Goal: Communication & Community: Answer question/provide support

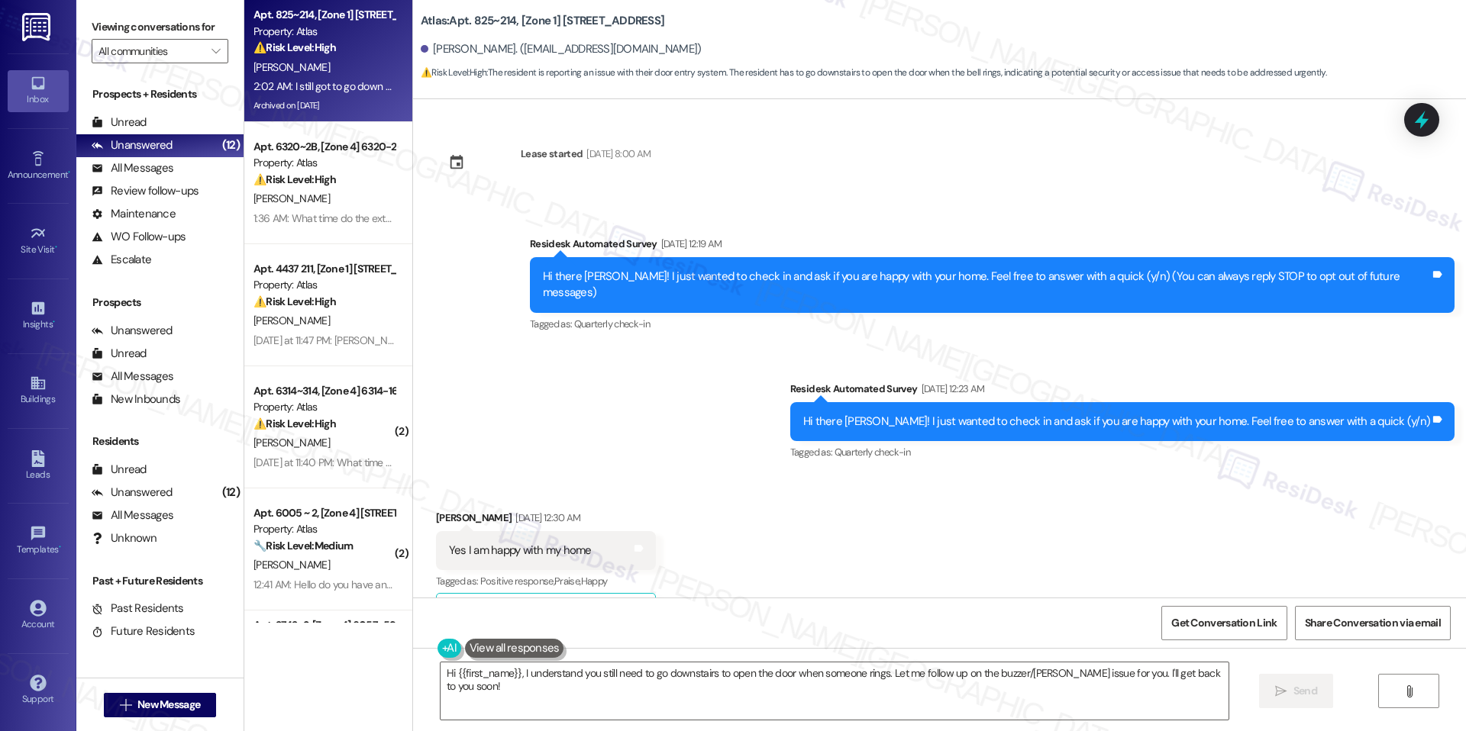
scroll to position [22384, 0]
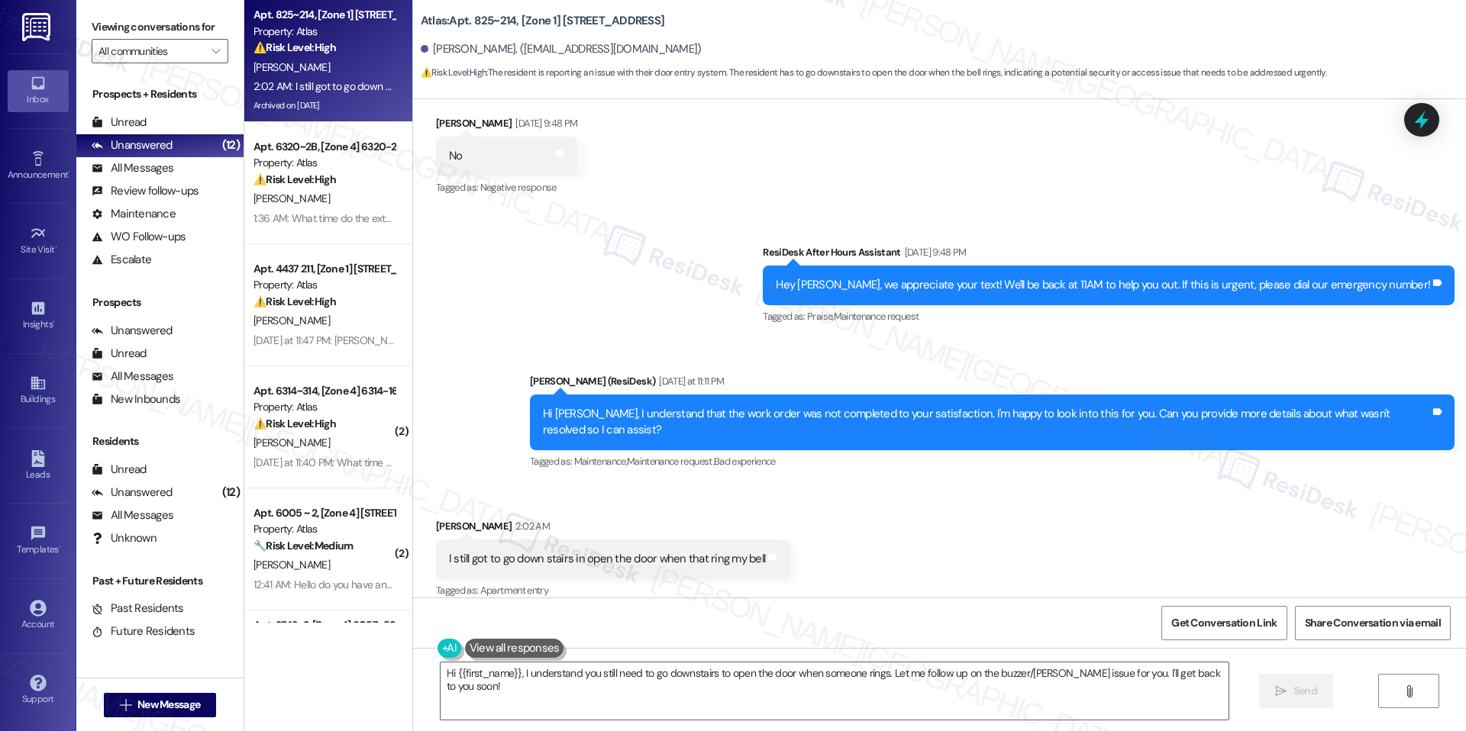
click at [747, 521] on div "[PERSON_NAME] 2:02 AM" at bounding box center [612, 528] width 353 height 21
click at [529, 671] on textarea "Hi {{first_name}}, I understand you still need to go downstairs to open the doo…" at bounding box center [834, 691] width 788 height 57
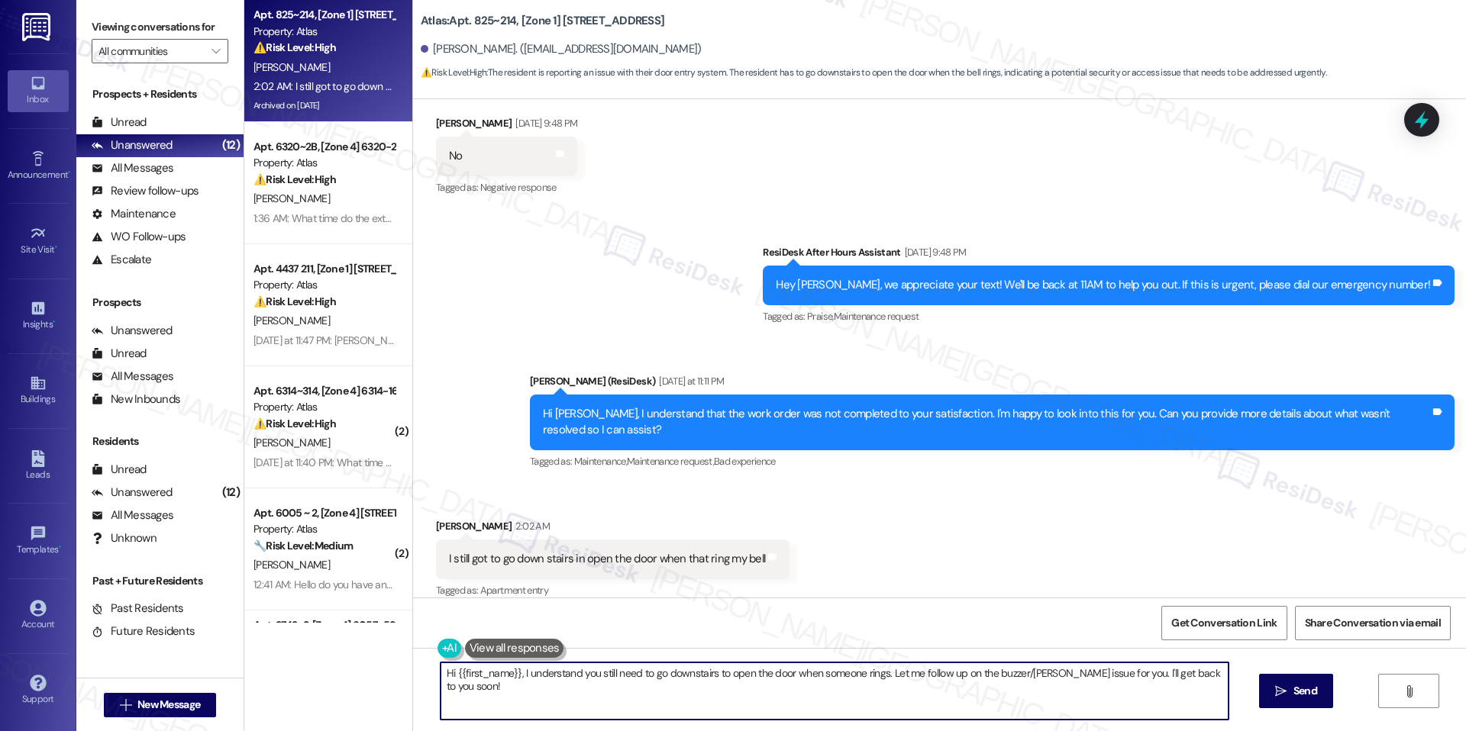
click at [529, 671] on textarea "Hi {{first_name}}, I understand you still need to go downstairs to open the doo…" at bounding box center [834, 691] width 788 height 57
paste textarea "[PERSON_NAME], thank you for clarifying. Just to be sure I understand, are you …"
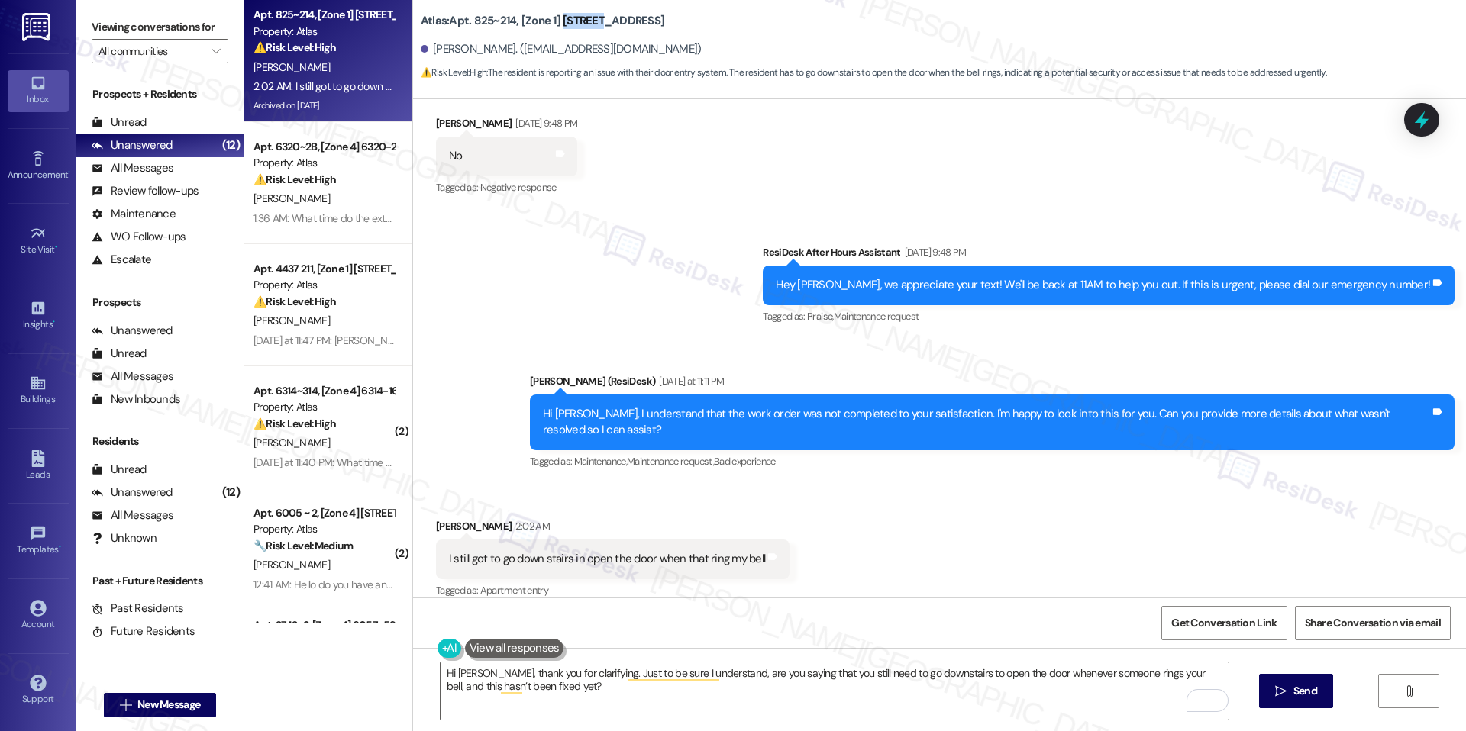
drag, startPoint x: 548, startPoint y: 17, endPoint x: 588, endPoint y: 15, distance: 39.8
click at [588, 15] on b "Atlas: Apt. 825~214, [Zone 1] [STREET_ADDRESS]" at bounding box center [543, 21] width 244 height 16
copy b "811-833"
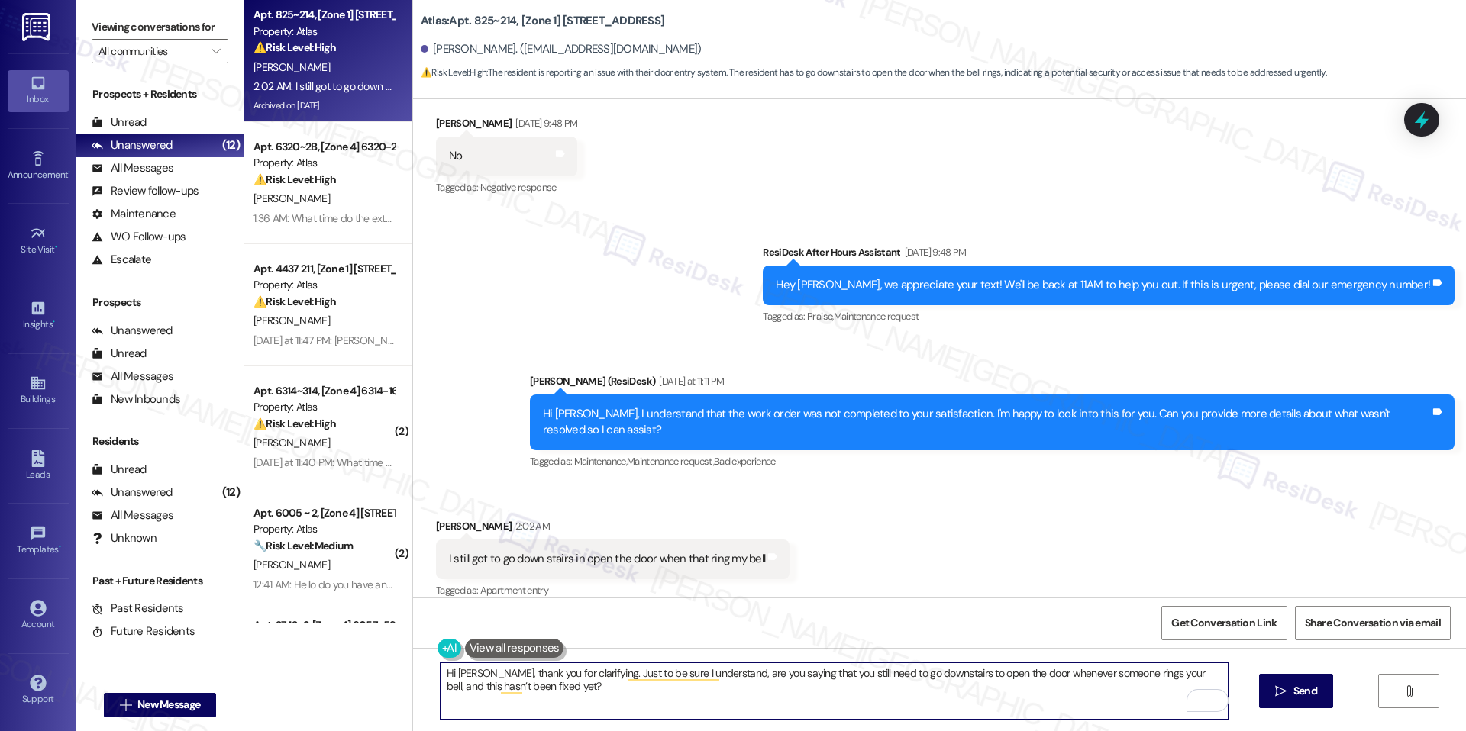
click at [789, 673] on textarea "Hi [PERSON_NAME], thank you for clarifying. Just to be sure I understand, are y…" at bounding box center [834, 691] width 788 height 57
paste textarea "I’m sorry this still hasn’t been resolved. I’ll notify the team right away so t…"
type textarea "Hi [PERSON_NAME], thank you for clarifying. I’m sorry this still hasn’t been re…"
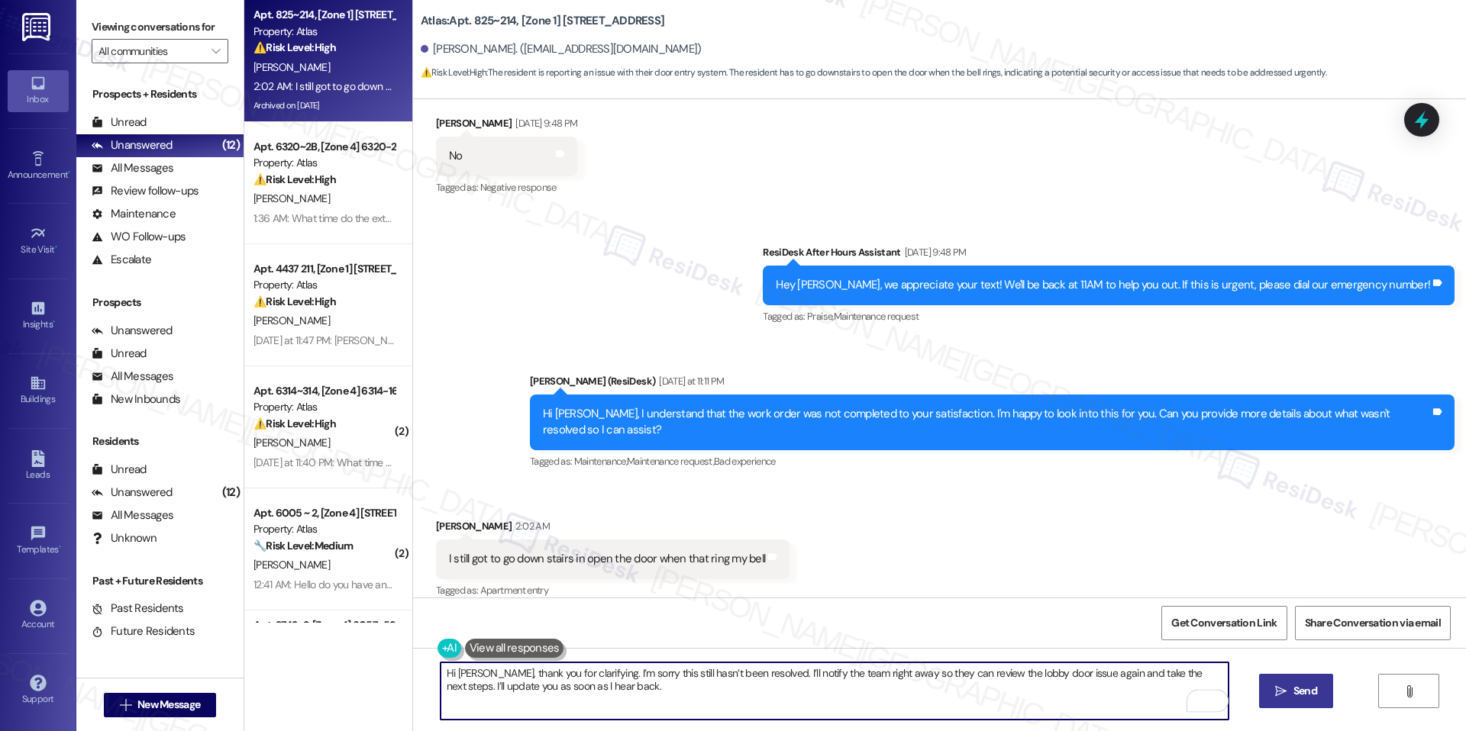
click at [1286, 702] on button " Send" at bounding box center [1296, 691] width 74 height 34
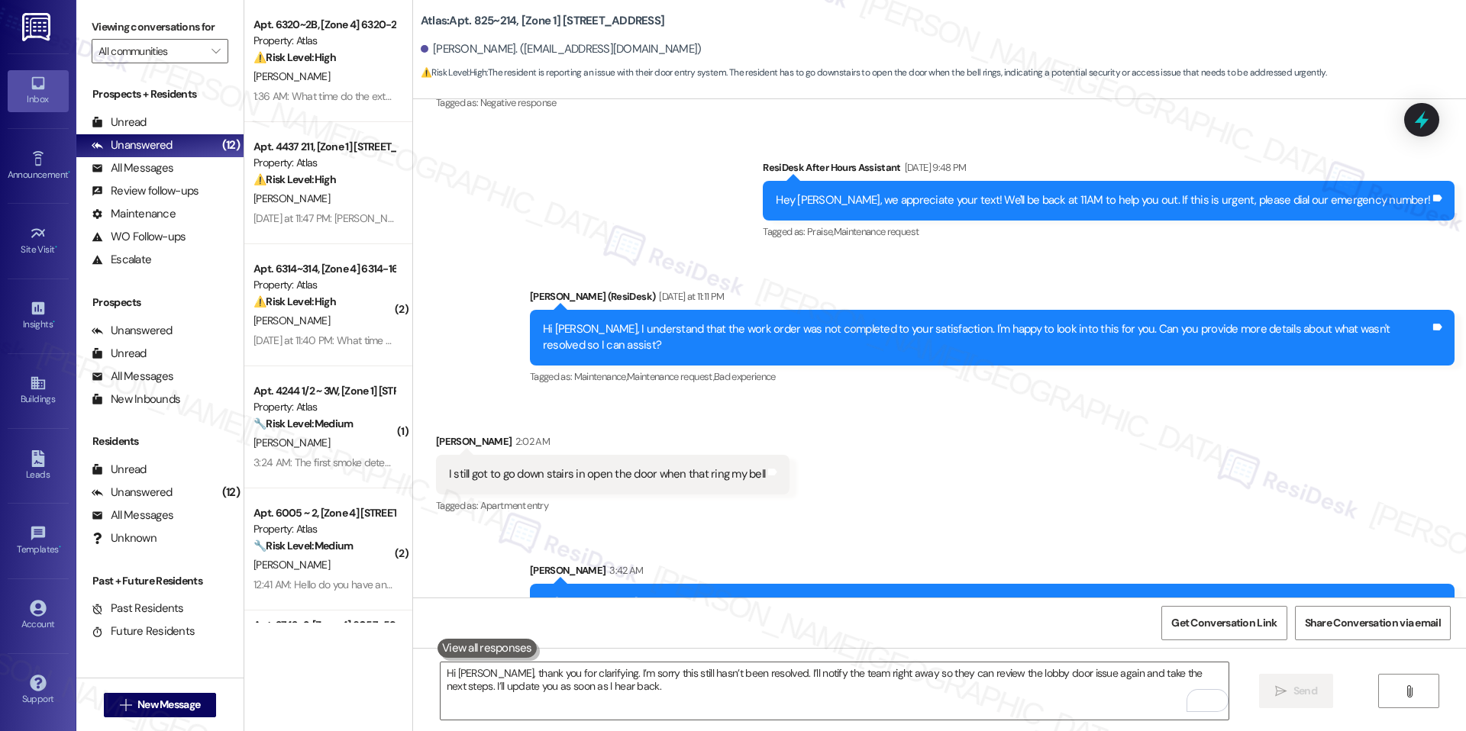
scroll to position [22506, 0]
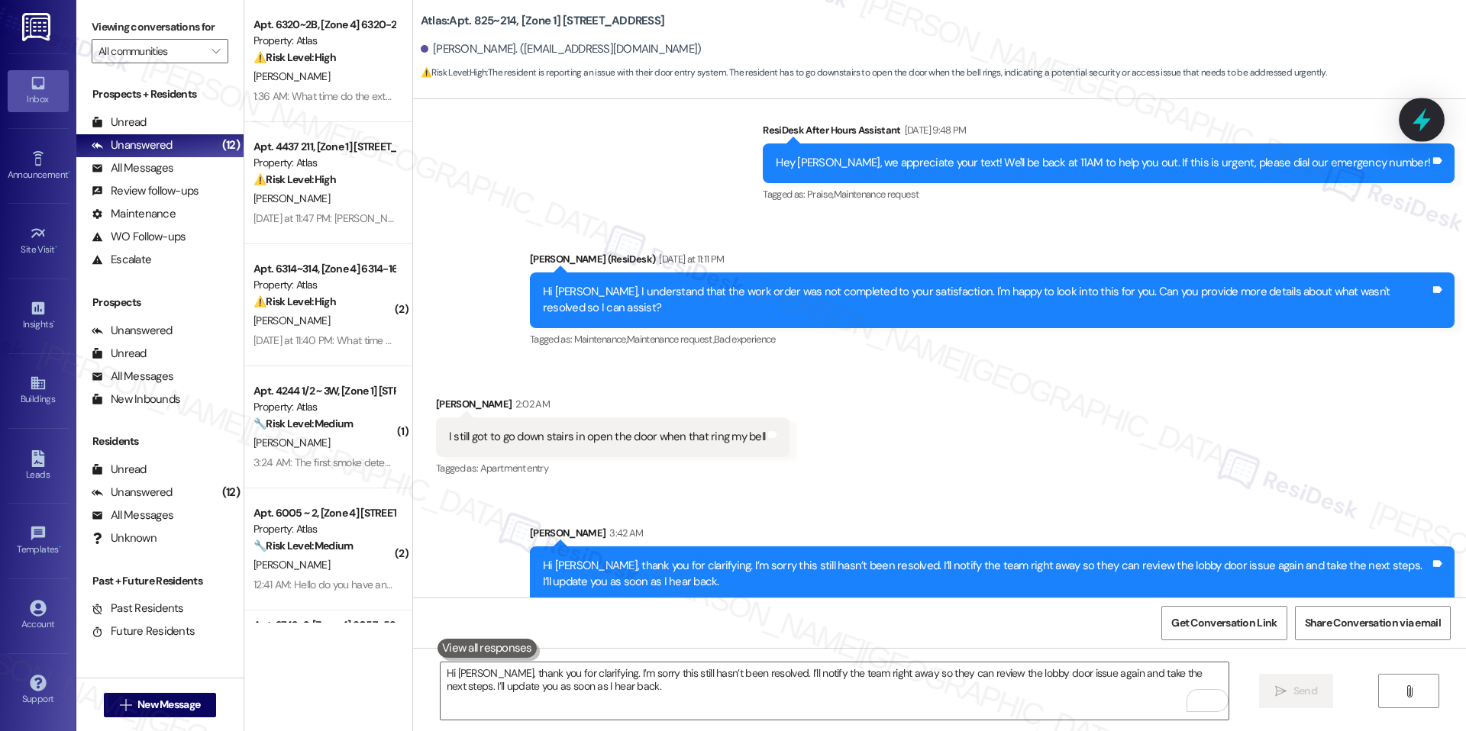
click at [1419, 129] on icon at bounding box center [1421, 120] width 26 height 26
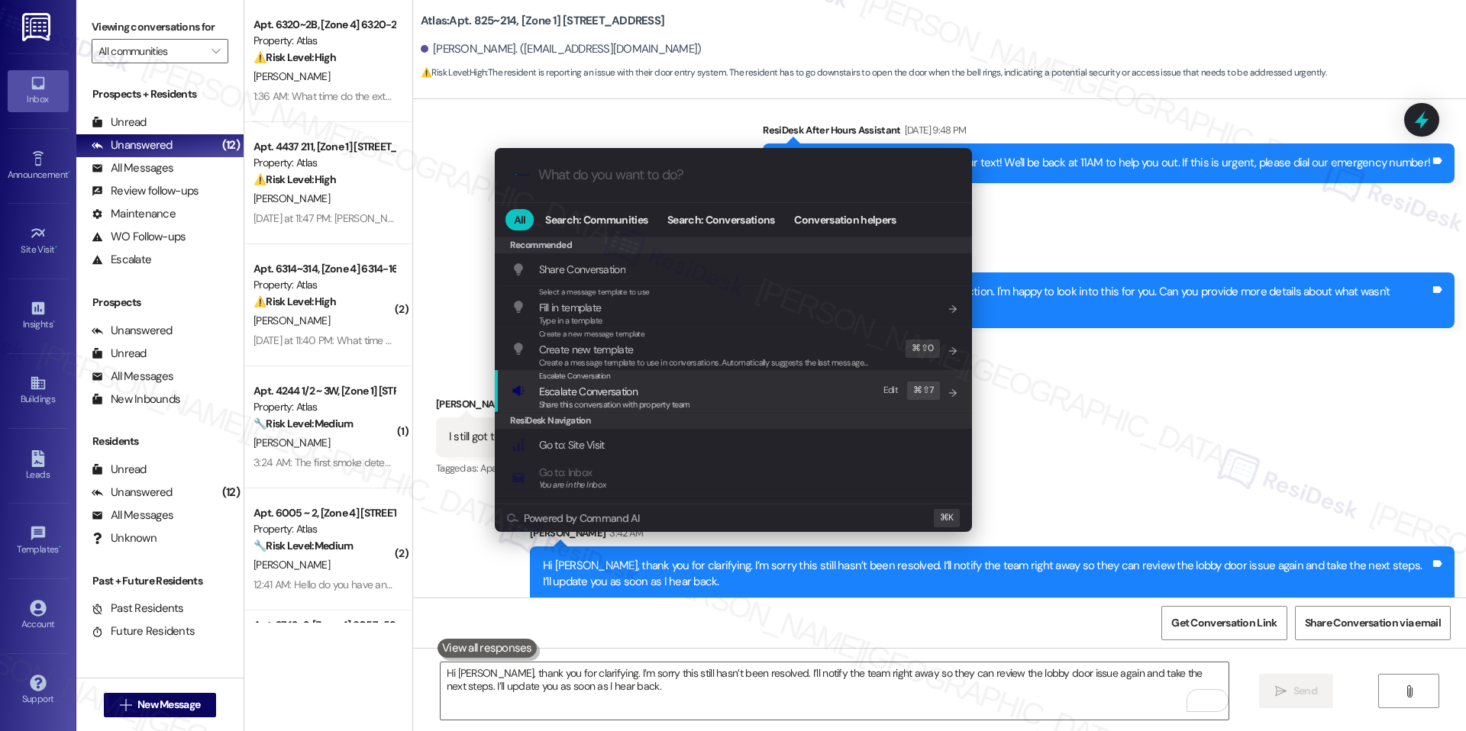
click at [733, 395] on div "Escalate Conversation Escalate Conversation Share this conversation with proper…" at bounding box center [734, 390] width 447 height 41
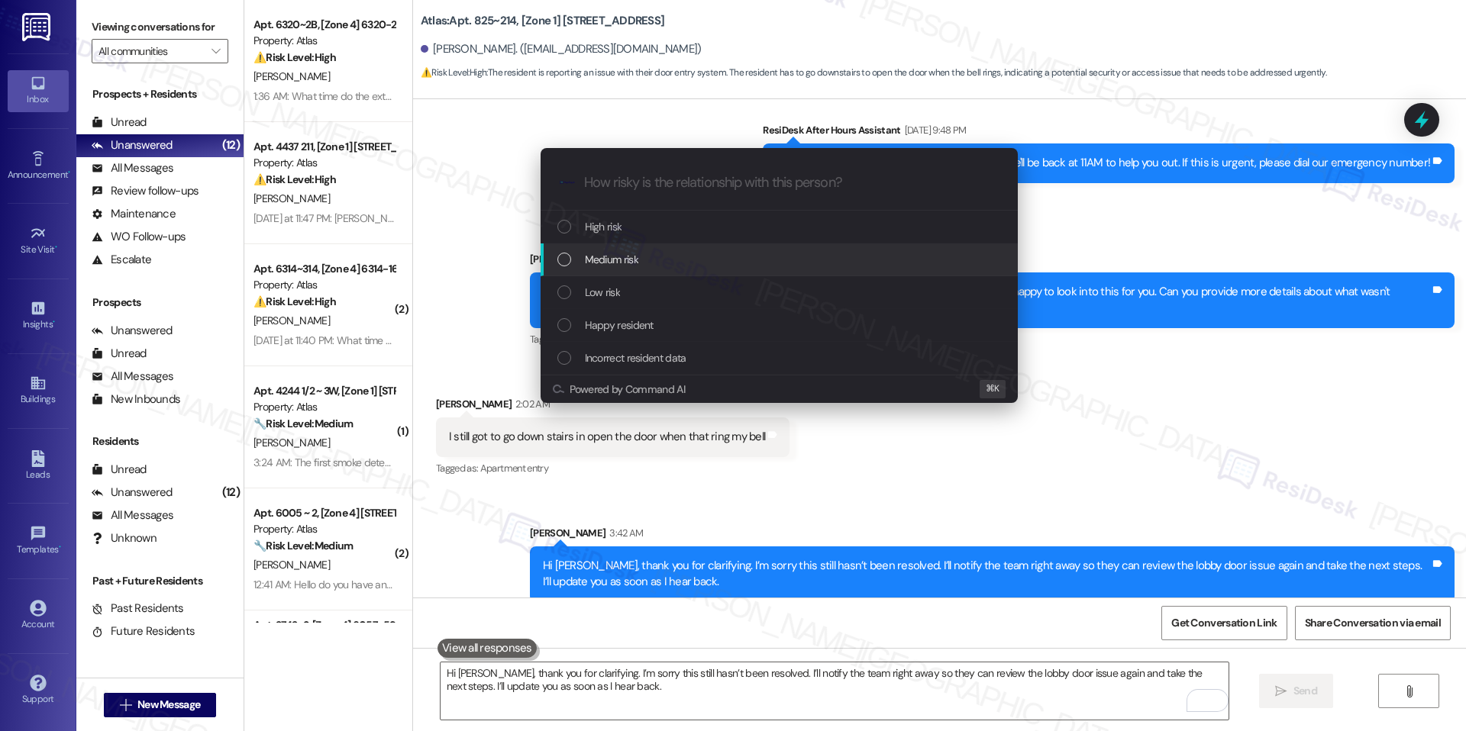
click at [739, 268] on div "Medium risk" at bounding box center [778, 260] width 477 height 33
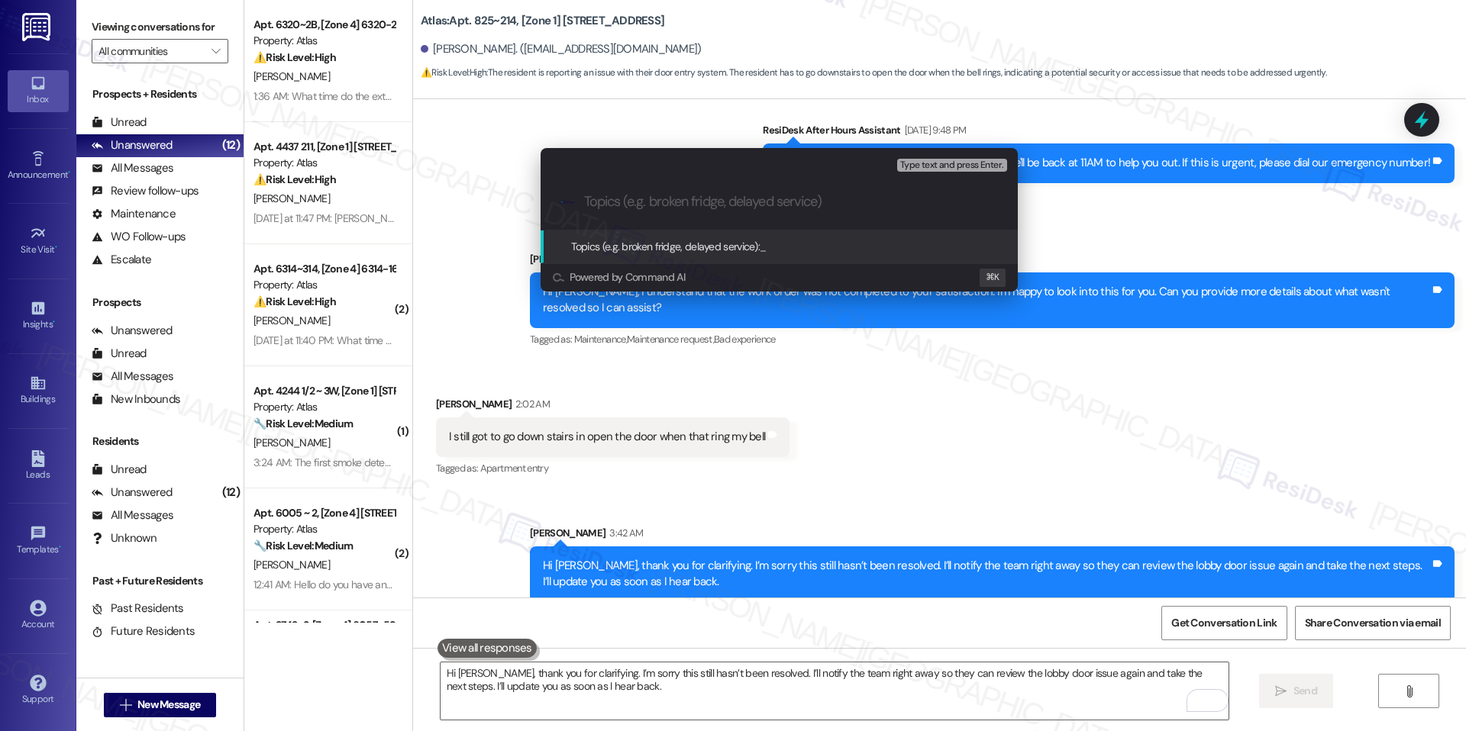
paste input "Maintenance Request – Lobby Door Issue (Unresolved Work Order #169015-1)"
type input "Maintenance Request – Lobby Door Issue (Unresolved Work Order #169015-1)"
click at [840, 240] on span "Maintenance Request – Lobby Door Issue (Unresolved Work Order #169015-1)" at bounding box center [934, 247] width 349 height 14
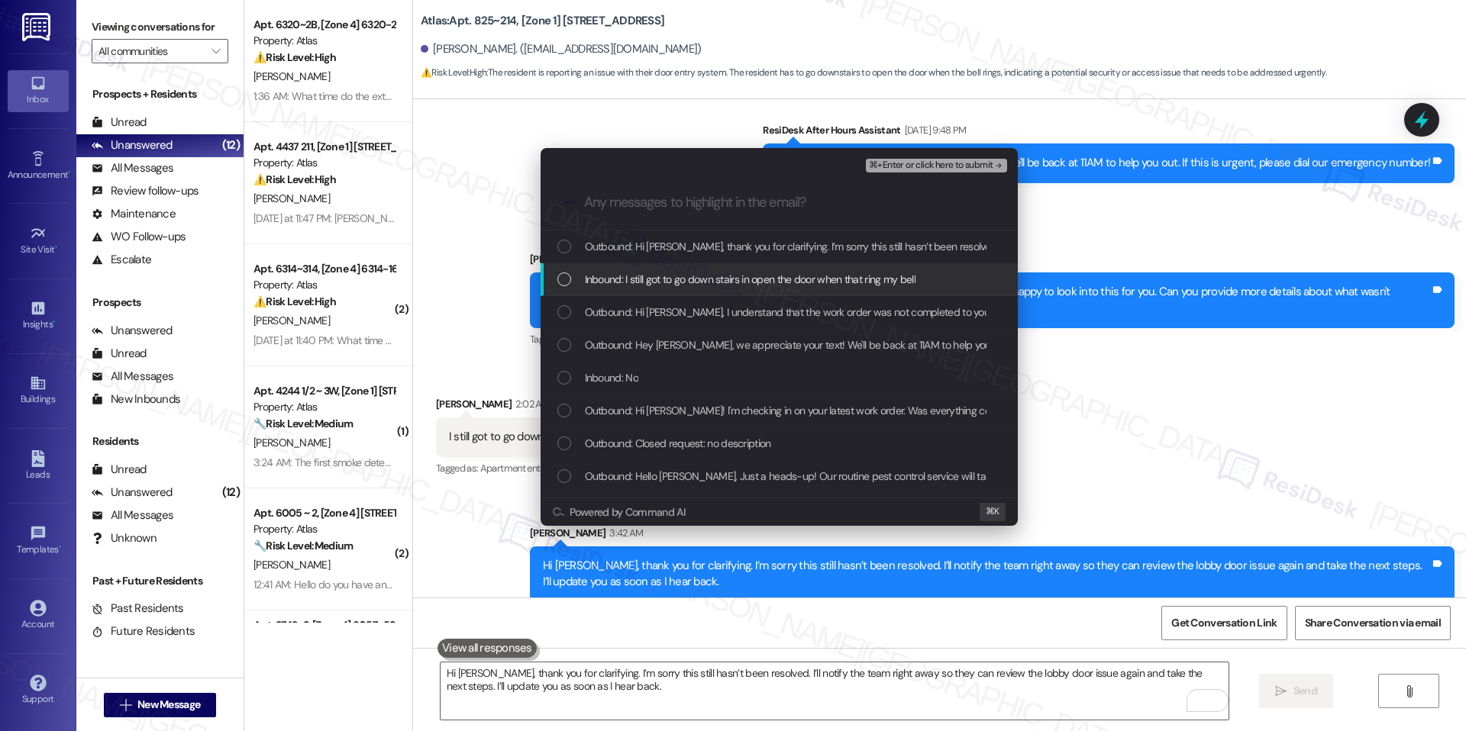
click at [795, 279] on span "Inbound: I still got to go down stairs in open the door when that ring my bell" at bounding box center [750, 279] width 331 height 17
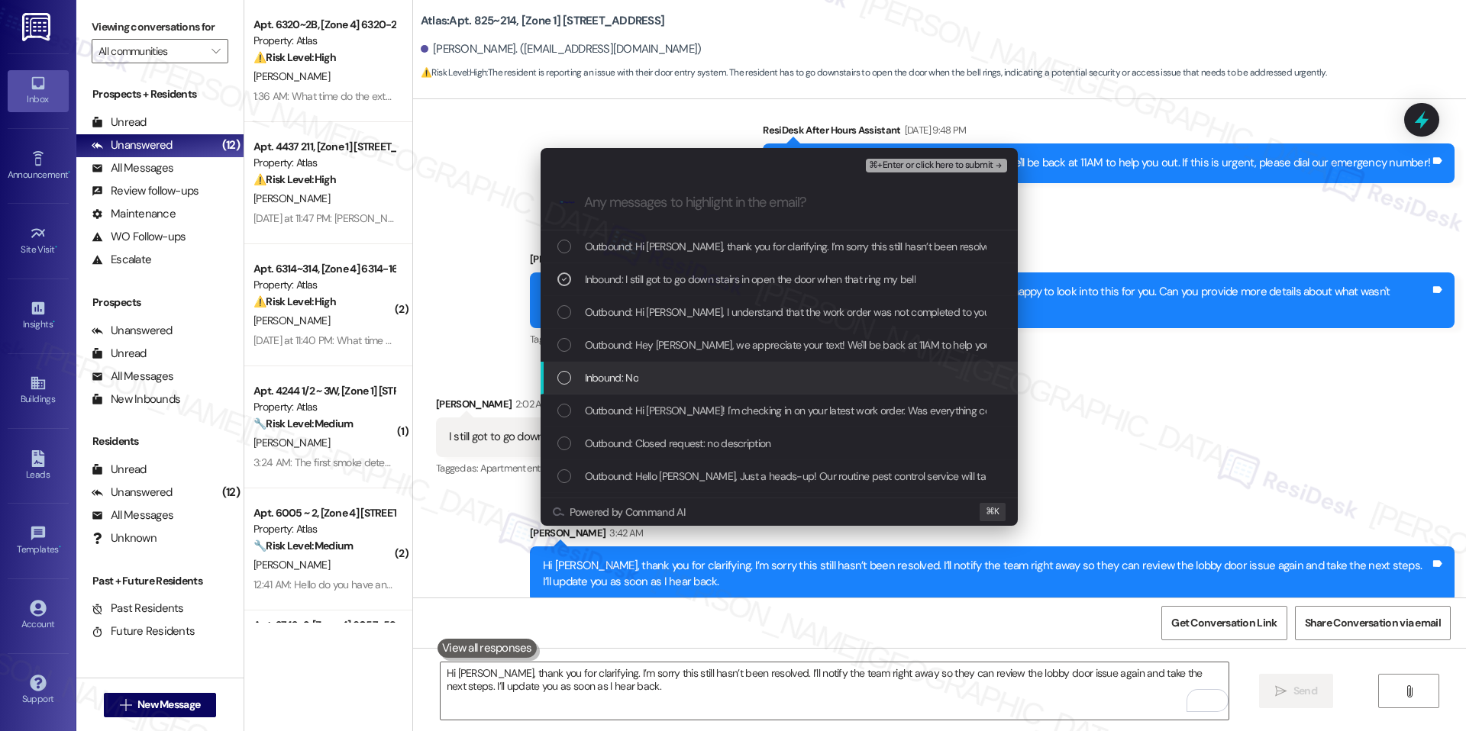
click at [757, 376] on div "Inbound: No" at bounding box center [780, 377] width 447 height 17
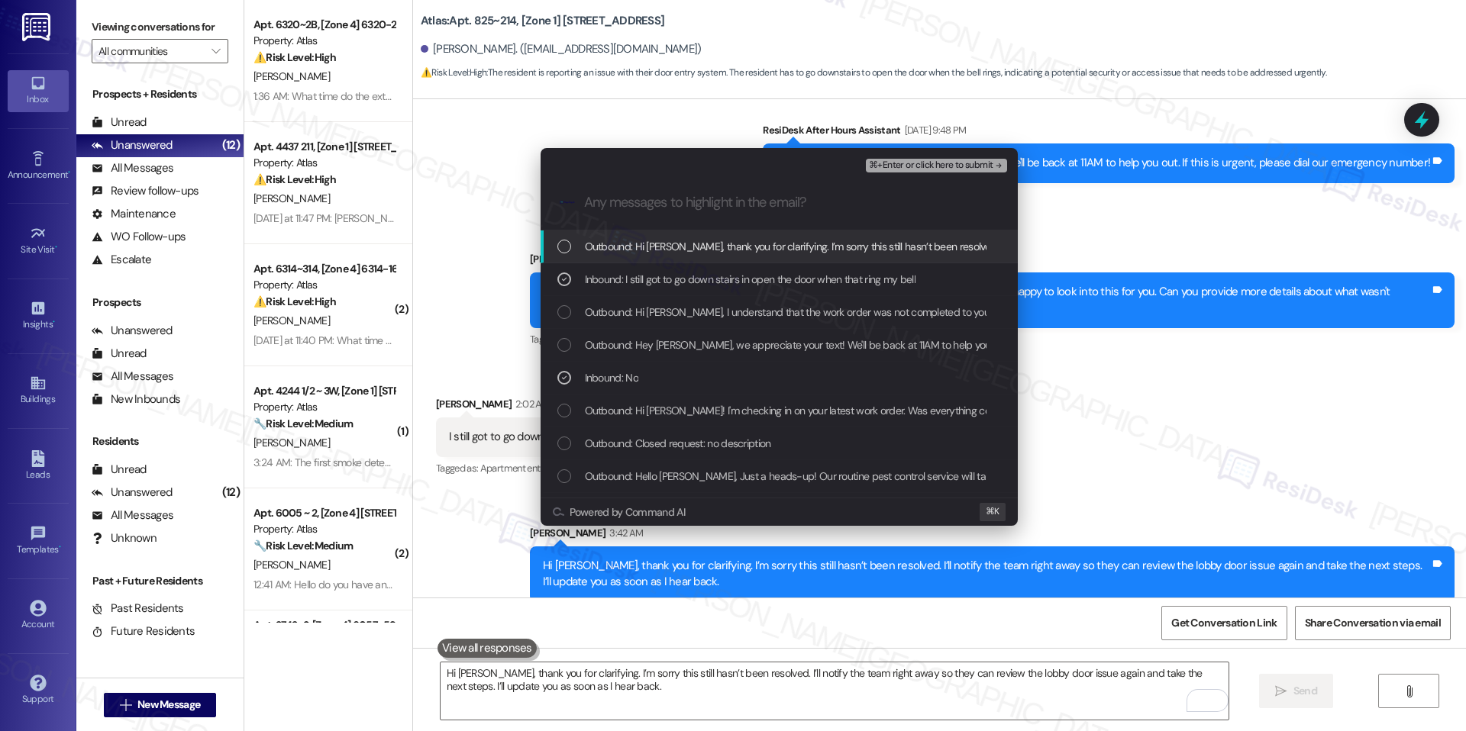
click at [930, 162] on span "⌘+Enter or click here to submit" at bounding box center [931, 165] width 124 height 11
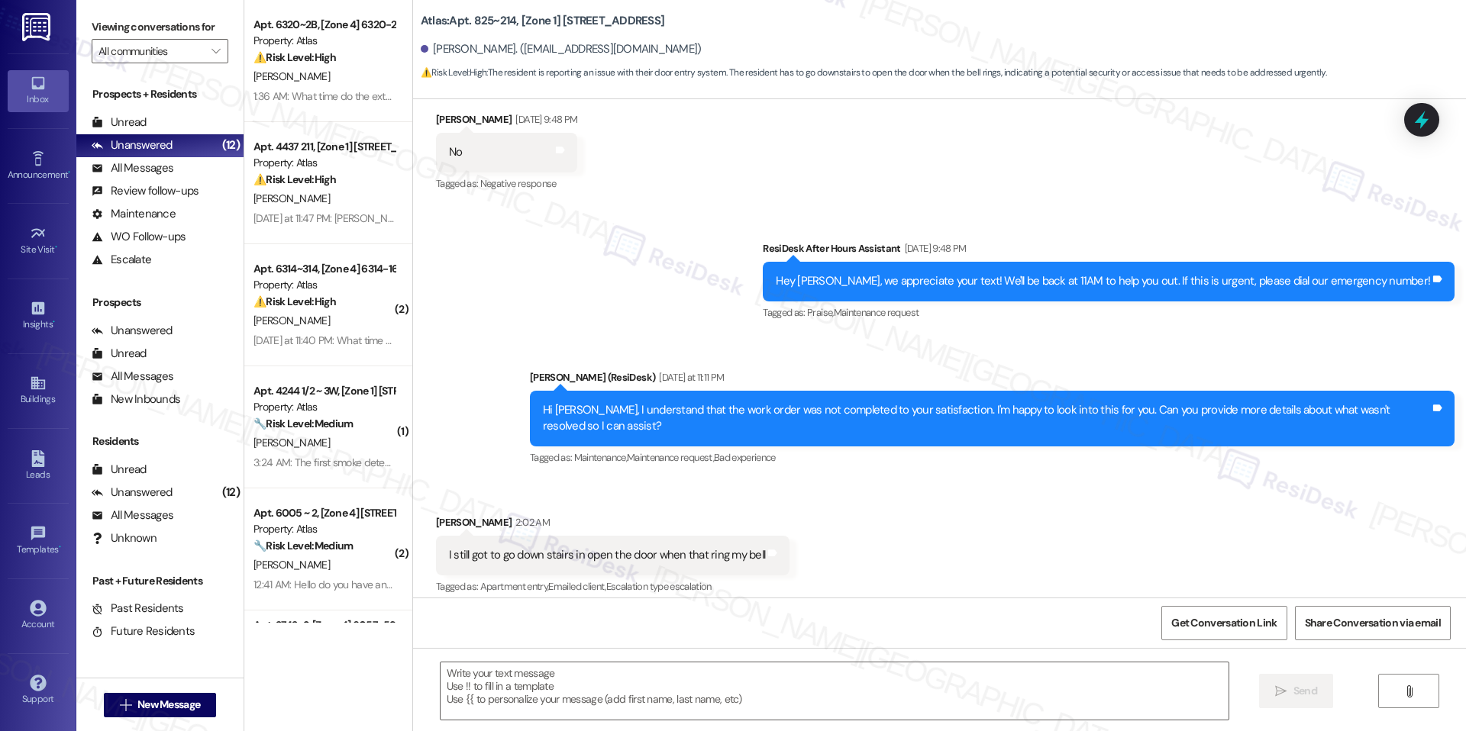
scroll to position [22383, 0]
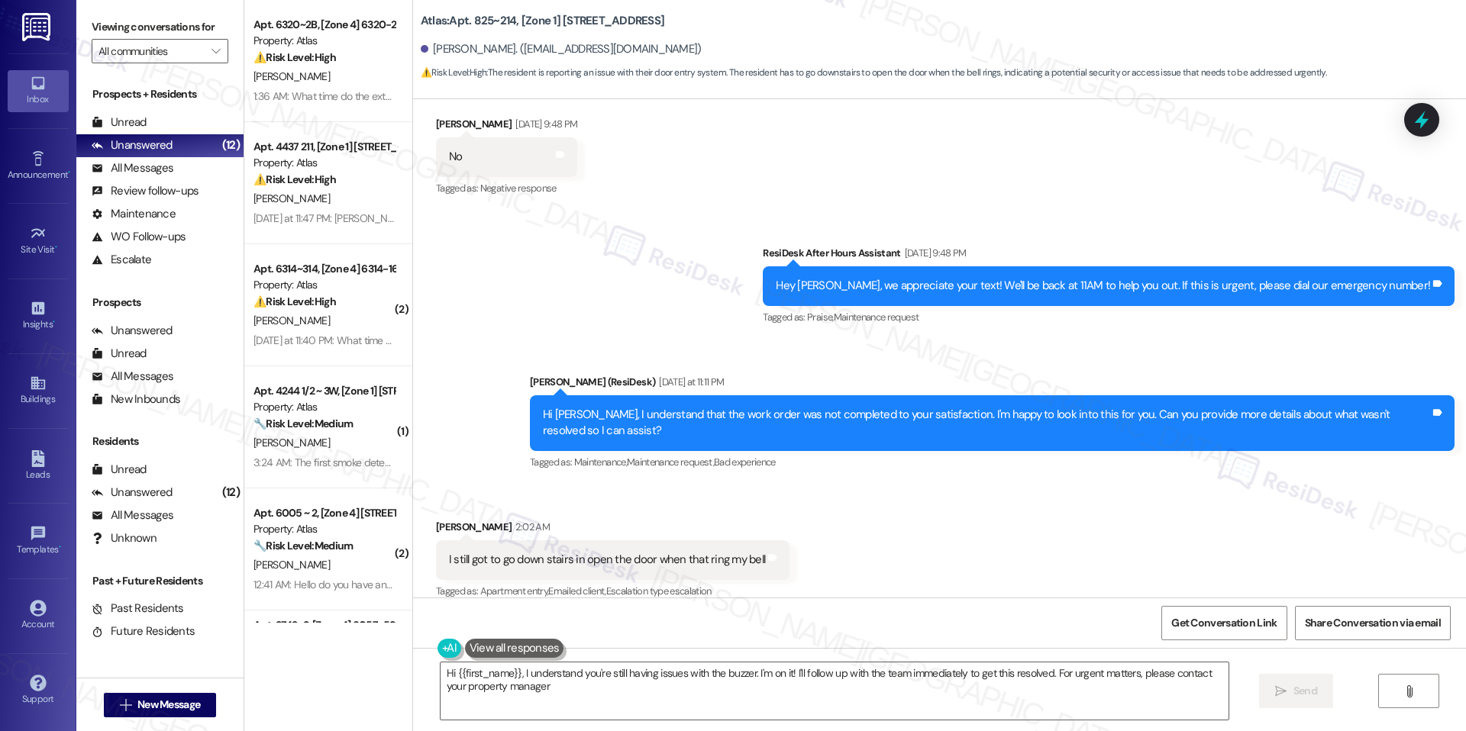
type textarea "Hi {{first_name}}, I understand you're still having issues with the buzzer. I'm…"
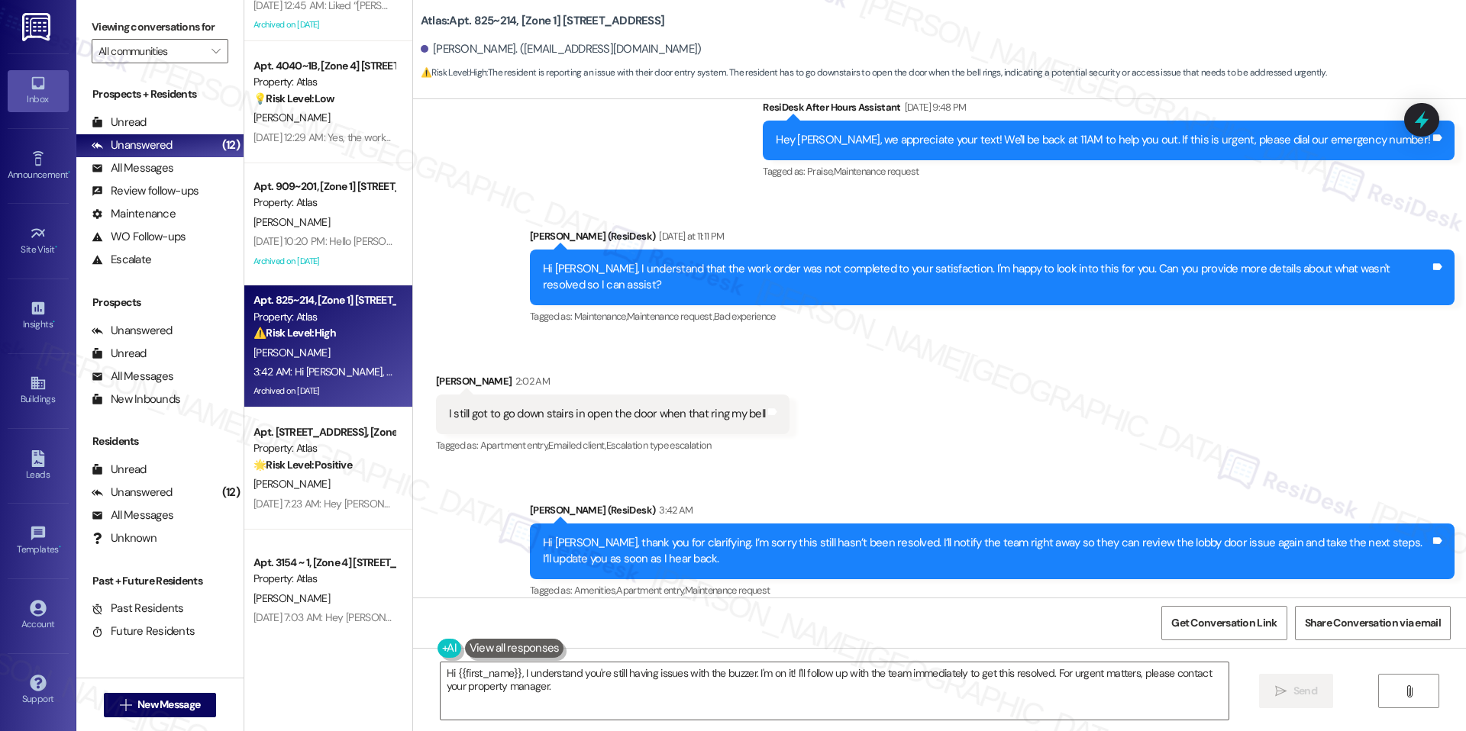
scroll to position [965, 0]
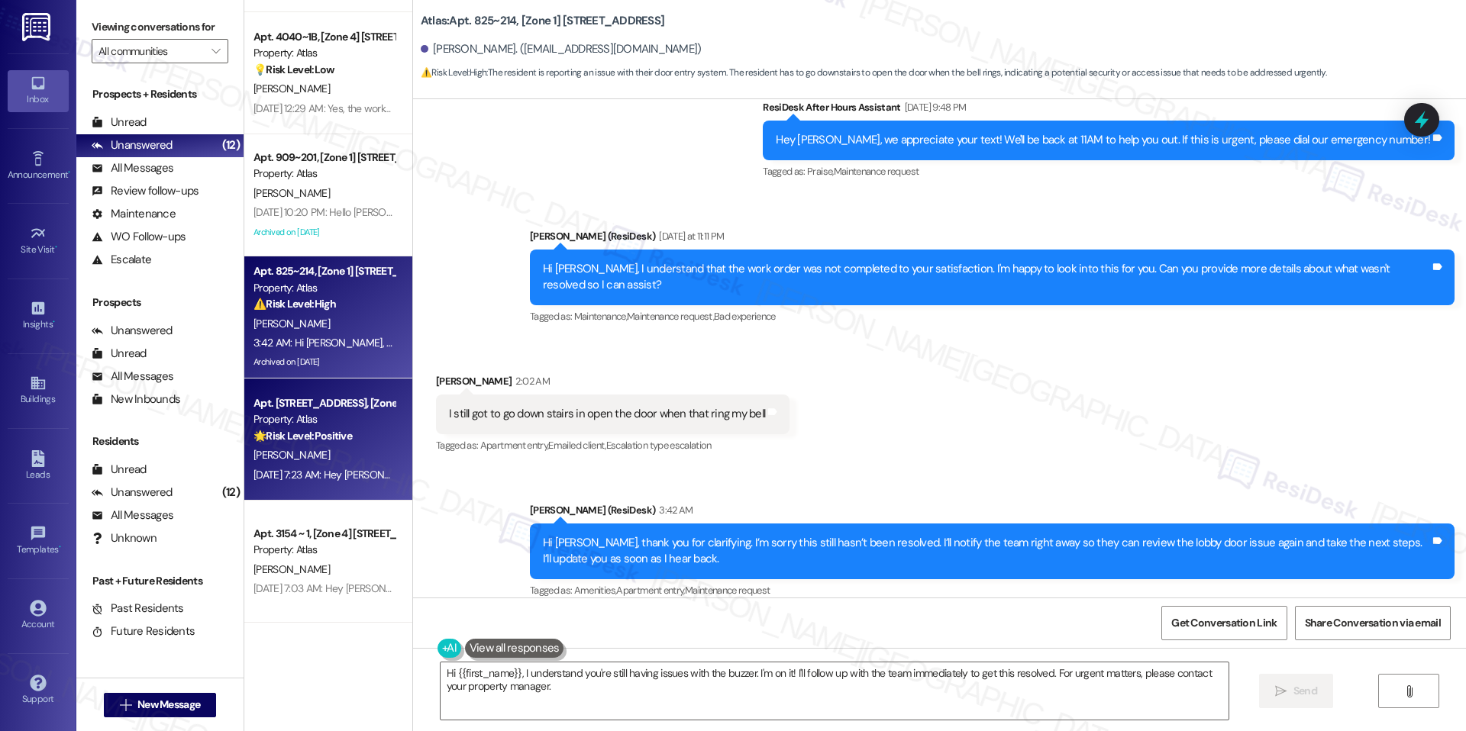
click at [289, 446] on div "[PERSON_NAME]" at bounding box center [324, 455] width 144 height 19
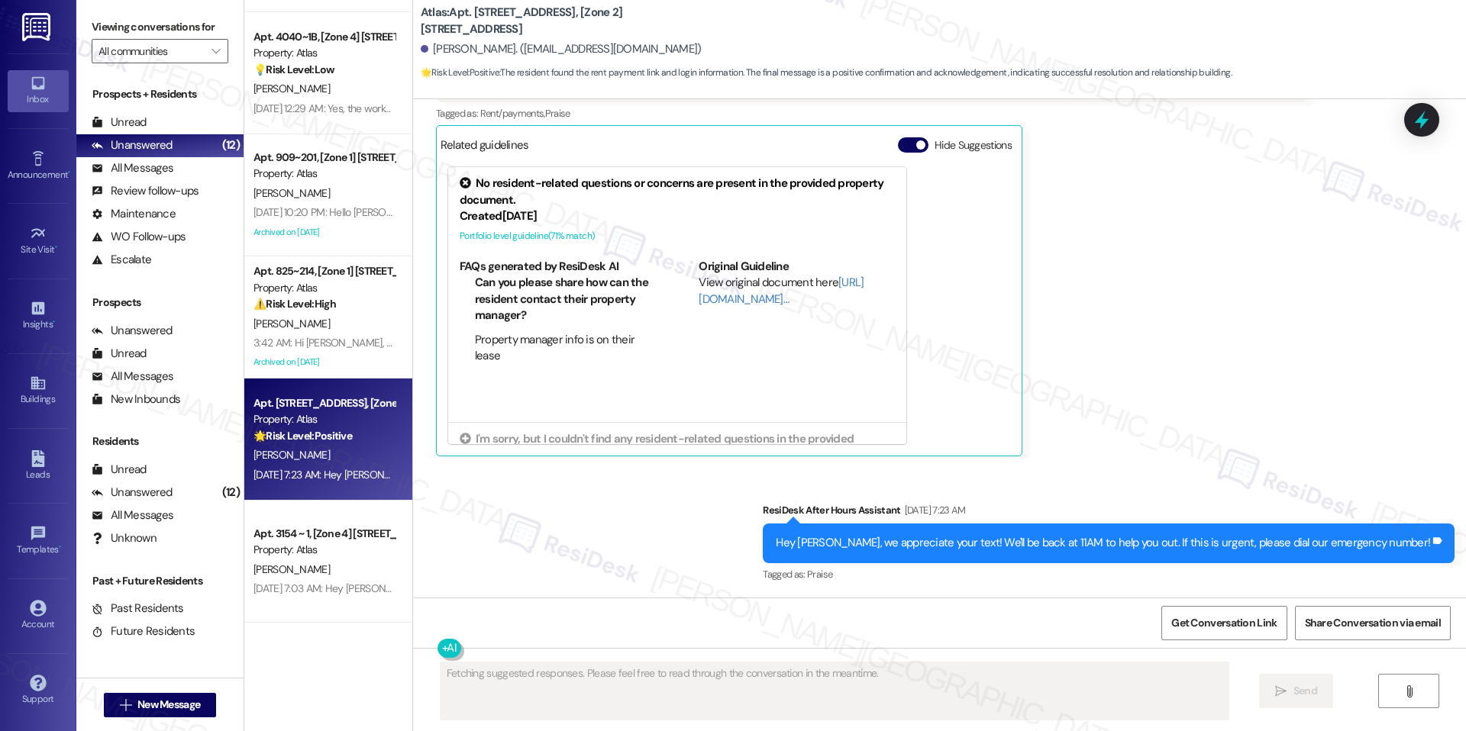
scroll to position [2283, 0]
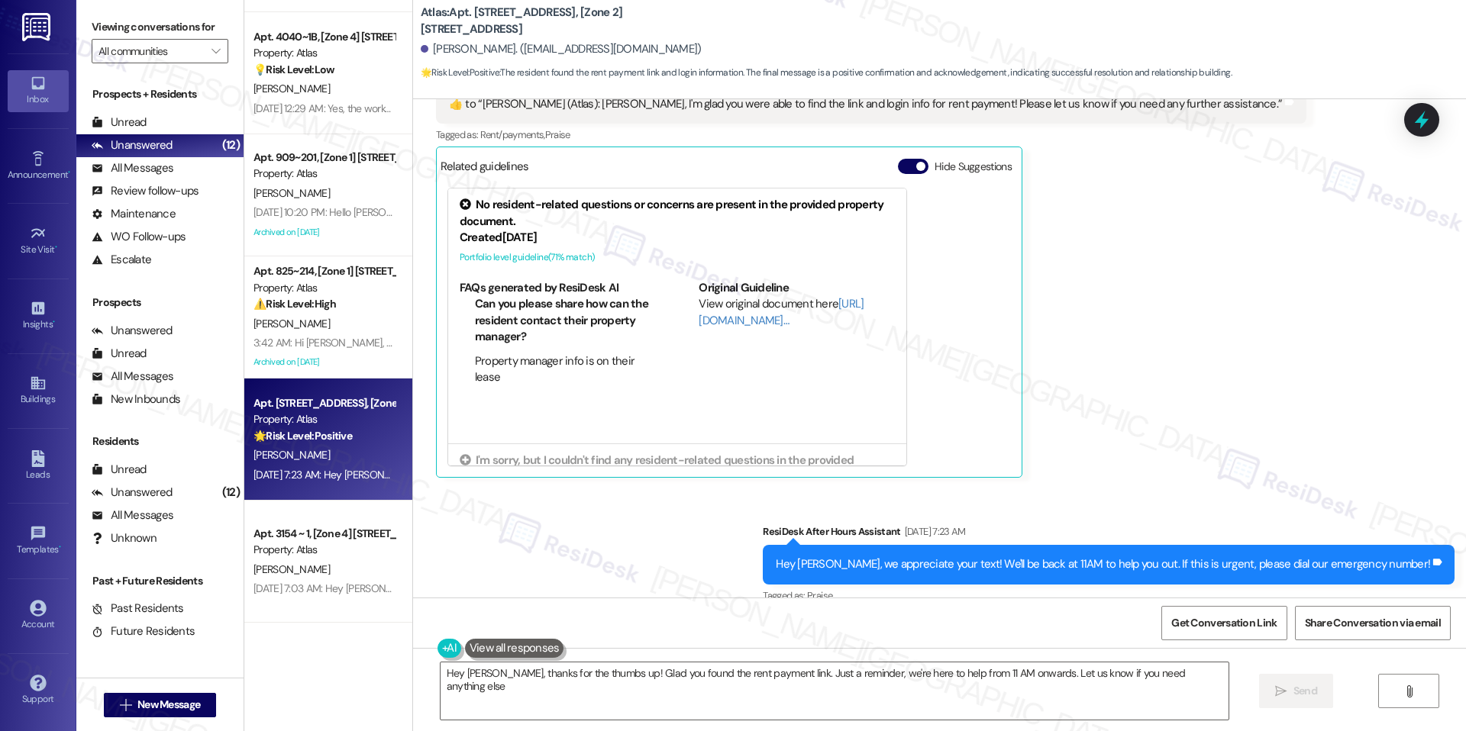
type textarea "Hey [PERSON_NAME], thanks for the thumbs up! Glad you found the rent payment li…"
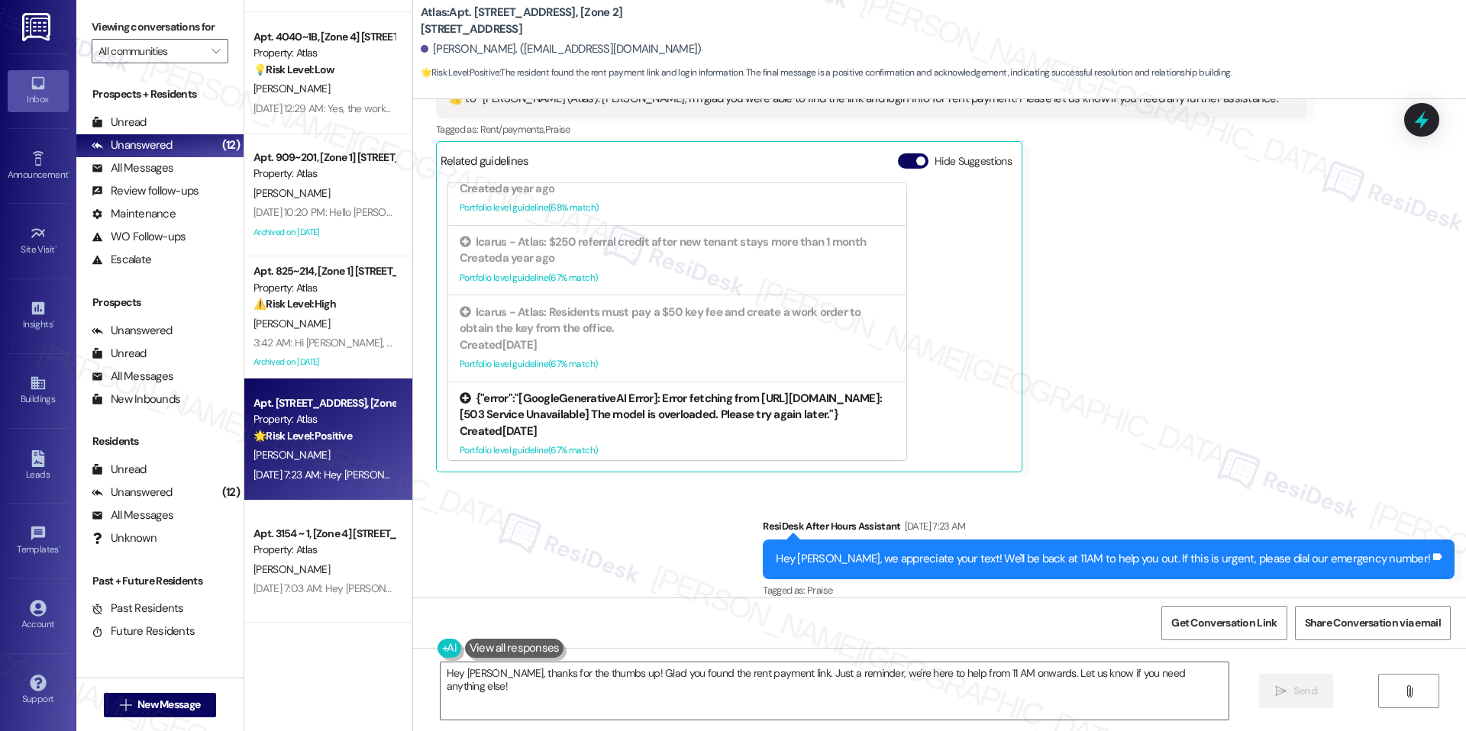
scroll to position [556, 0]
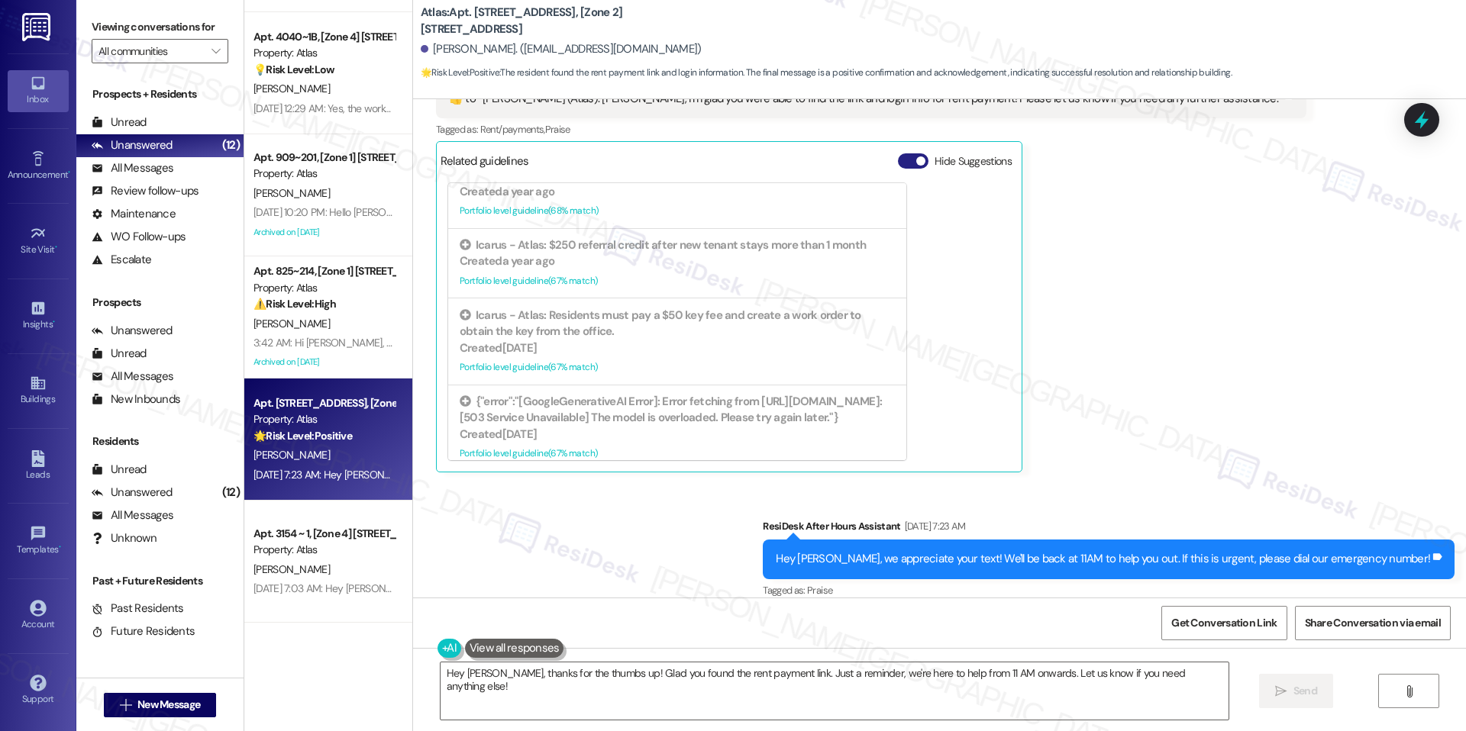
click at [916, 156] on span "button" at bounding box center [920, 160] width 9 height 9
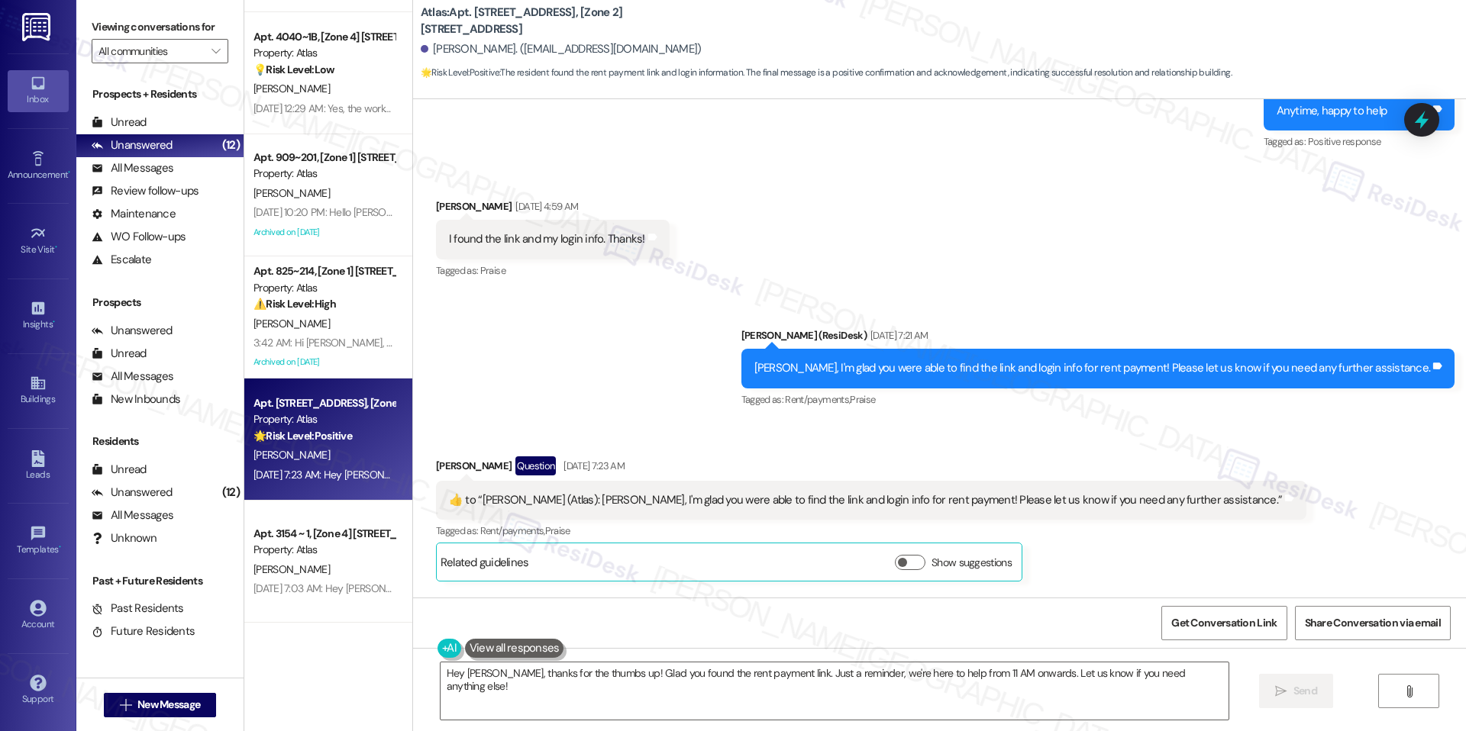
scroll to position [1996, 0]
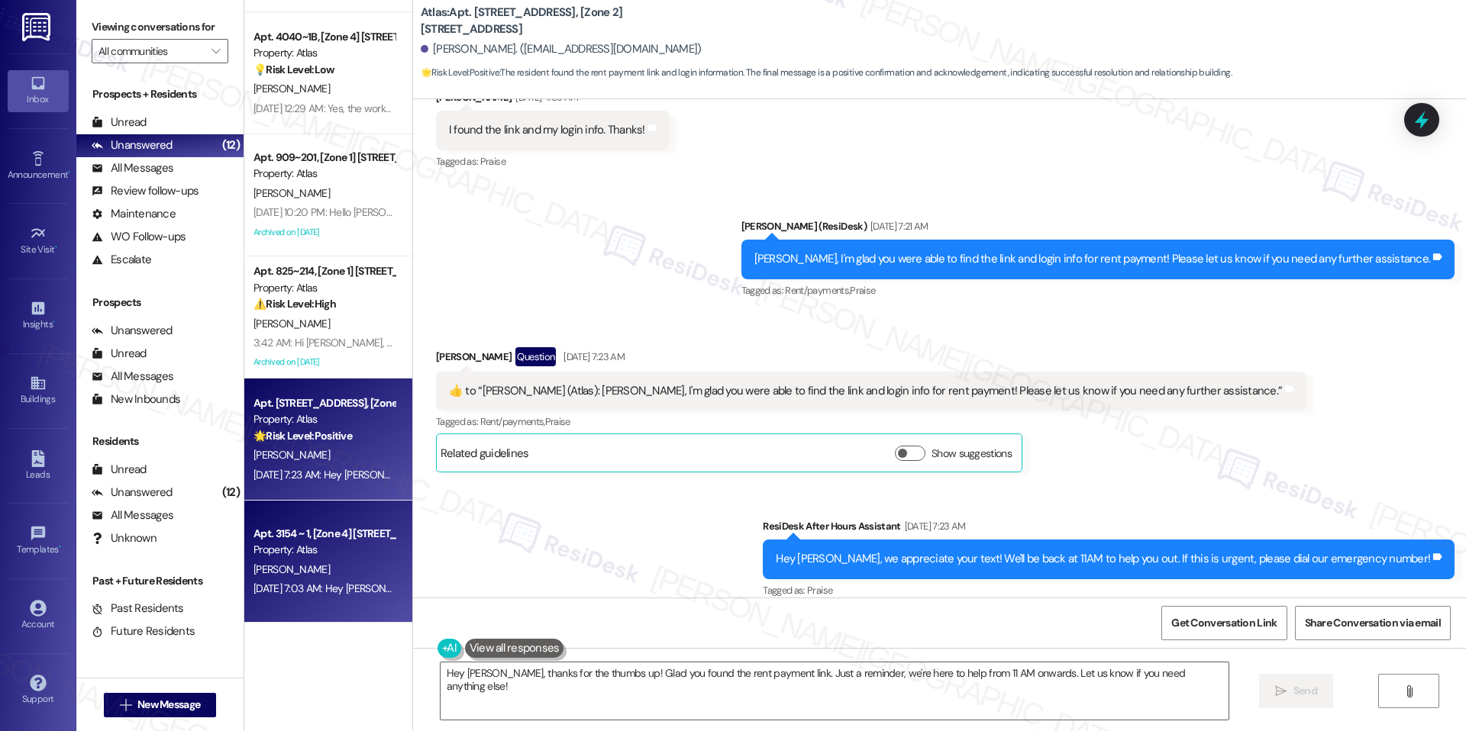
click at [273, 552] on div "Property: Atlas" at bounding box center [323, 550] width 141 height 16
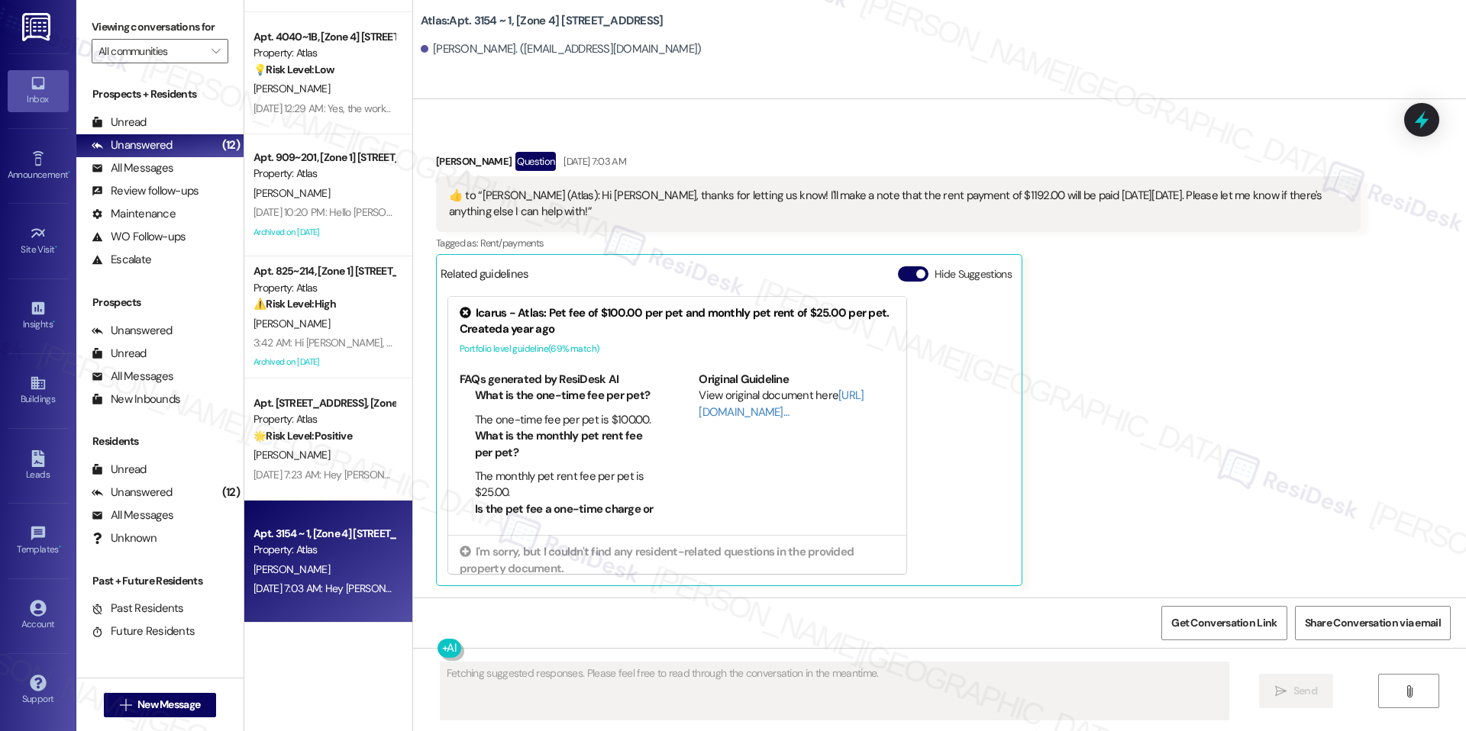
scroll to position [5151, 0]
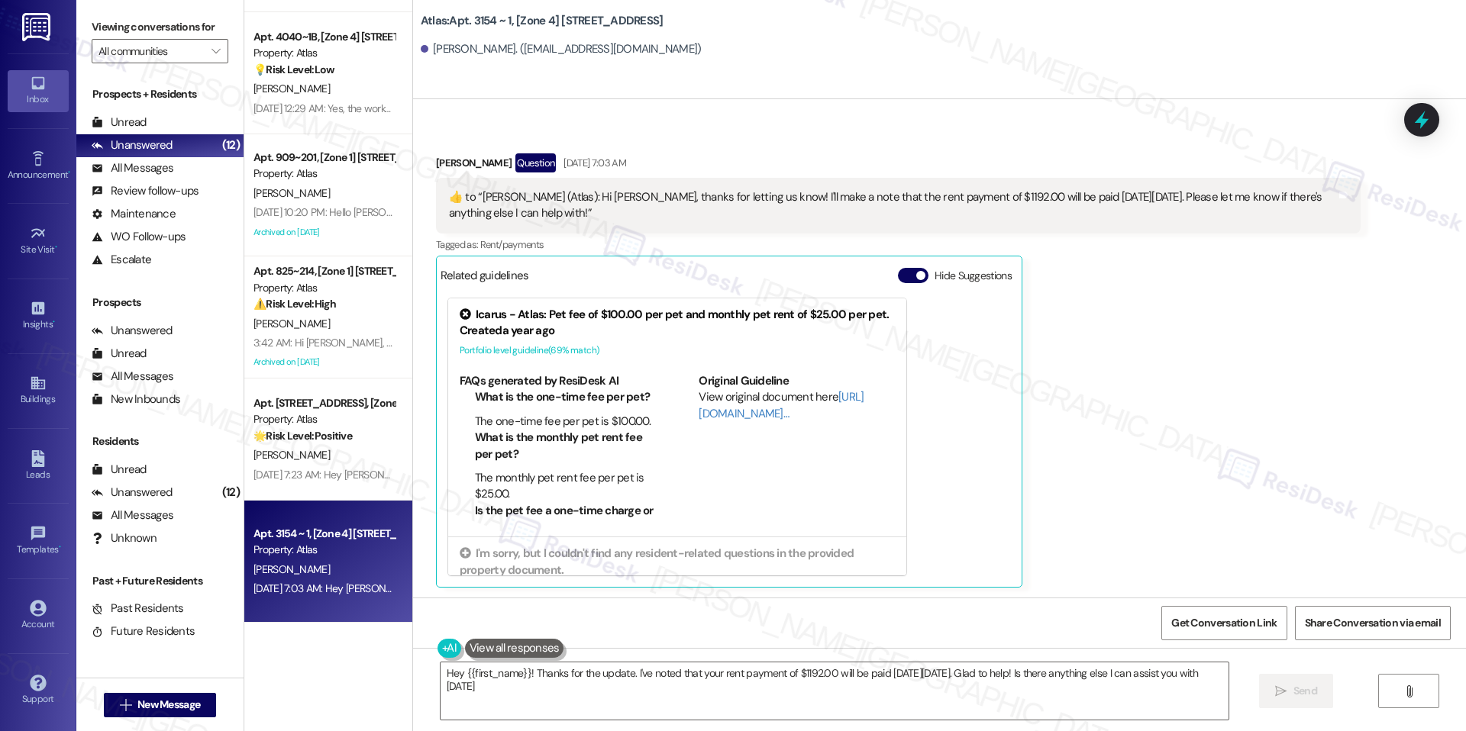
type textarea "Hey {{first_name}}! Thanks for the update. I've noted that your rent payment of…"
click at [898, 268] on button "Hide Suggestions" at bounding box center [913, 275] width 31 height 15
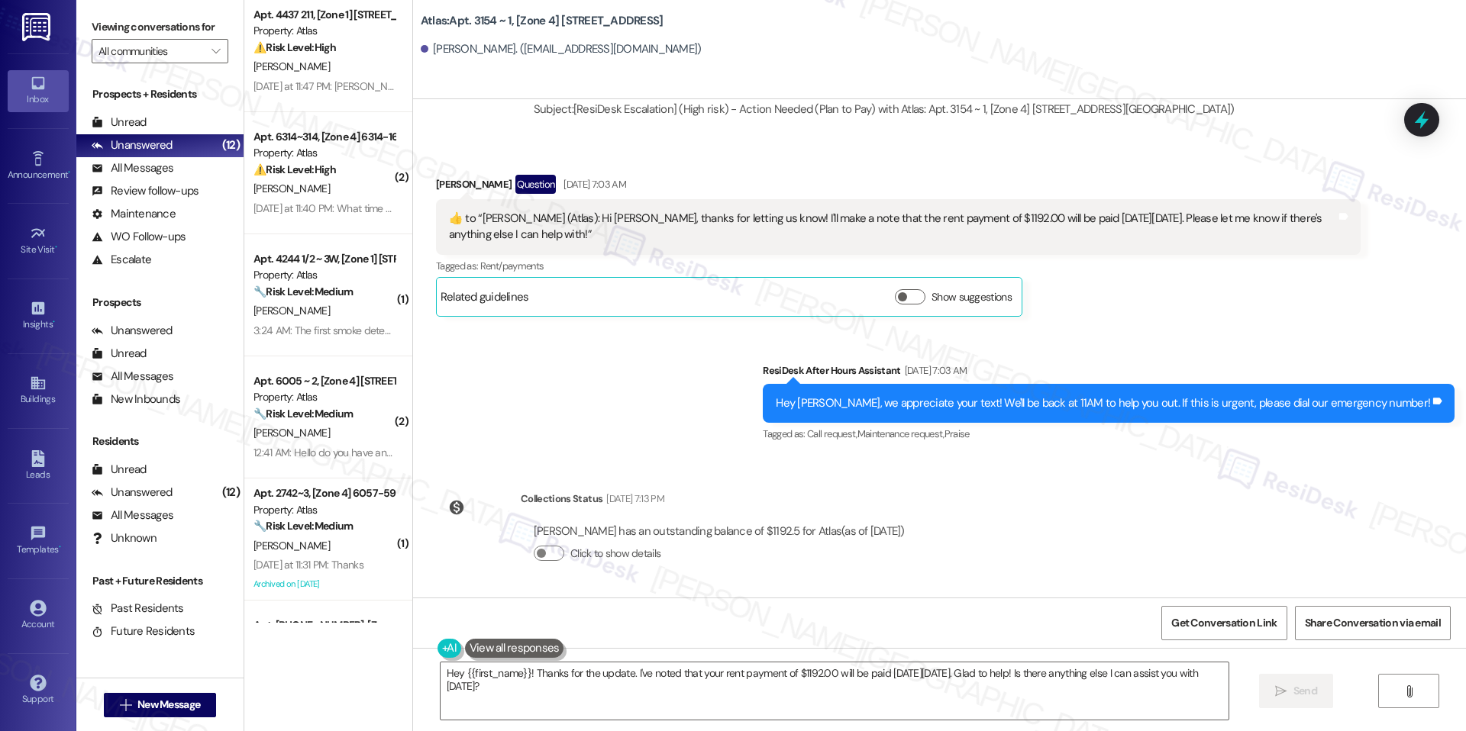
scroll to position [0, 0]
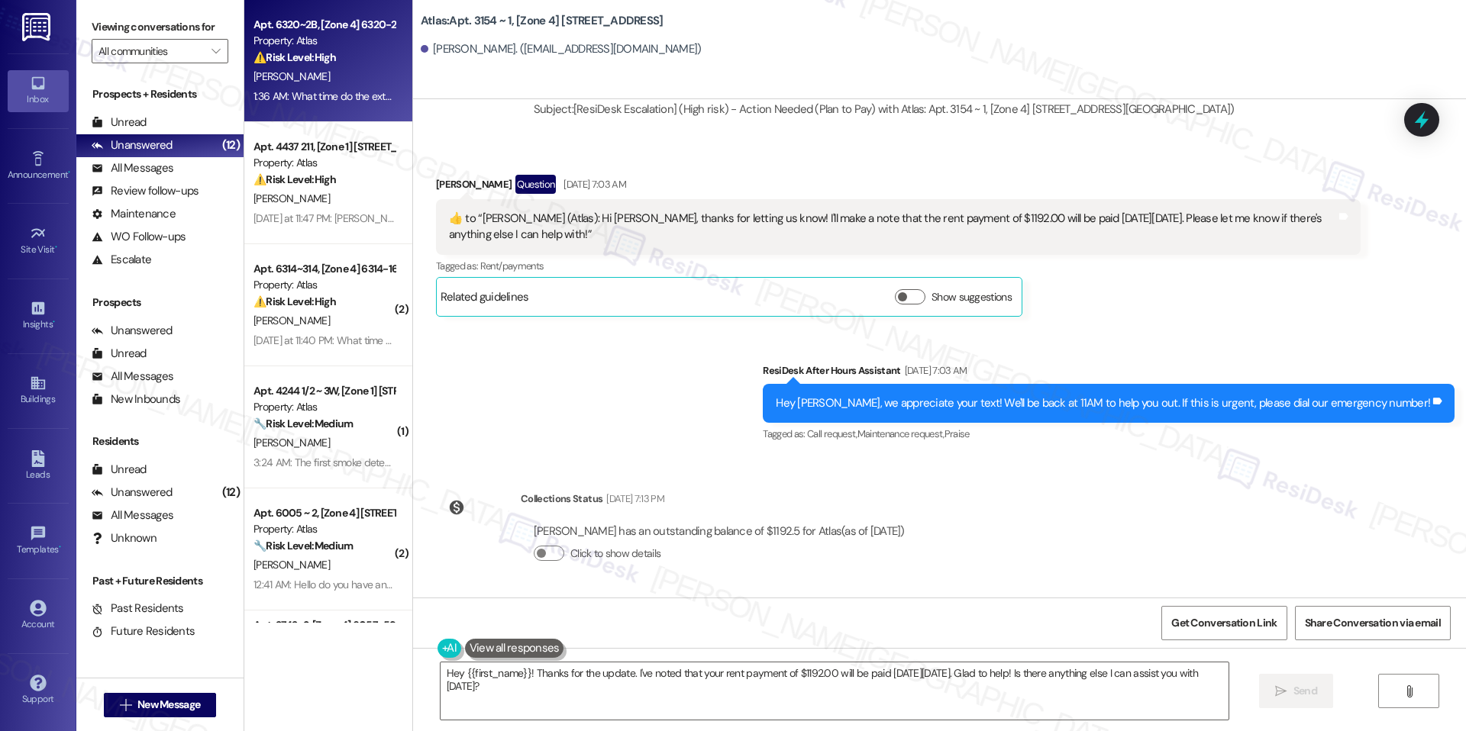
click at [335, 117] on div "Apt. 6320~2B, [Zone 4] 6320-28 S [PERSON_NAME] Property: Atlas ⚠️ Risk Level: H…" at bounding box center [328, 61] width 168 height 122
type textarea "Fetching suggested responses. Please feel free to read through the conversation…"
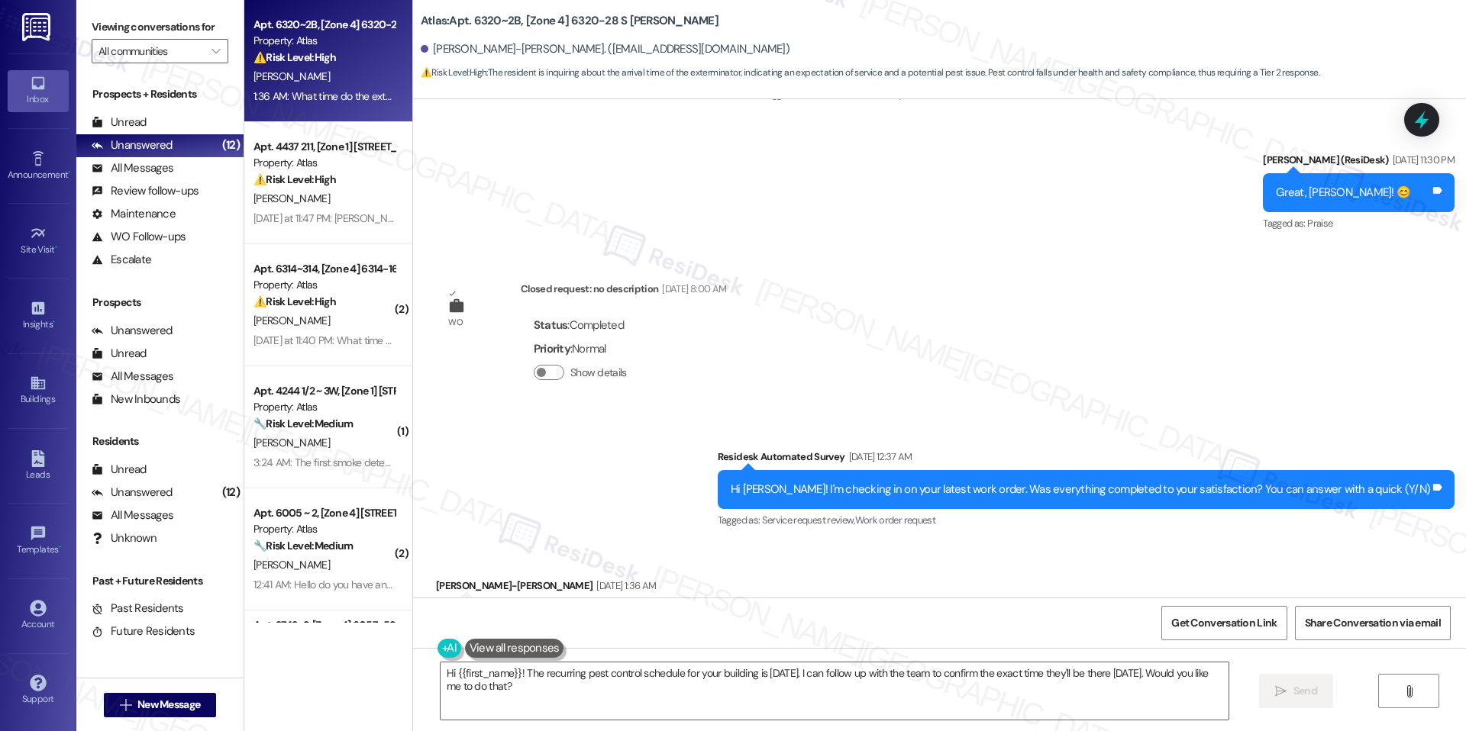
scroll to position [46577, 0]
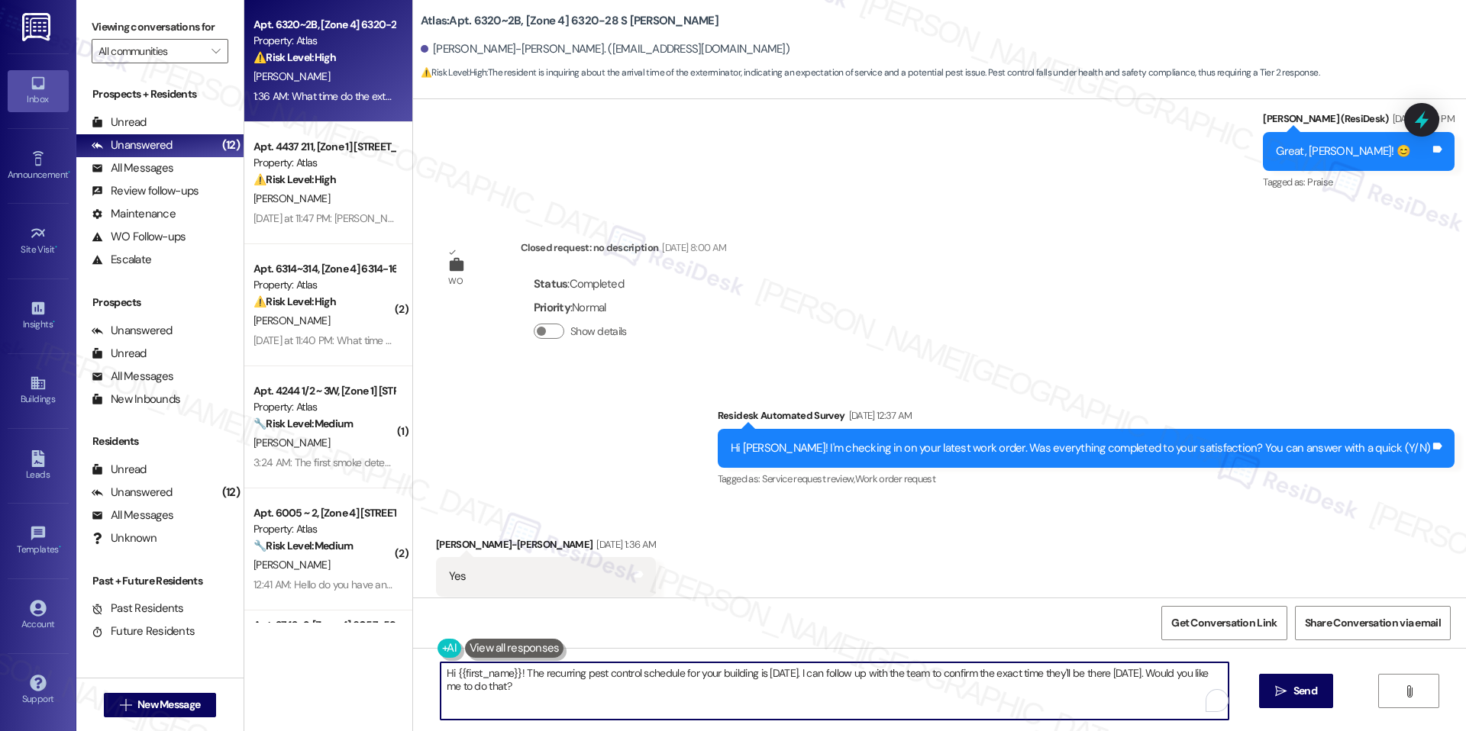
click at [837, 673] on textarea "Hi {{first_name}}! The recurring pest control schedule for your building is [DA…" at bounding box center [834, 691] width 788 height 57
paste textarea "[PERSON_NAME], thank you for checking in. I’ll send your question to the team r…"
type textarea "Hi [PERSON_NAME], thank you for checking in. I’ll send your question to the tea…"
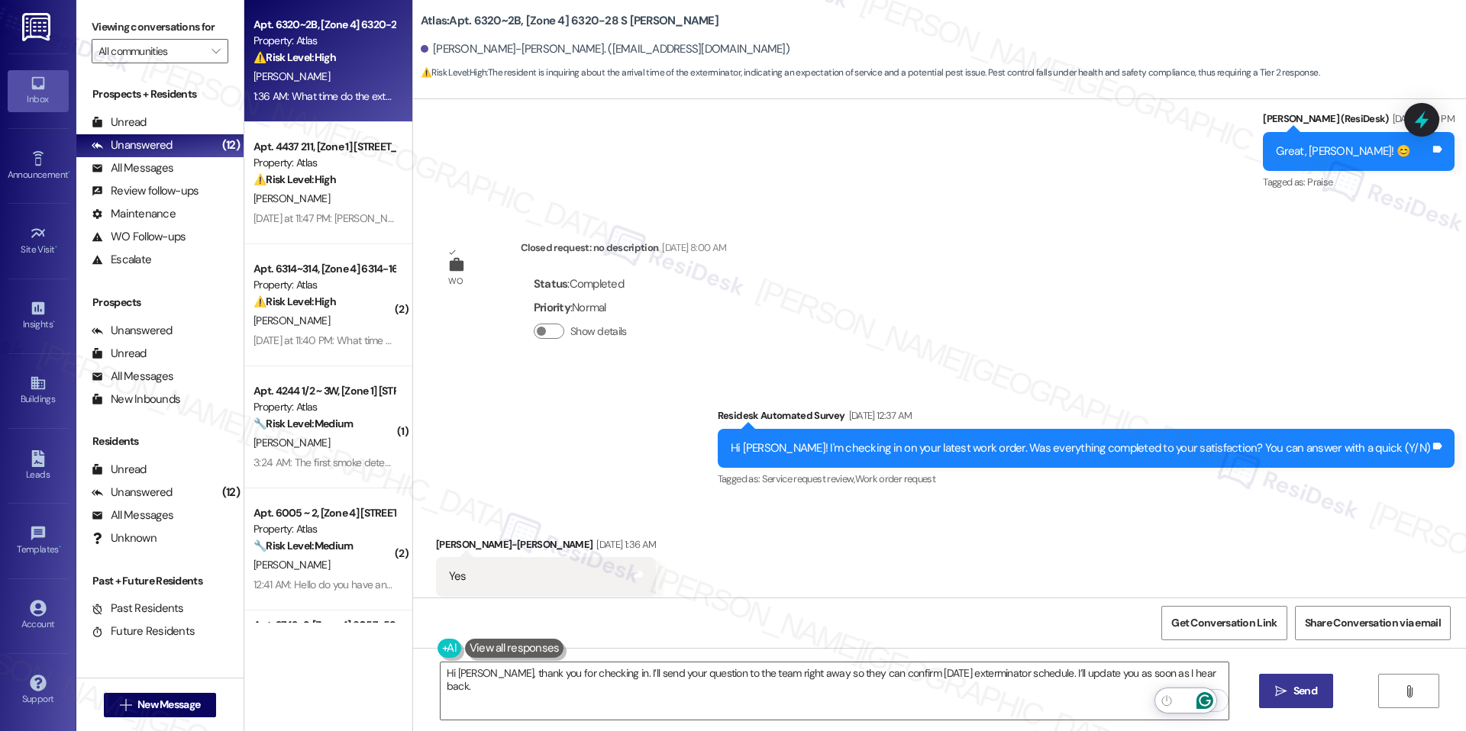
click at [1271, 677] on button " Send" at bounding box center [1296, 691] width 74 height 34
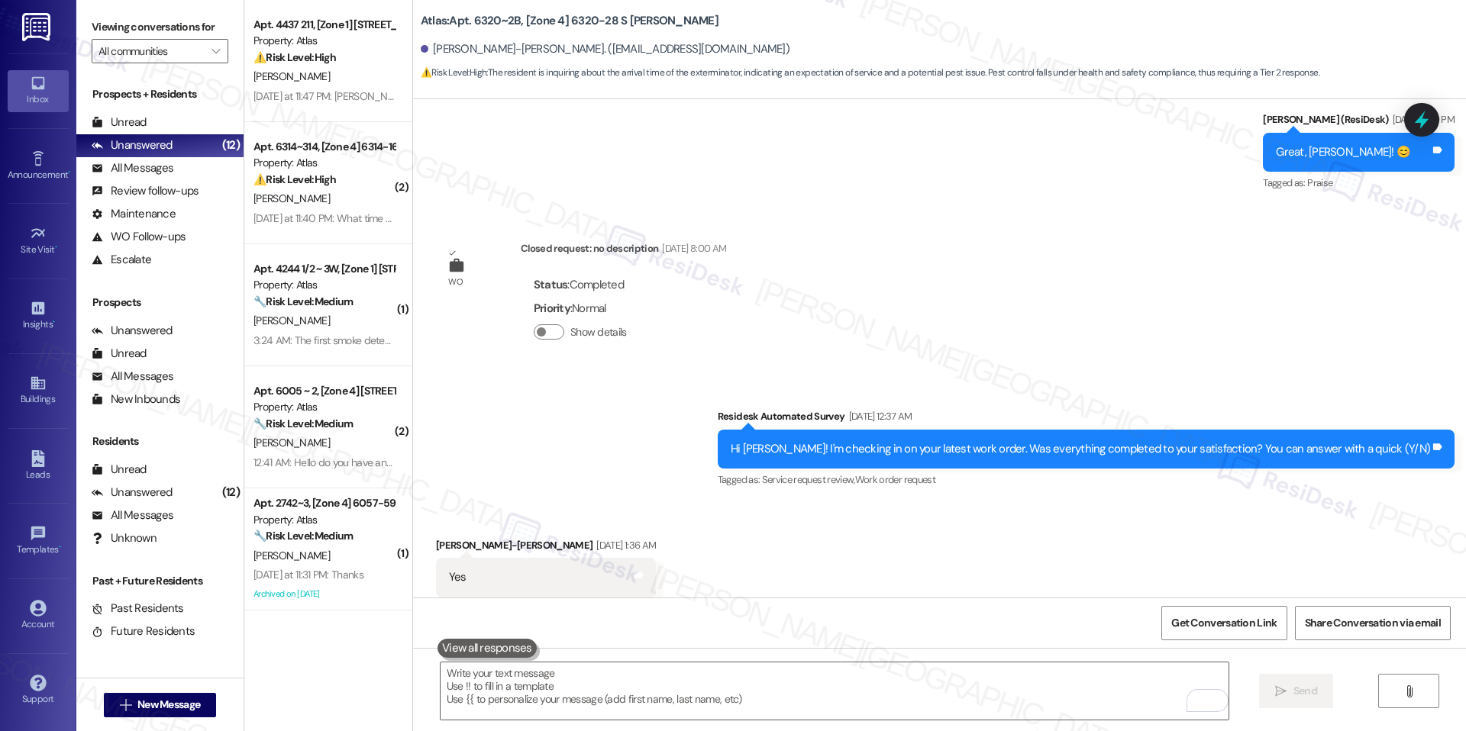
scroll to position [46684, 0]
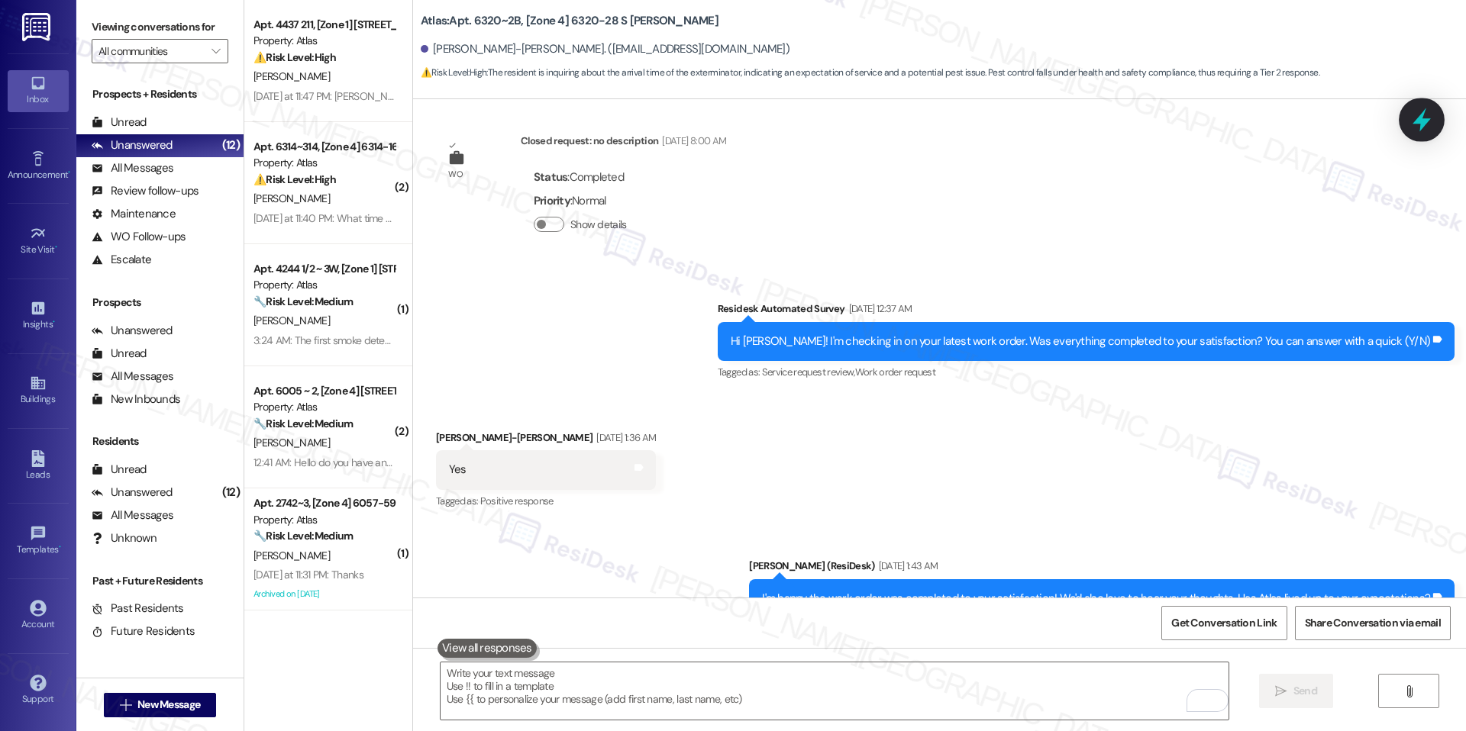
click at [1427, 132] on div at bounding box center [1421, 120] width 46 height 44
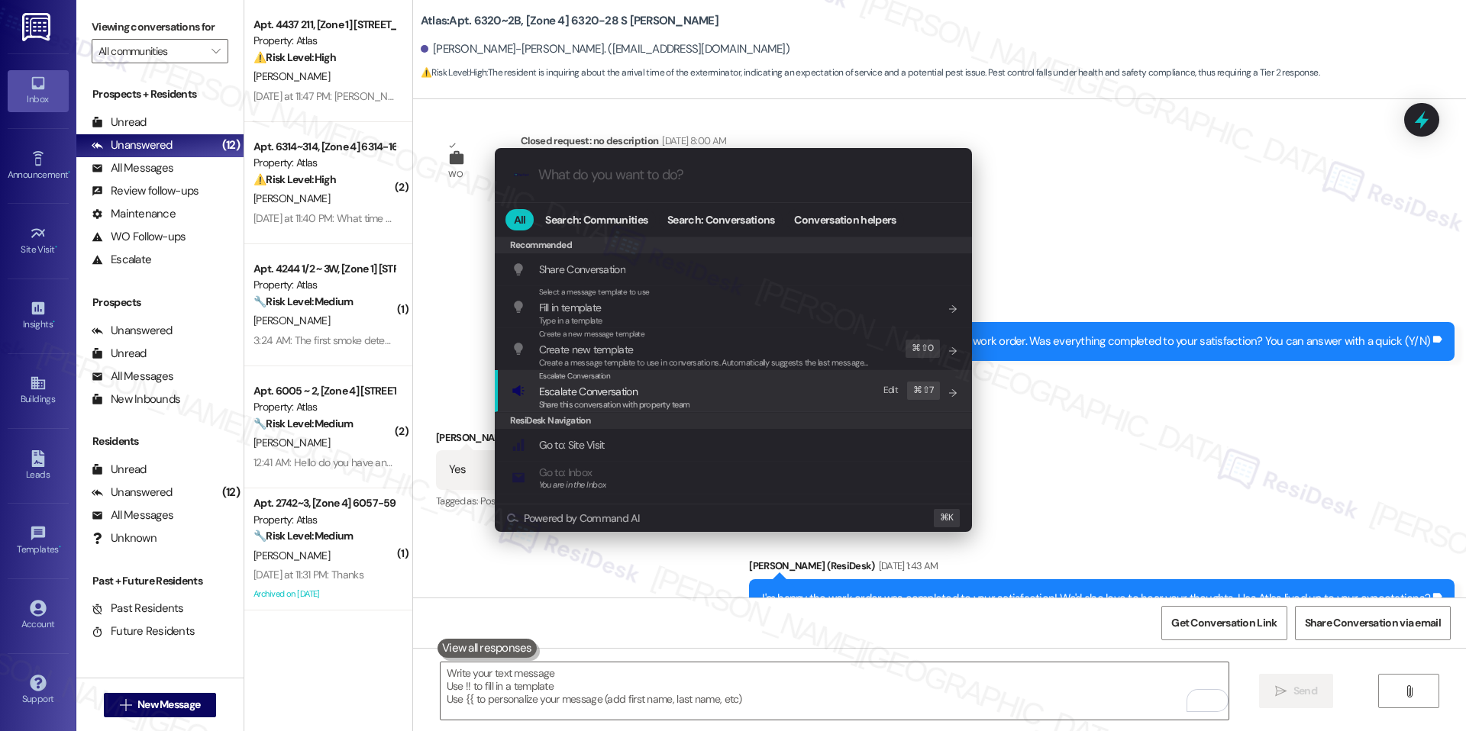
click at [625, 385] on span "Escalate Conversation" at bounding box center [588, 392] width 98 height 14
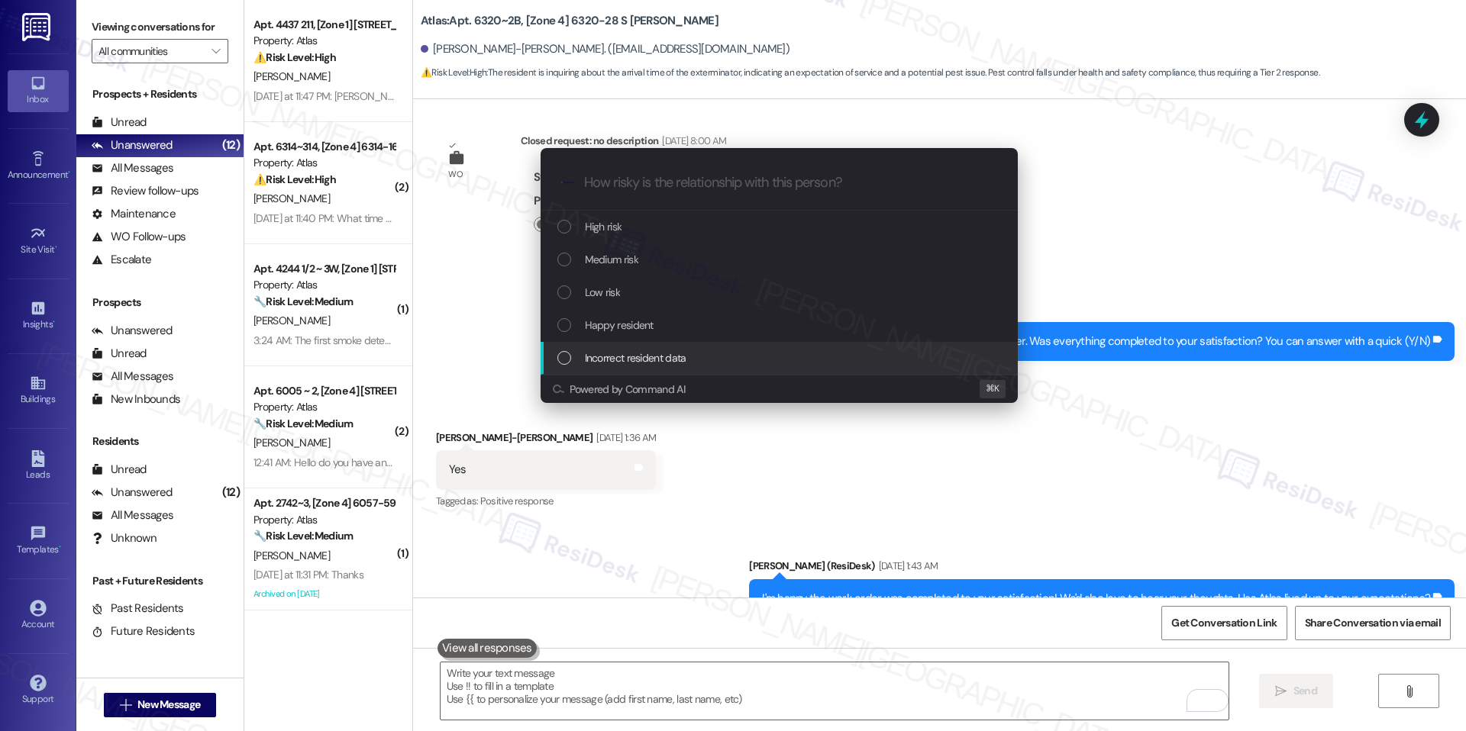
paste input "Exterminator Schedule Inquiry"
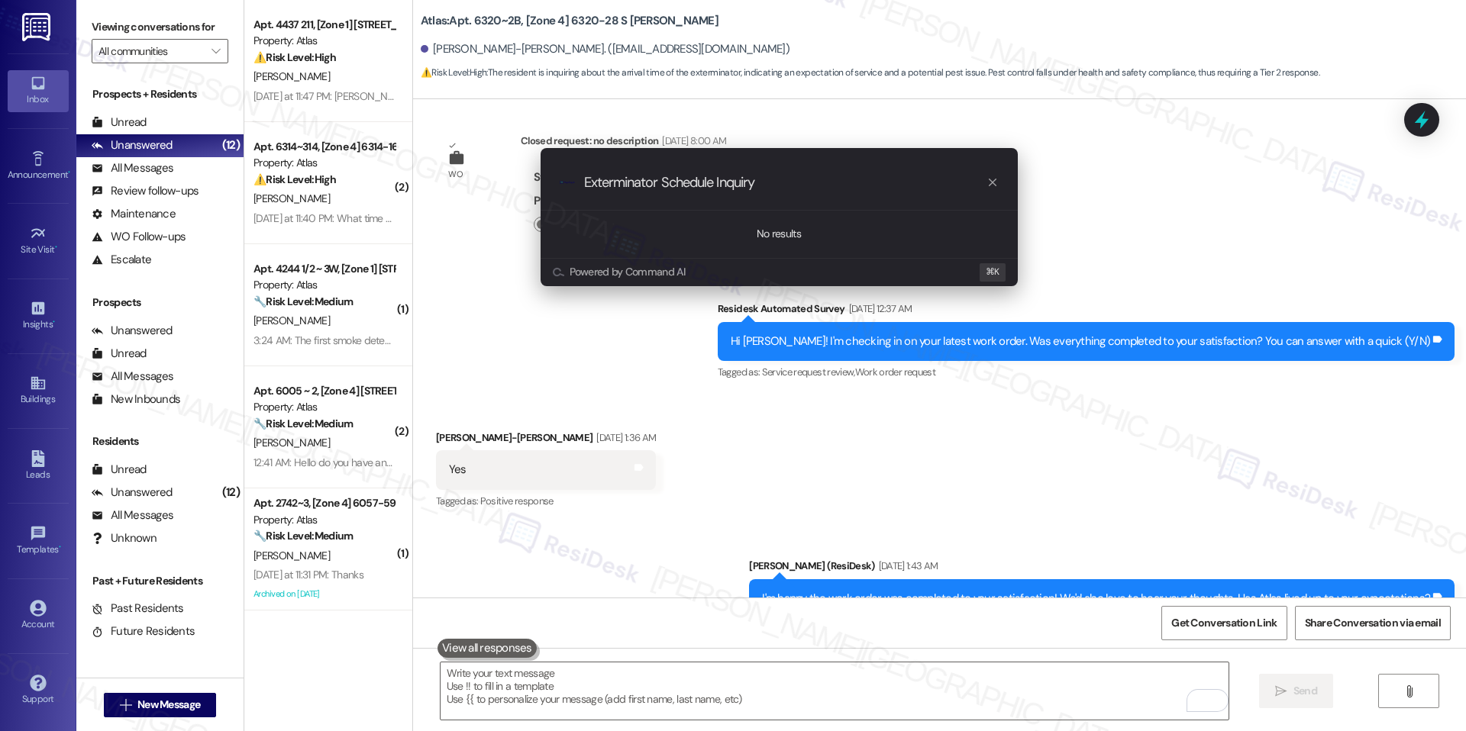
click at [983, 177] on input "Exterminator Schedule Inquiry" at bounding box center [785, 183] width 402 height 16
type input "Exterminator Schedule Inquiry"
click at [986, 177] on icon "progress bar" at bounding box center [992, 182] width 12 height 12
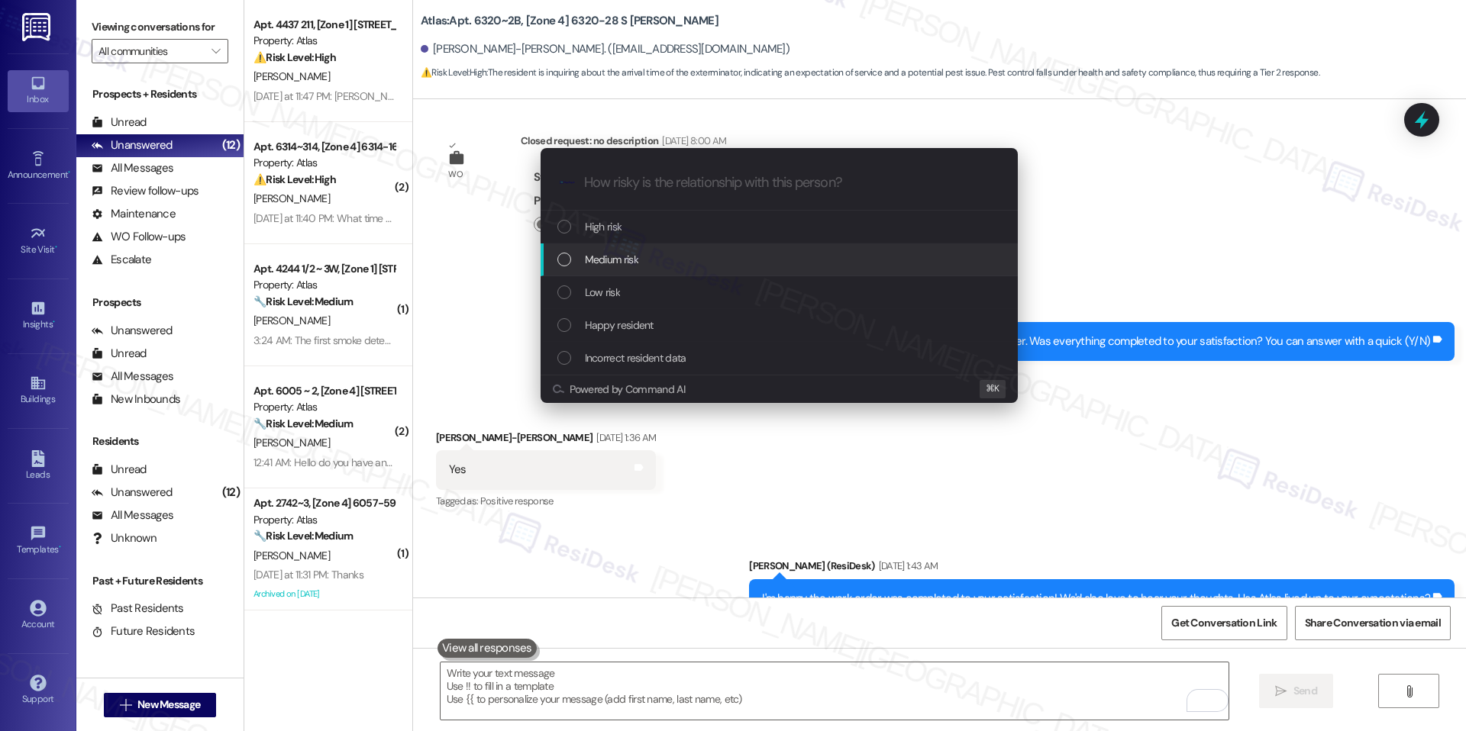
click at [598, 257] on span "Medium risk" at bounding box center [611, 259] width 53 height 17
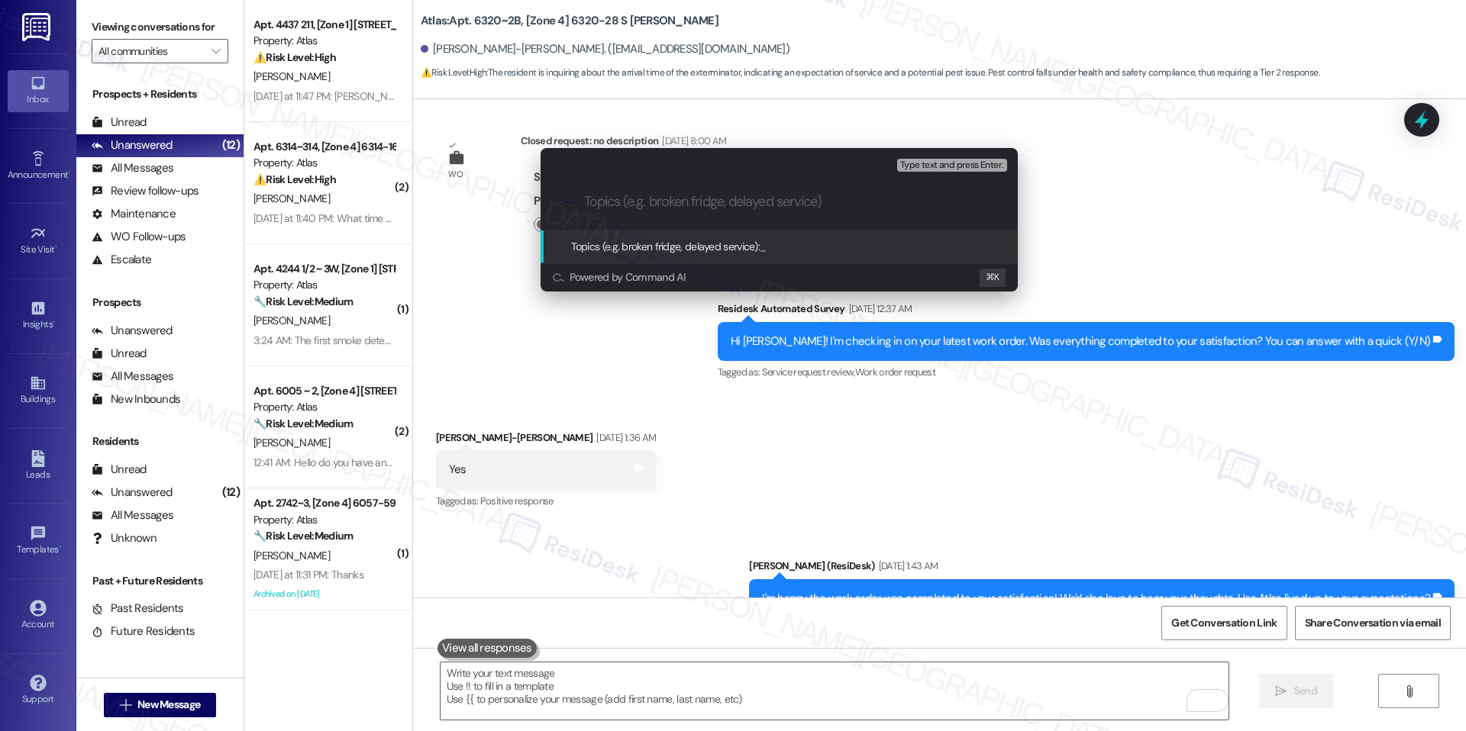
paste input "Exterminator Schedule Inquiry"
type input "Exterminator Schedule Inquiry"
click at [802, 249] on span "Exterminator Schedule Inquiry" at bounding box center [826, 247] width 133 height 14
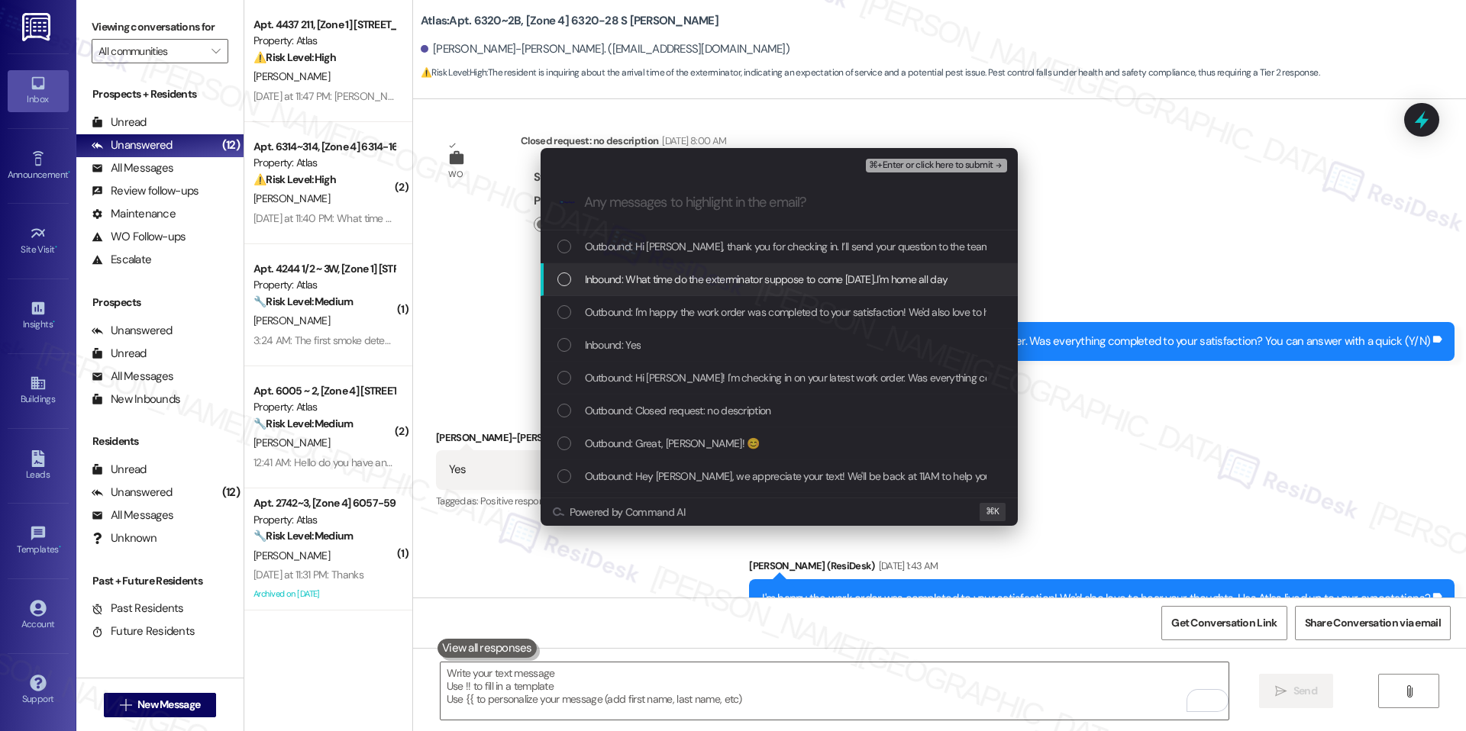
click at [737, 285] on span "Inbound: What time do the exterminator suppose to come [DATE]..I'm home all day" at bounding box center [766, 279] width 363 height 17
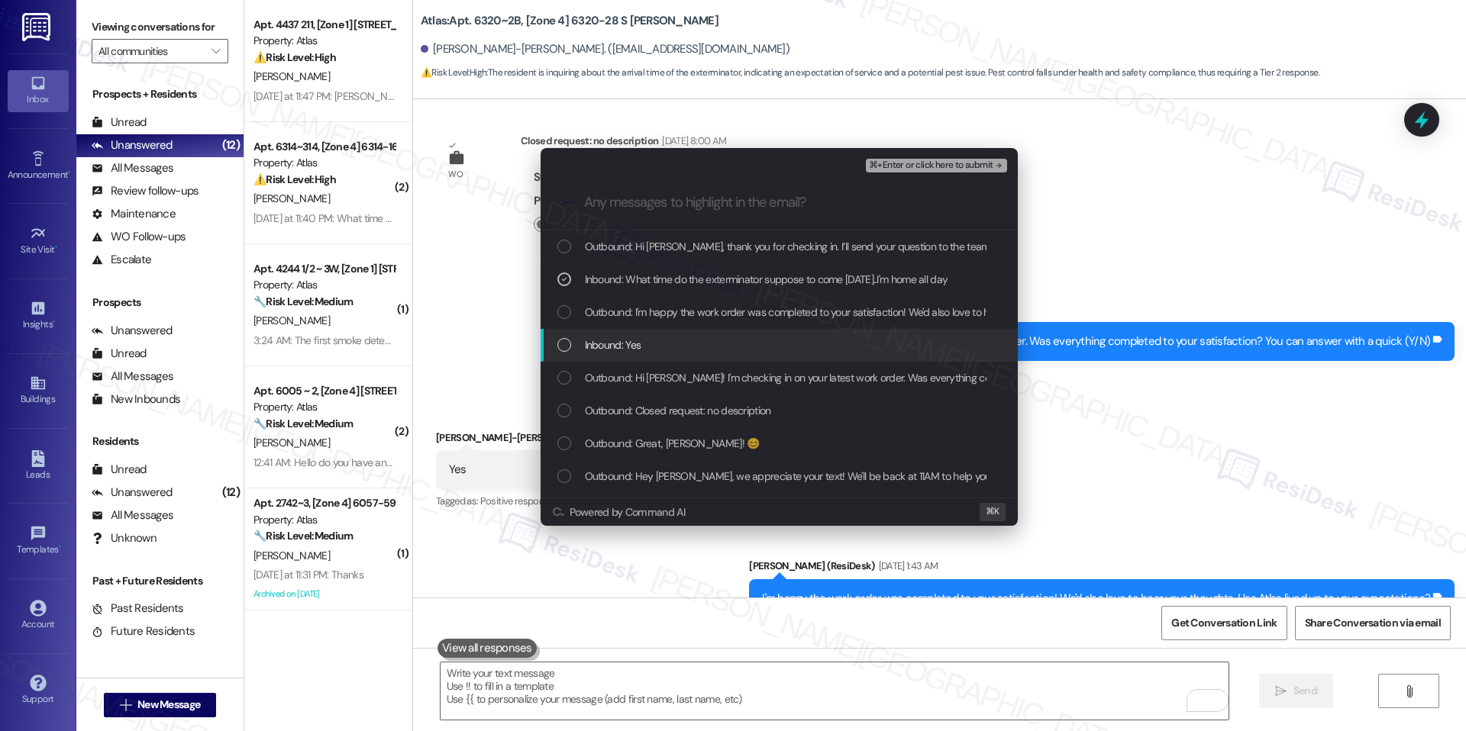
click at [698, 329] on div "Inbound: Yes" at bounding box center [778, 345] width 477 height 33
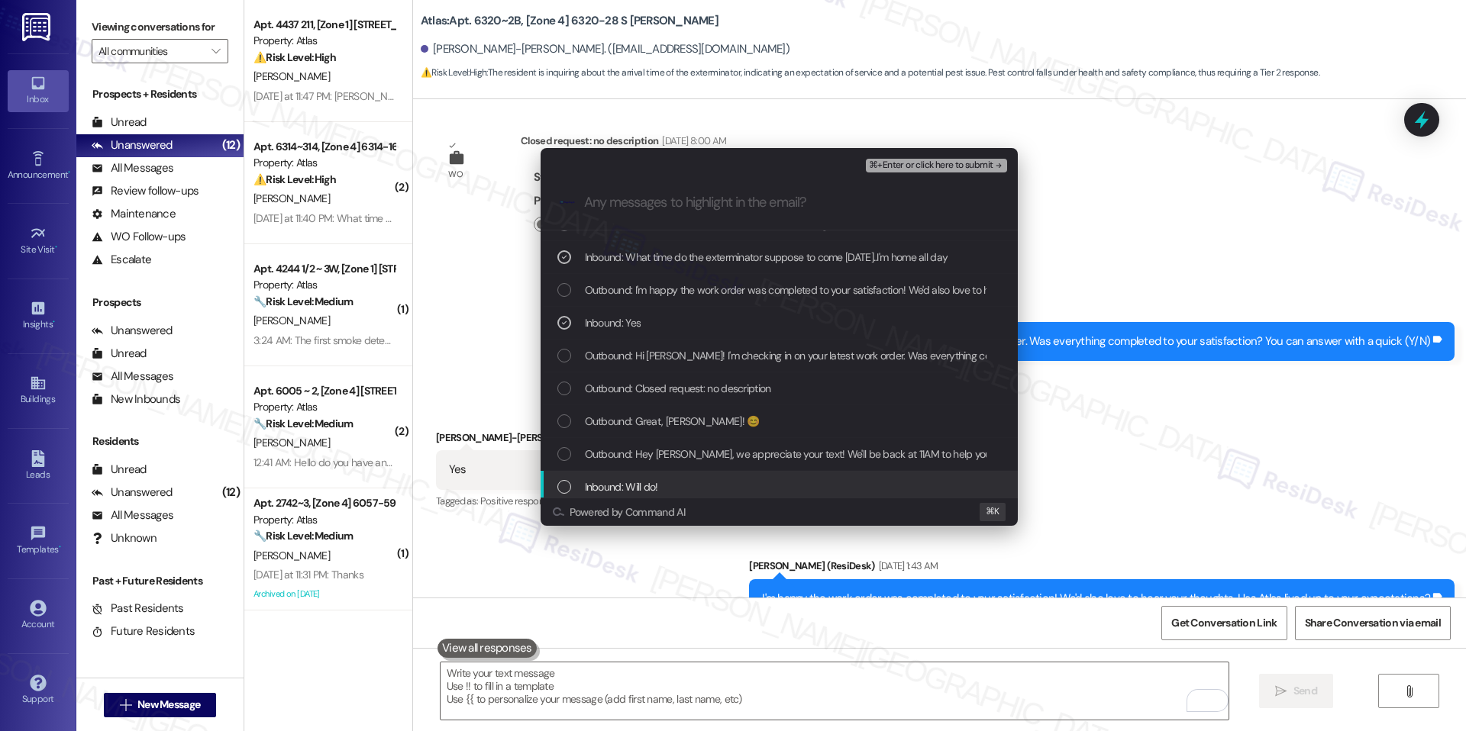
scroll to position [0, 0]
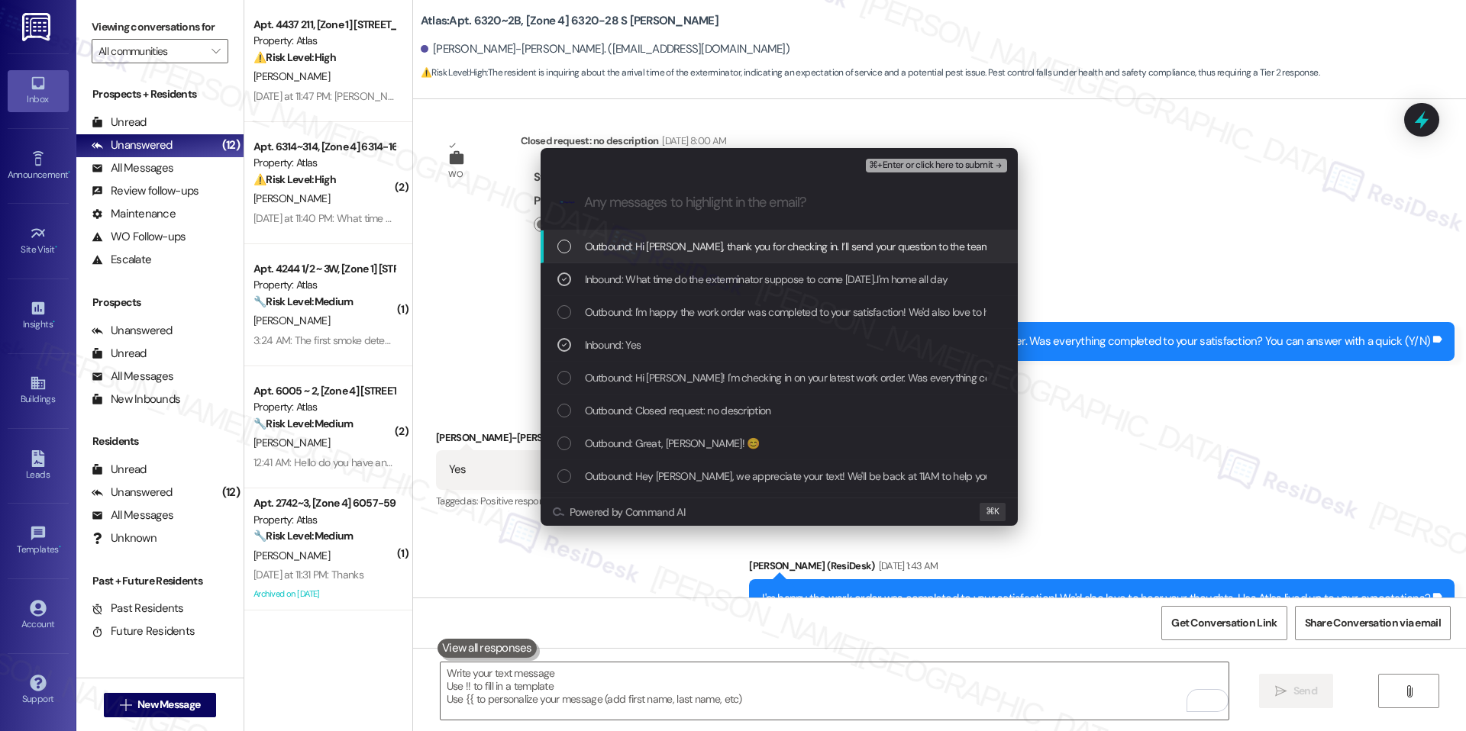
click at [920, 160] on span "⌘+Enter or click here to submit" at bounding box center [931, 165] width 124 height 11
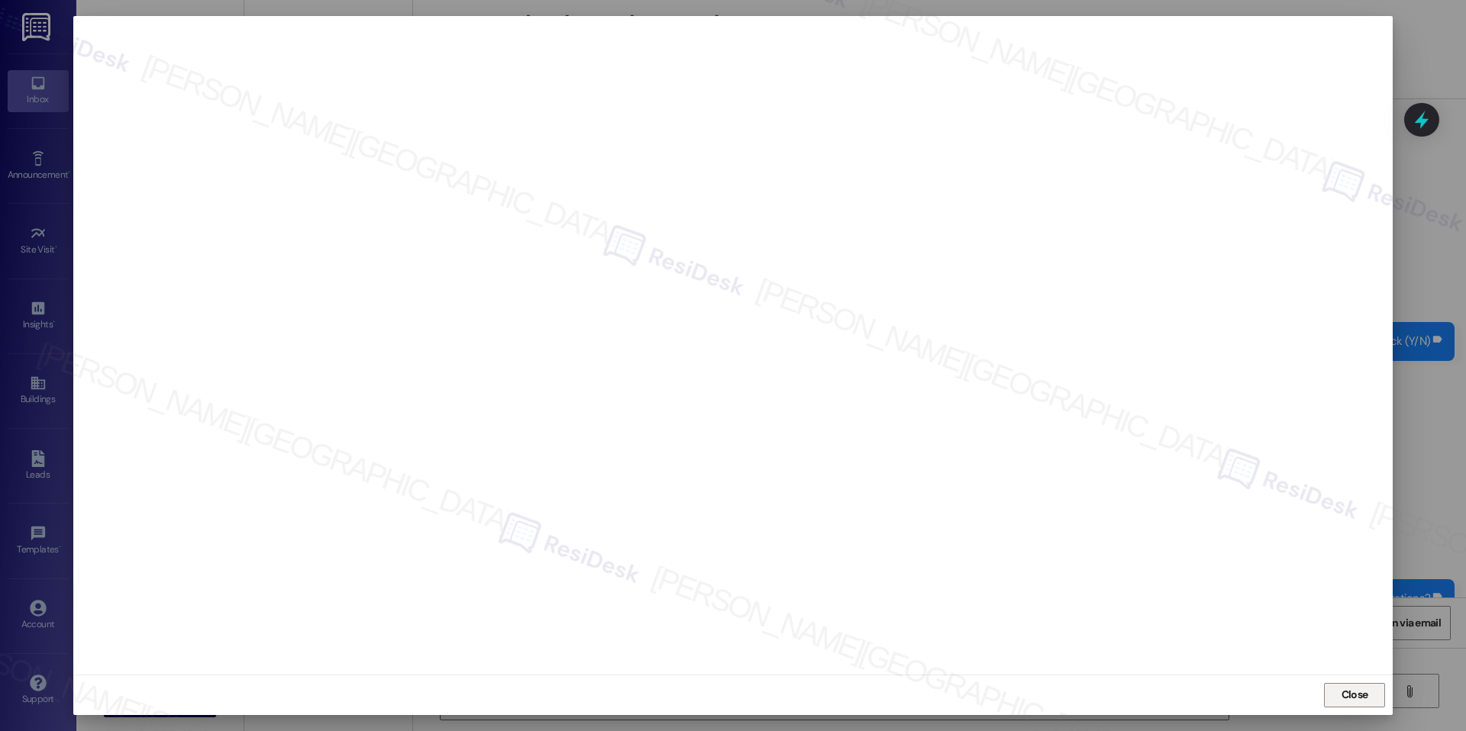
click at [1338, 699] on span "Close" at bounding box center [1354, 695] width 33 height 16
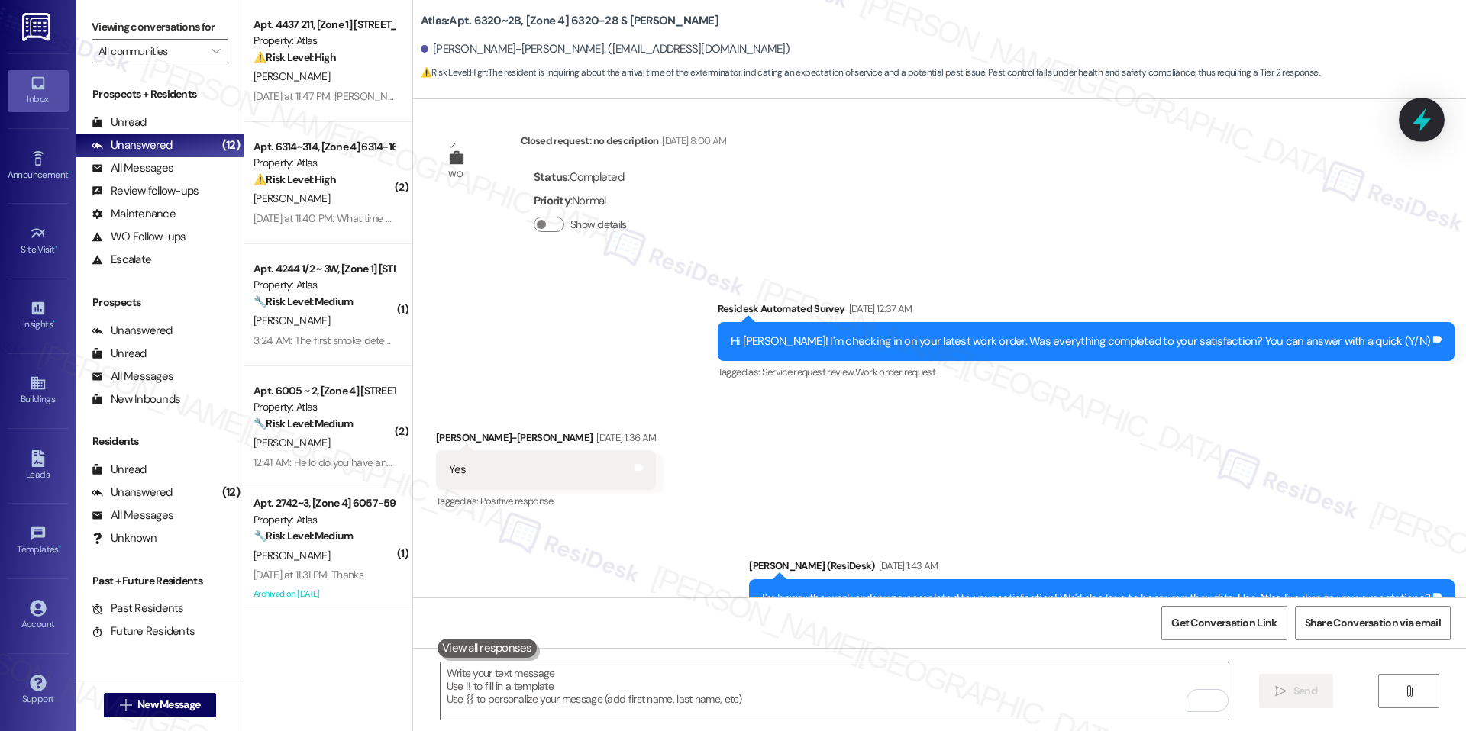
click at [1413, 134] on div at bounding box center [1421, 120] width 46 height 44
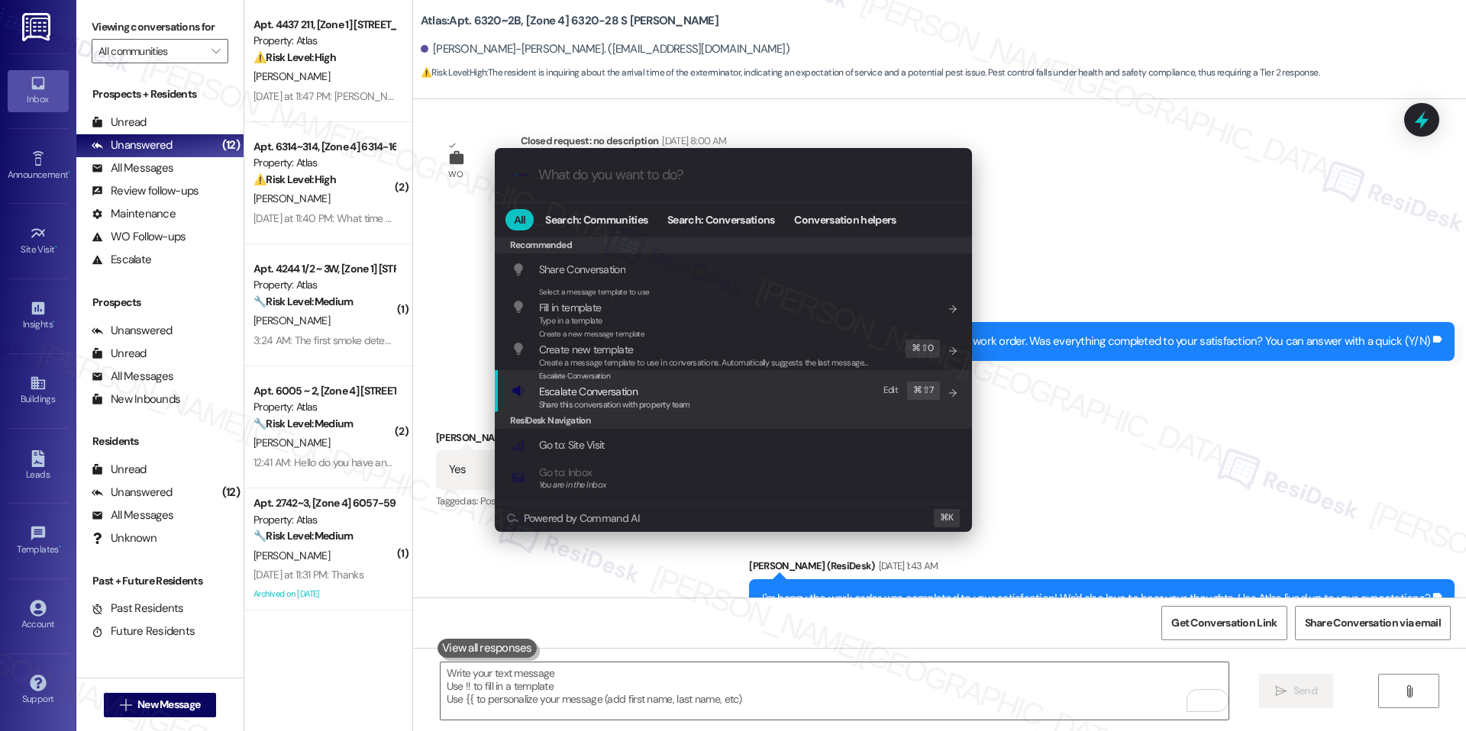
click at [637, 394] on span "Escalate Conversation" at bounding box center [614, 391] width 151 height 17
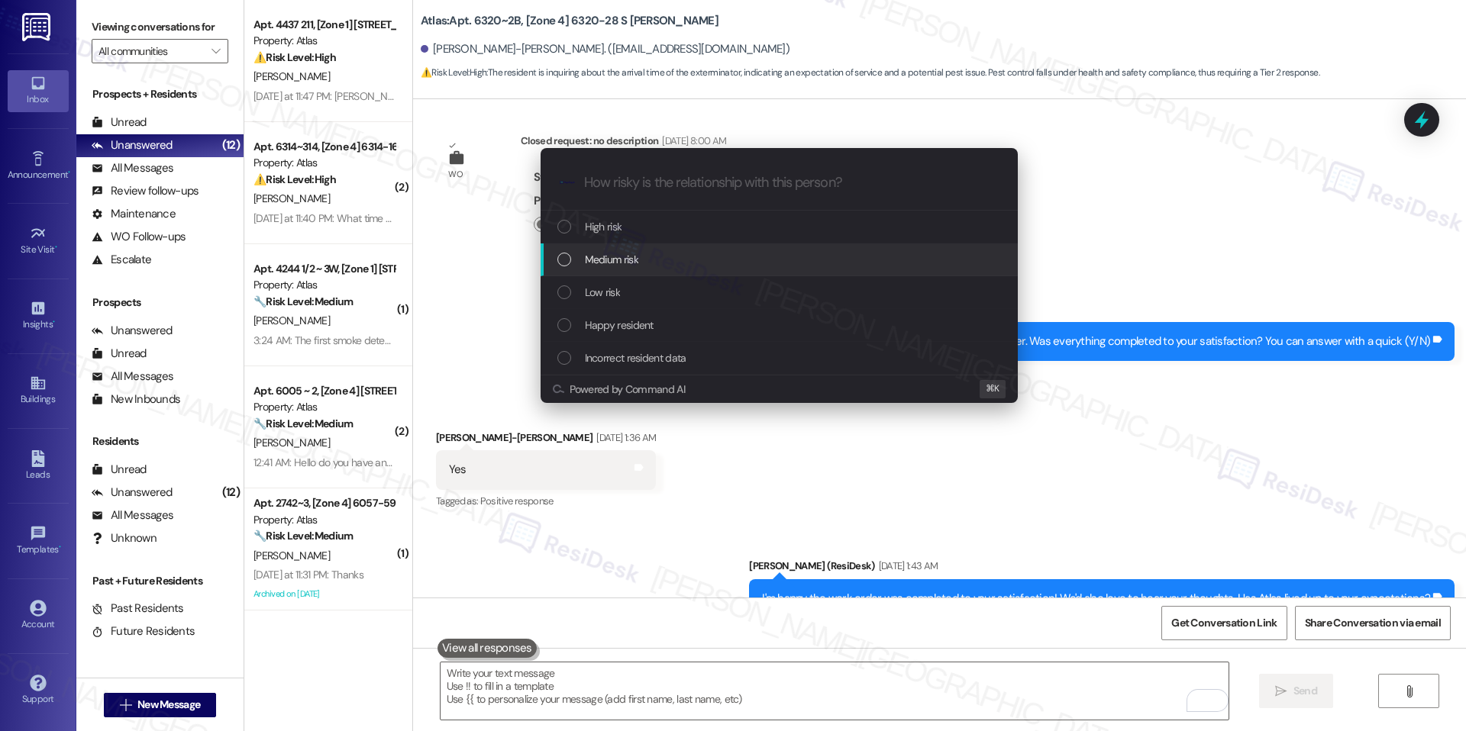
click at [674, 245] on div "Medium risk" at bounding box center [778, 260] width 477 height 33
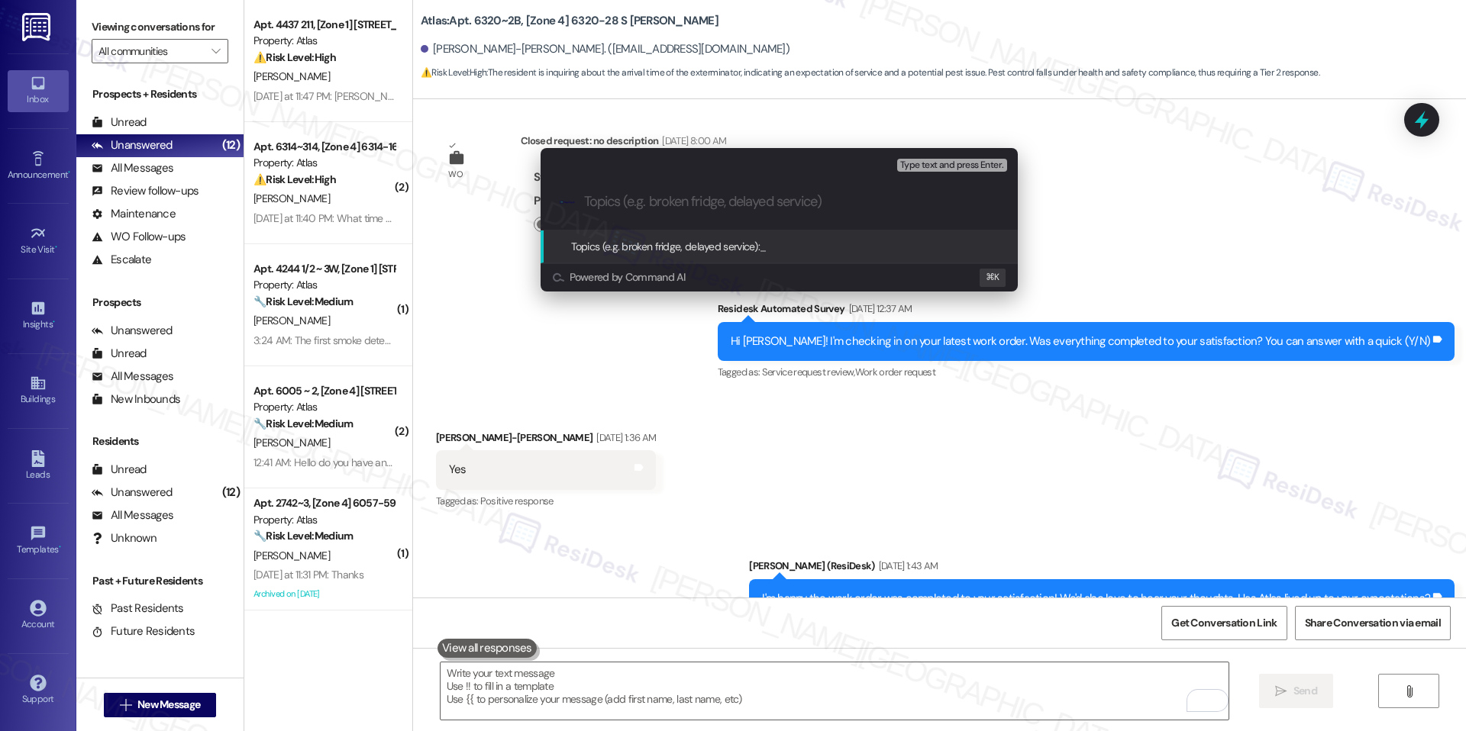
paste input "Exterminator Schedule Inquiry"
type input "Exterminator Schedule Inquiry"
click at [789, 246] on span "Exterminator Schedule Inquiry" at bounding box center [826, 247] width 133 height 14
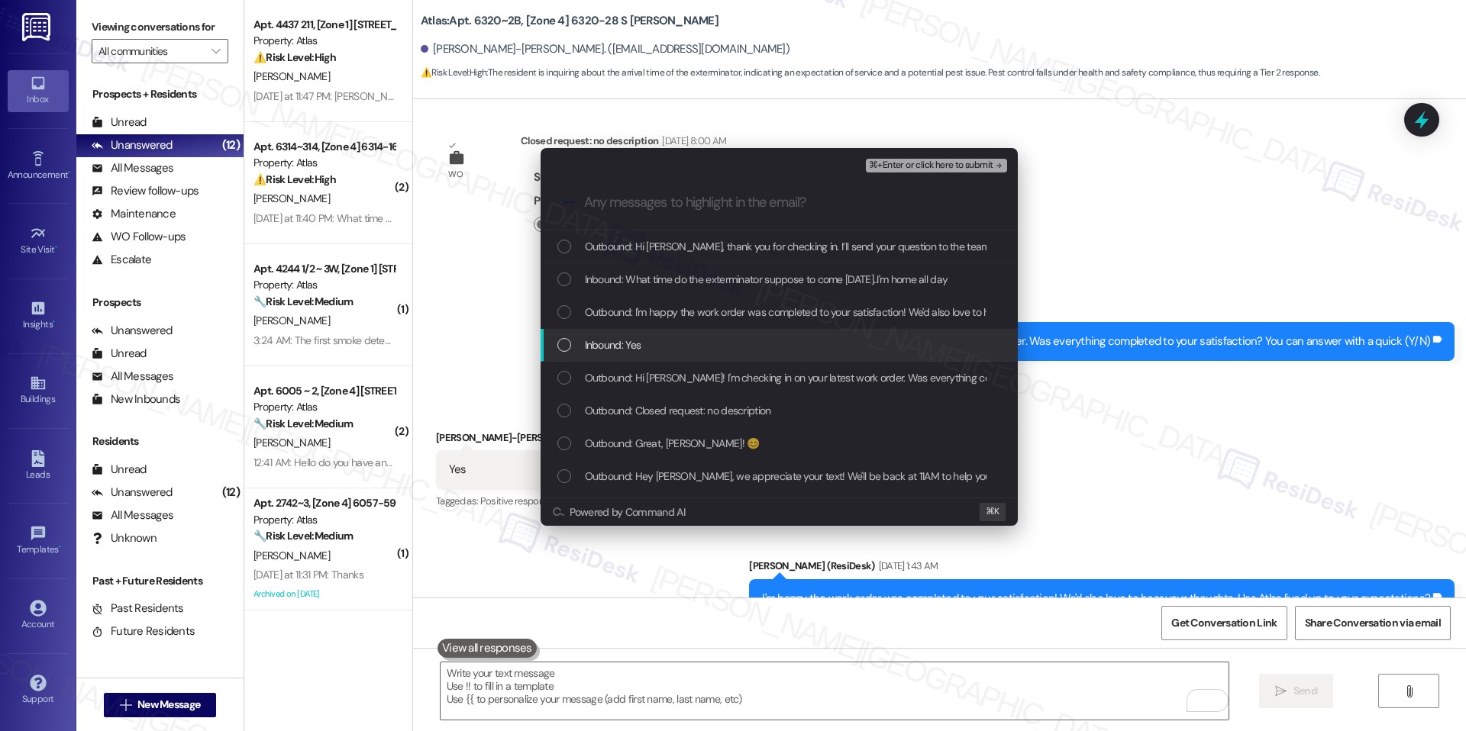
click at [792, 356] on div "Inbound: Yes" at bounding box center [778, 345] width 477 height 33
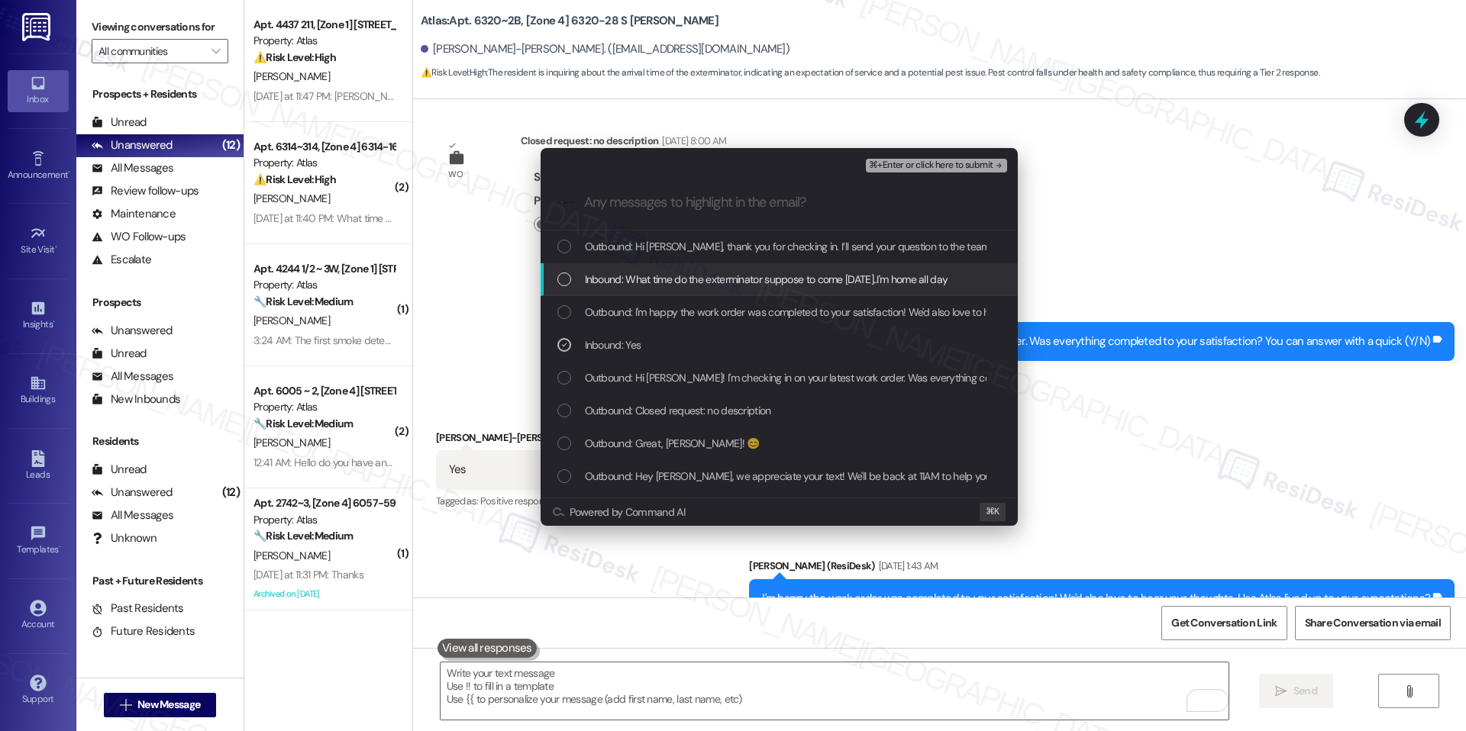
click at [741, 277] on span "Inbound: What time do the exterminator suppose to come [DATE]..I'm home all day" at bounding box center [766, 279] width 363 height 17
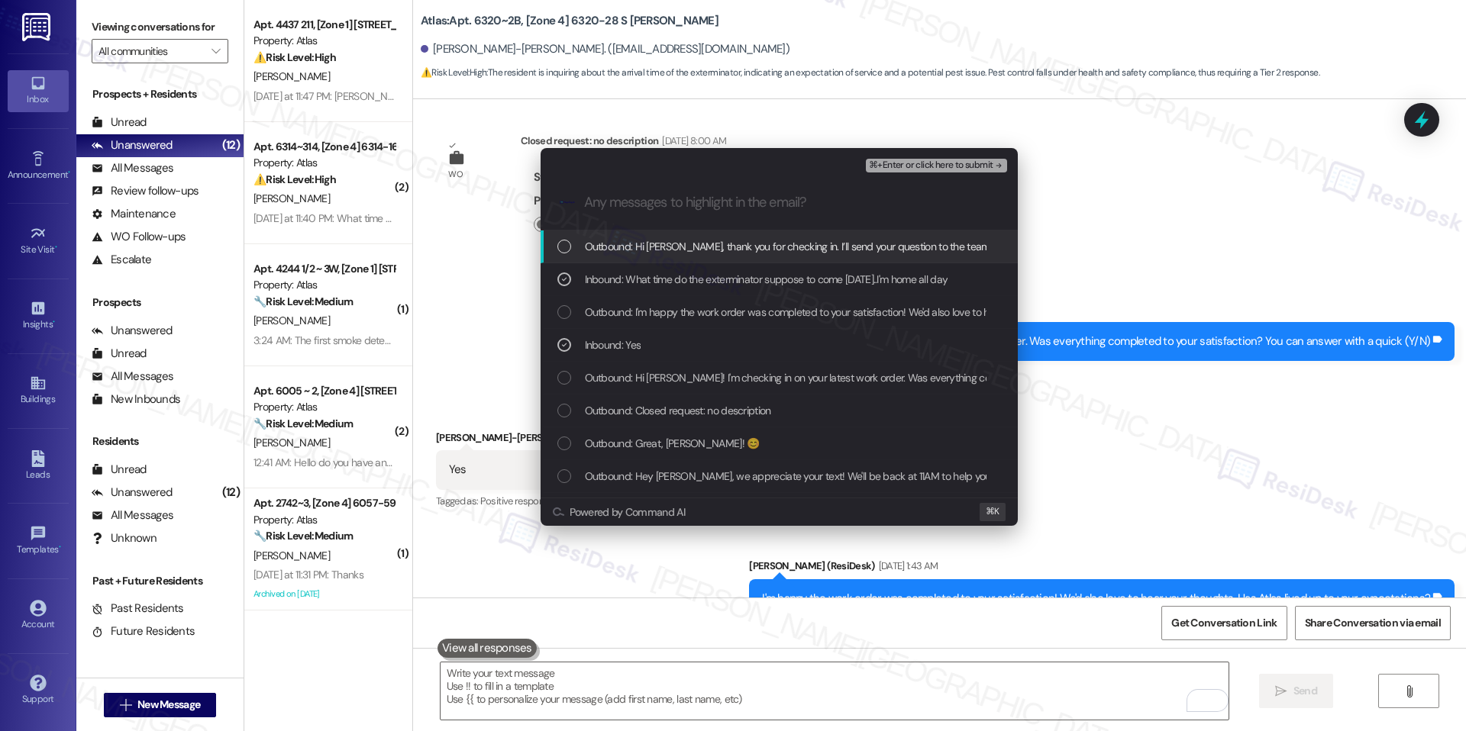
click at [927, 168] on span "⌘+Enter or click here to submit" at bounding box center [931, 165] width 124 height 11
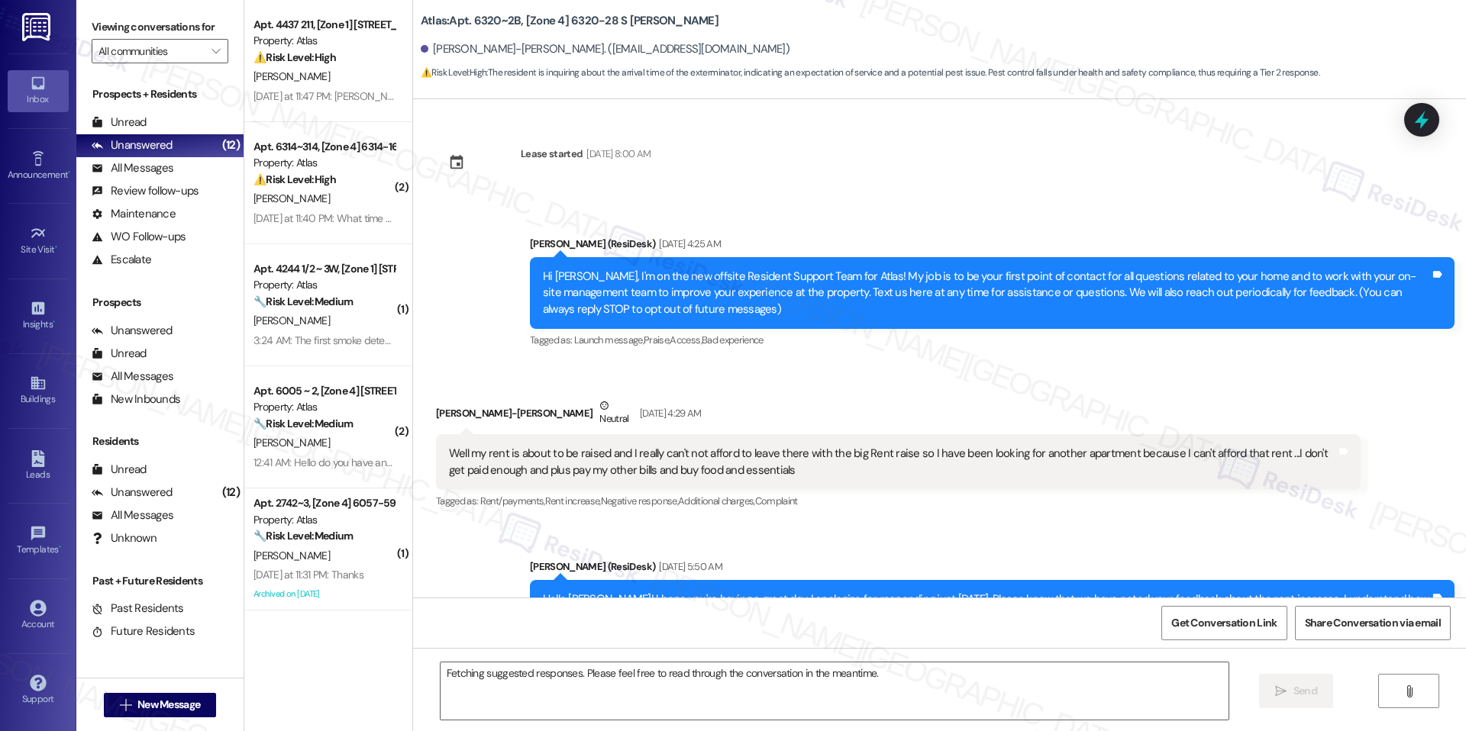
scroll to position [46577, 0]
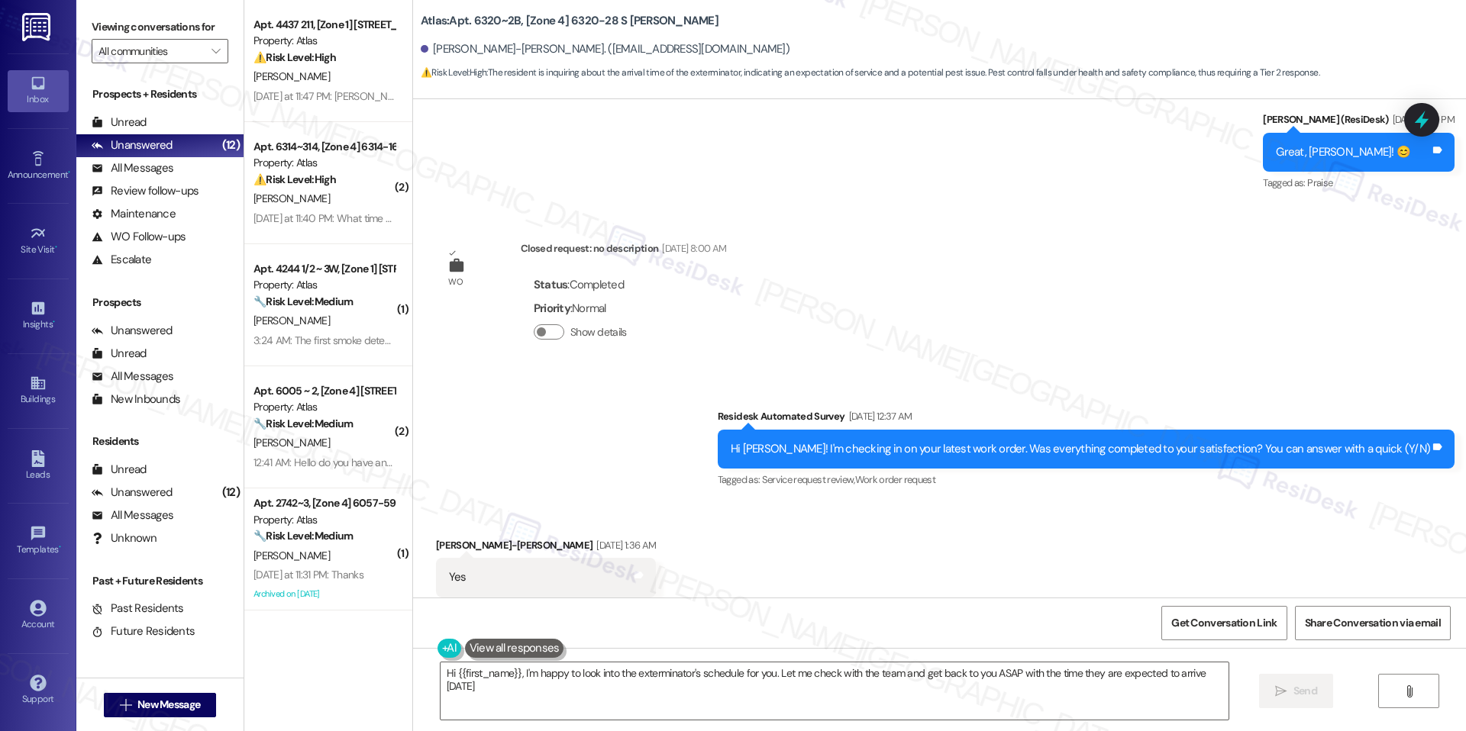
type textarea "Hi {{first_name}}, I'm happy to look into the exterminator's schedule for you. …"
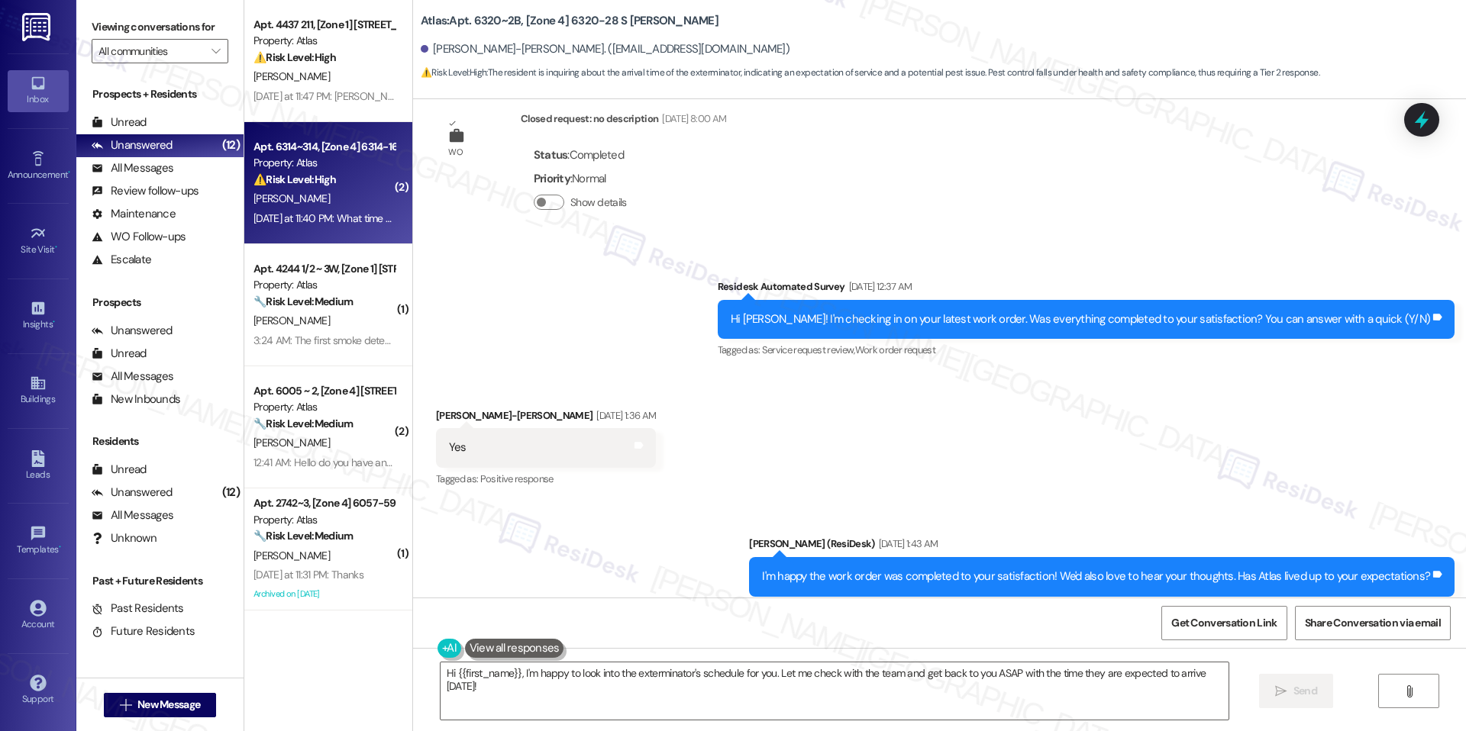
click at [360, 197] on div "[PERSON_NAME]" at bounding box center [324, 198] width 144 height 19
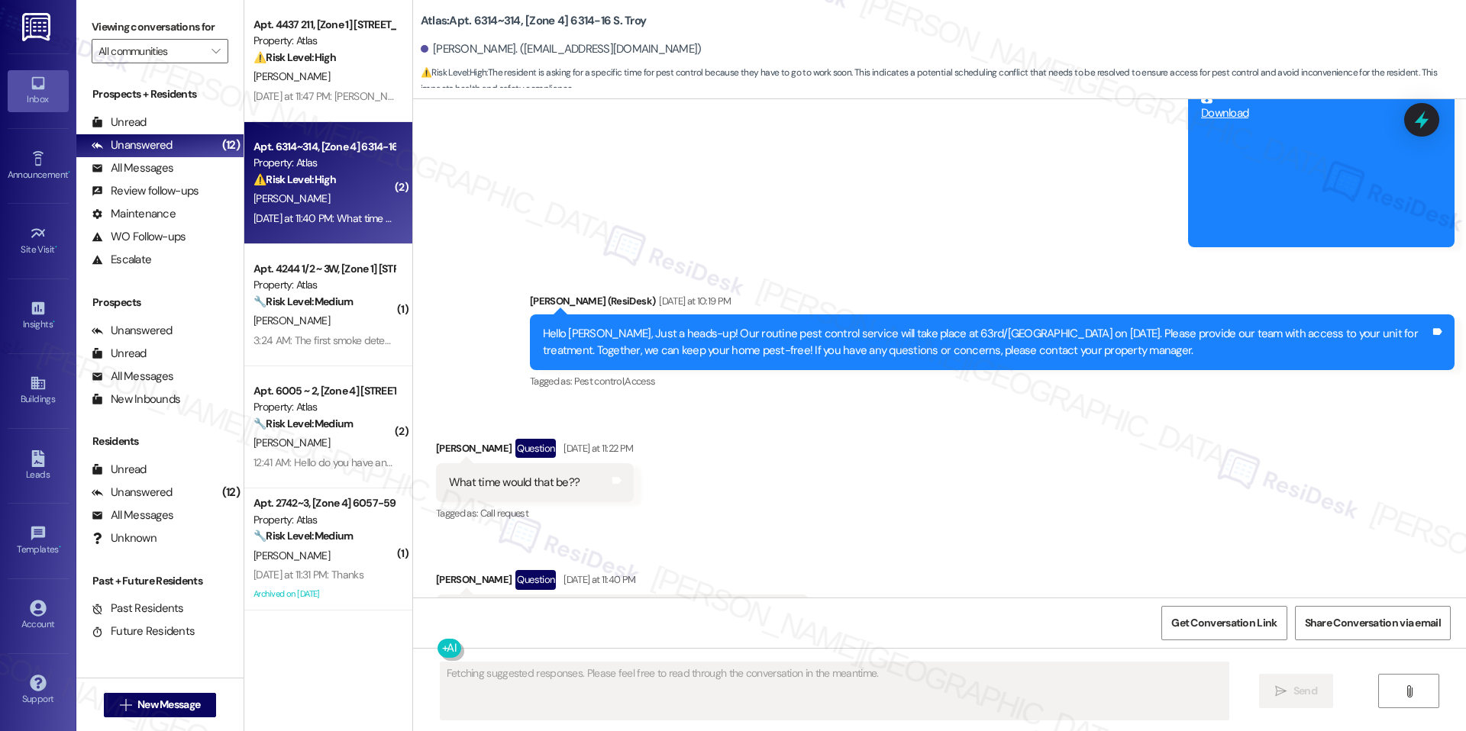
scroll to position [976, 0]
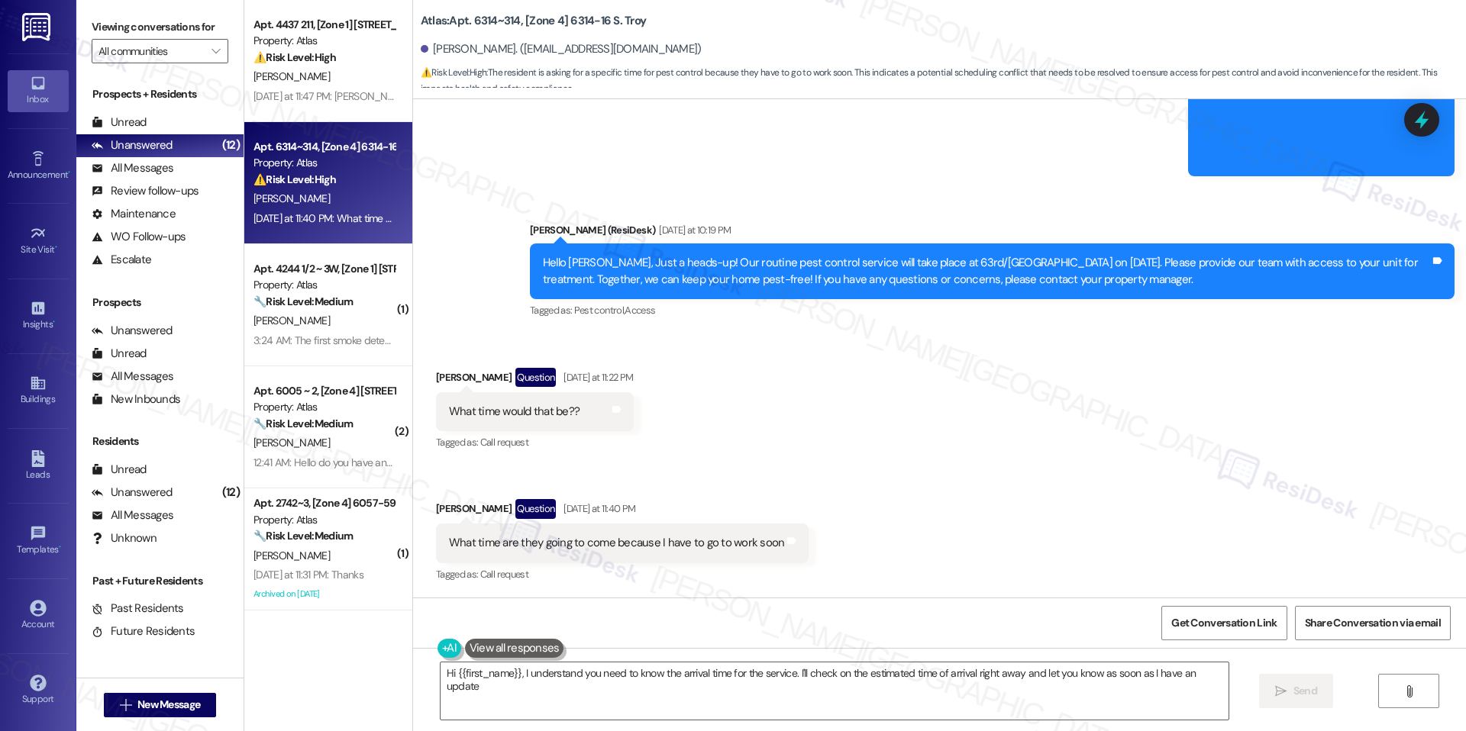
type textarea "Hi {{first_name}}, I understand you need to know the arrival time for the servi…"
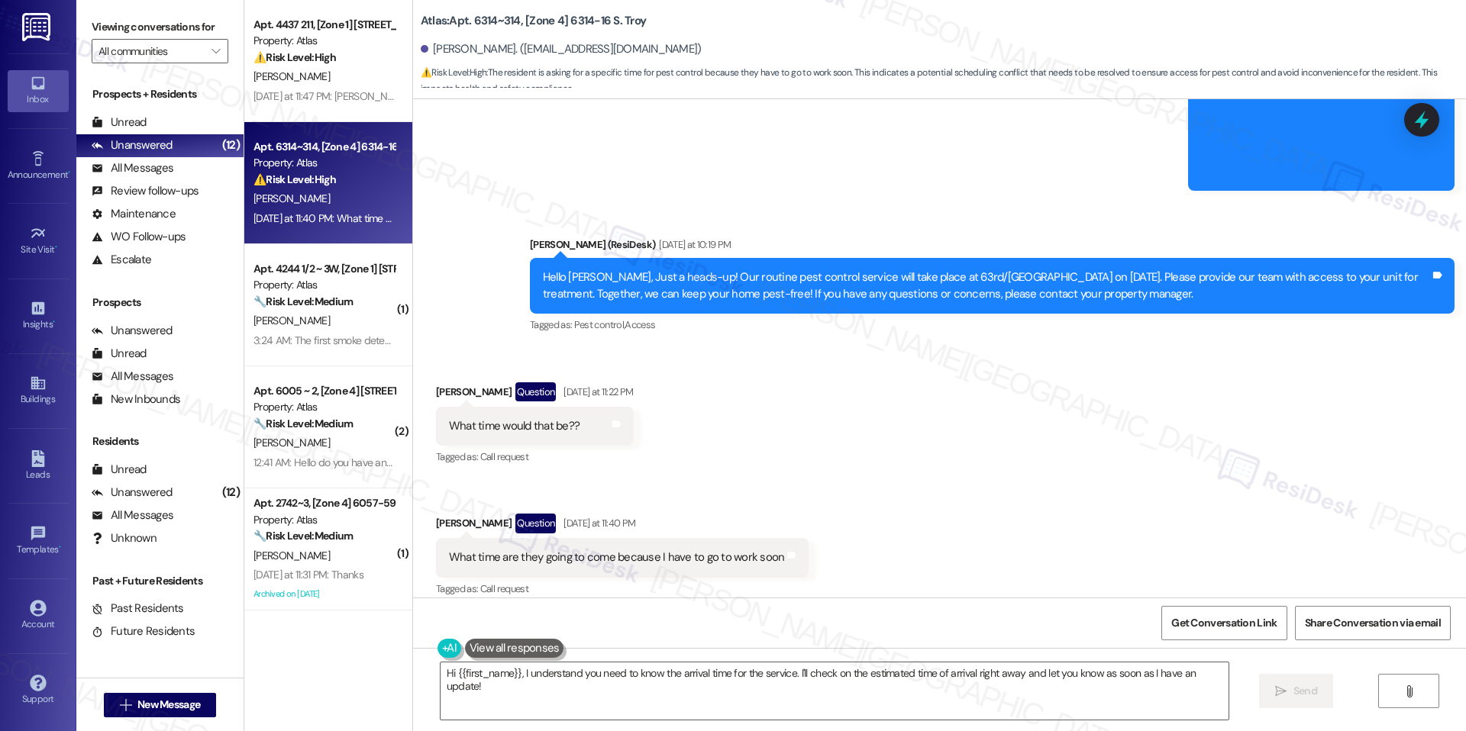
scroll to position [976, 0]
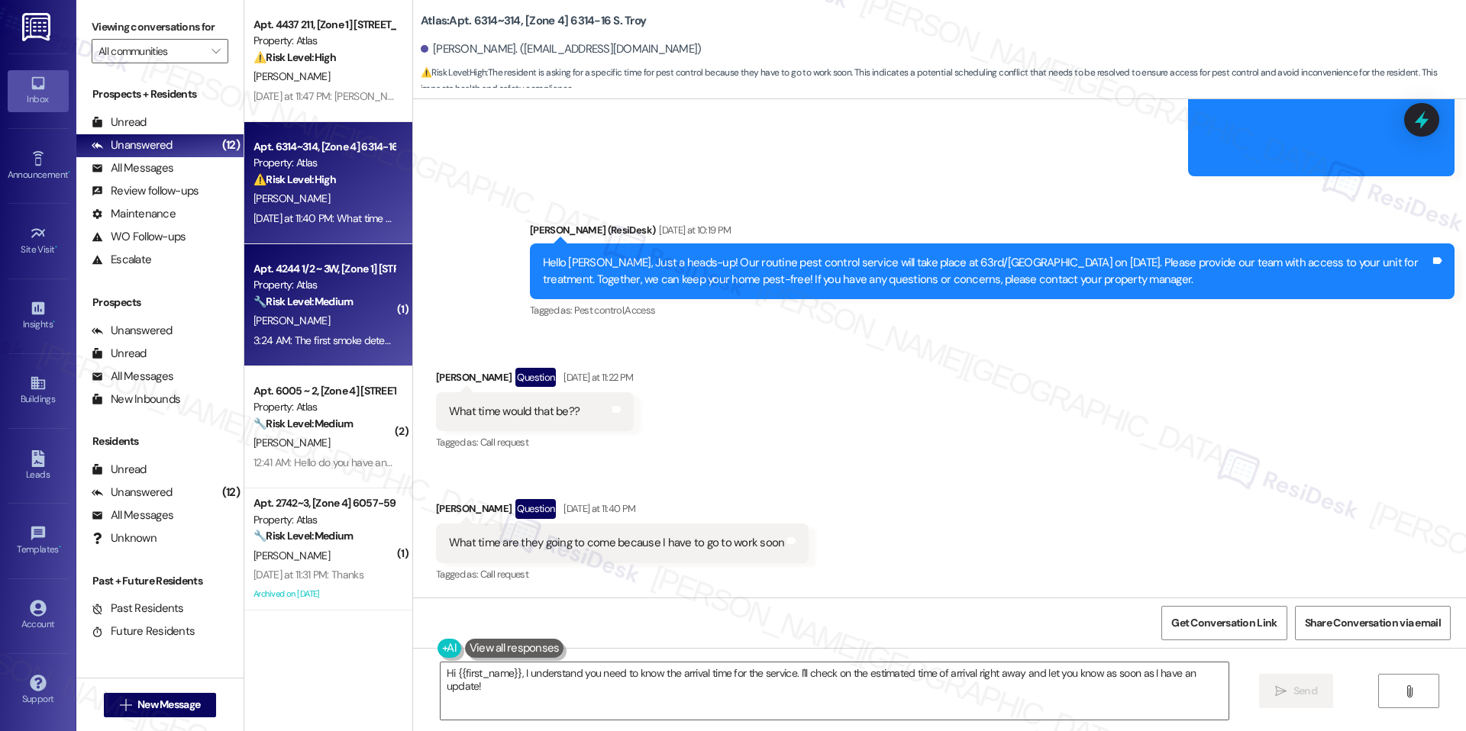
click at [342, 350] on div "Apt. 4244 1/2 ~ 3W, [Zone 1] [STREET_ADDRESS][US_STATE] Property: Atlas 🔧 Risk …" at bounding box center [328, 305] width 168 height 122
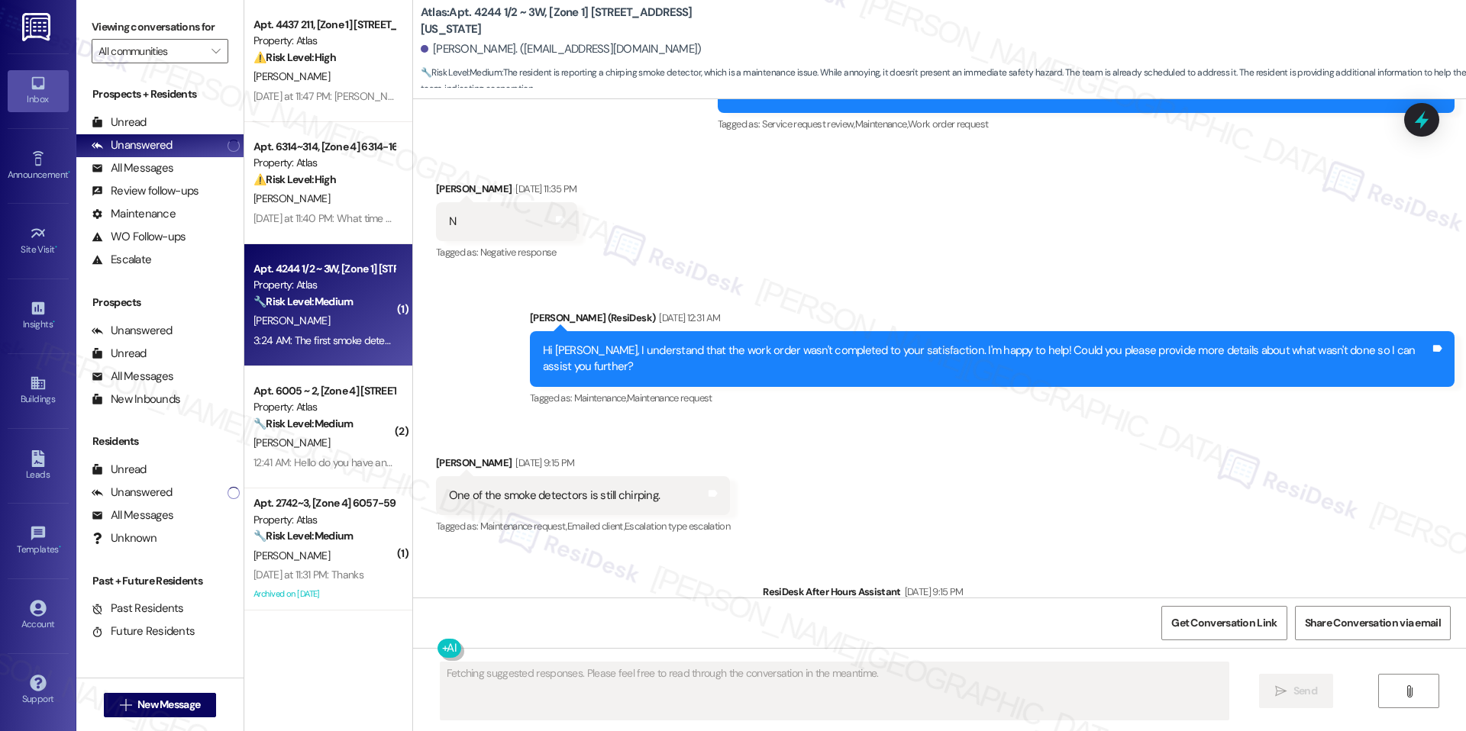
scroll to position [4784, 0]
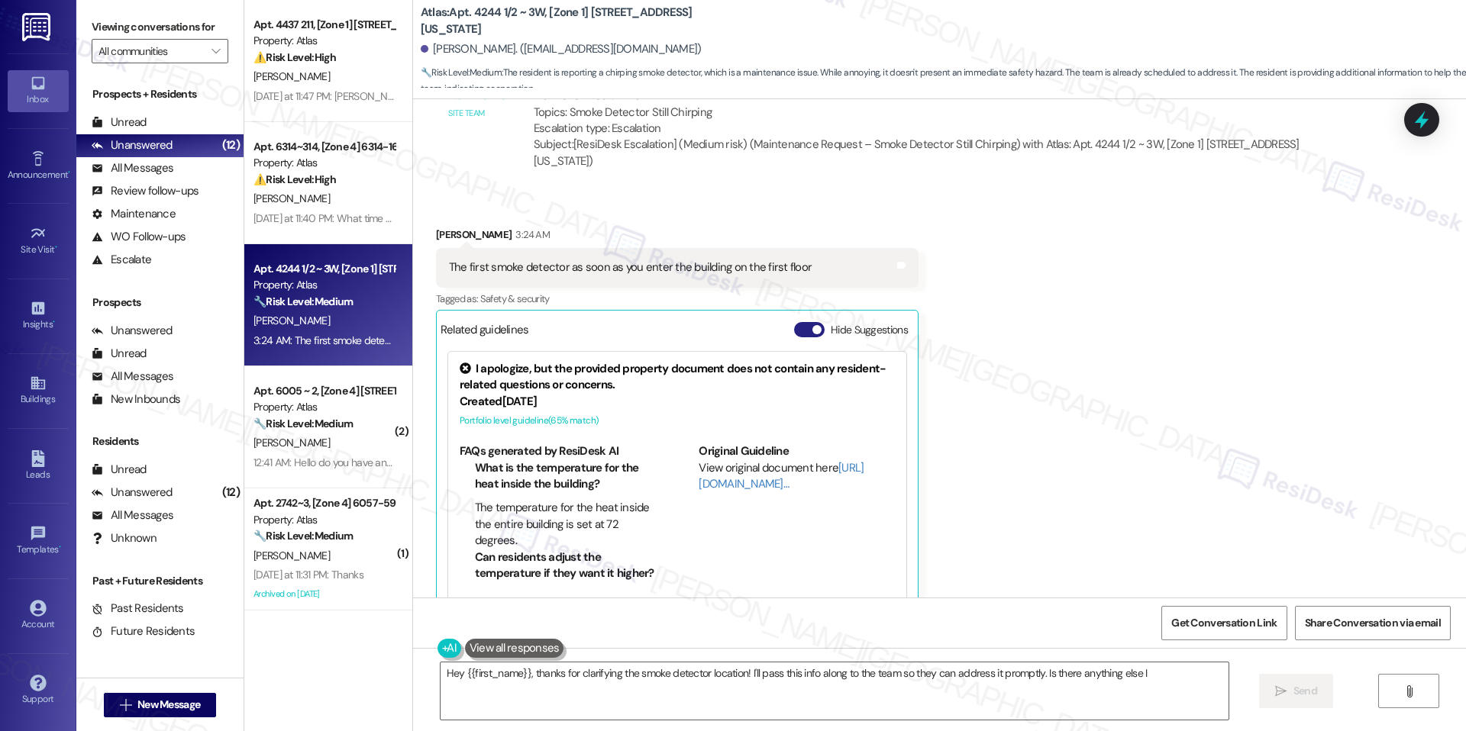
click at [806, 322] on button "Hide Suggestions" at bounding box center [809, 329] width 31 height 15
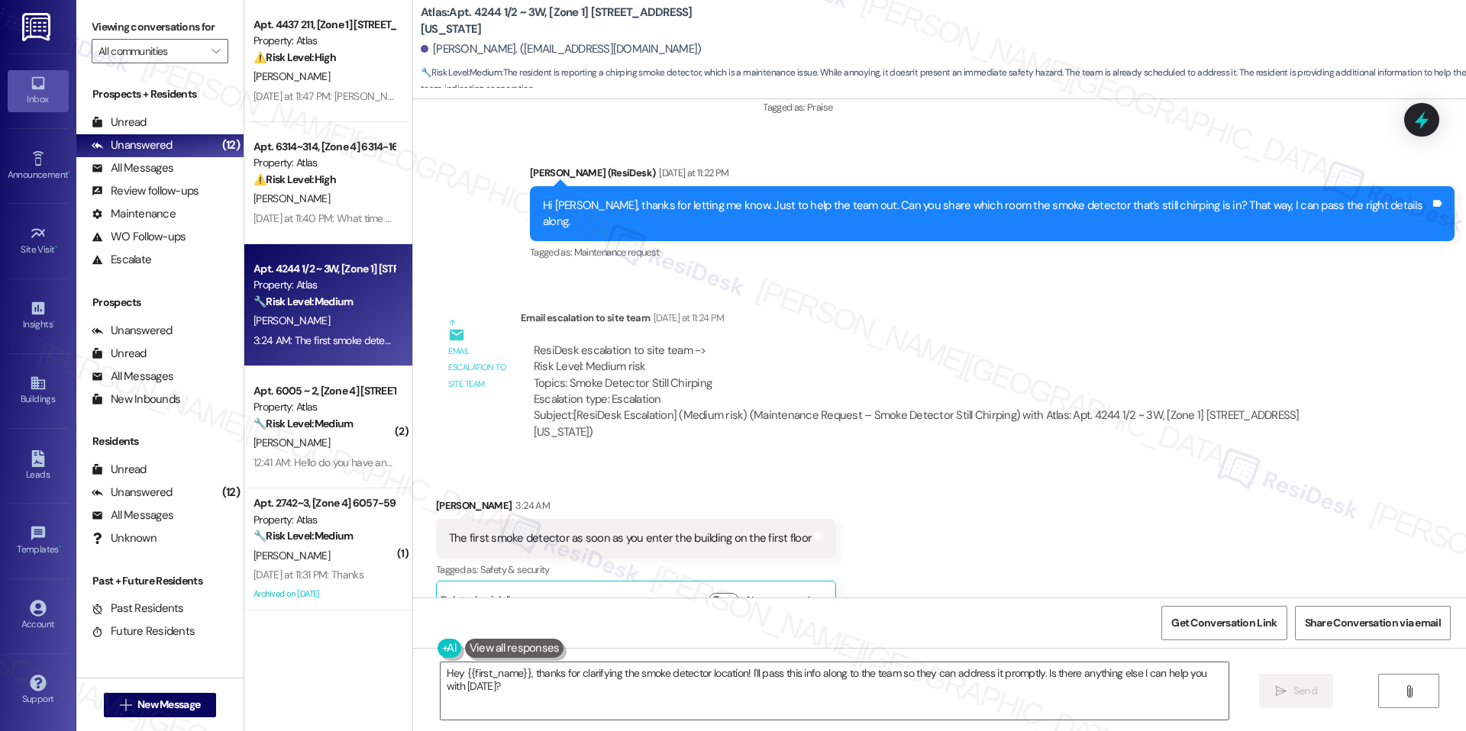
scroll to position [4515, 0]
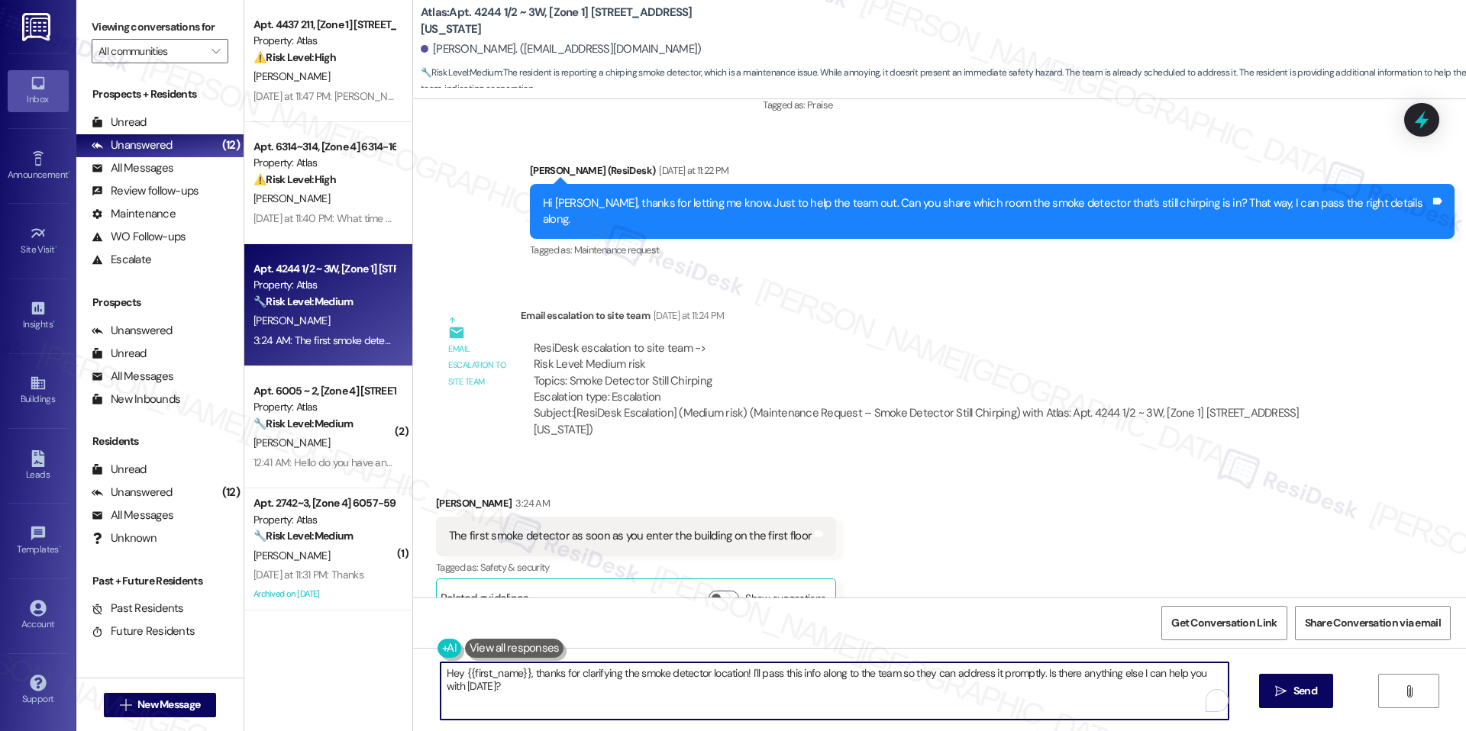
drag, startPoint x: 524, startPoint y: 673, endPoint x: 414, endPoint y: 672, distance: 110.7
click at [414, 672] on div "Hey {{first_name}}, thanks for clarifying the smoke detector location! I'll pas…" at bounding box center [939, 705] width 1053 height 115
click at [598, 698] on textarea "Thanks for clarifying the smoke detector location! I'll pass this info along to…" at bounding box center [834, 691] width 788 height 57
type textarea "Thanks for clarifying the smoke detector location! I'll pass this info along to…"
click at [1276, 686] on icon "" at bounding box center [1280, 692] width 11 height 12
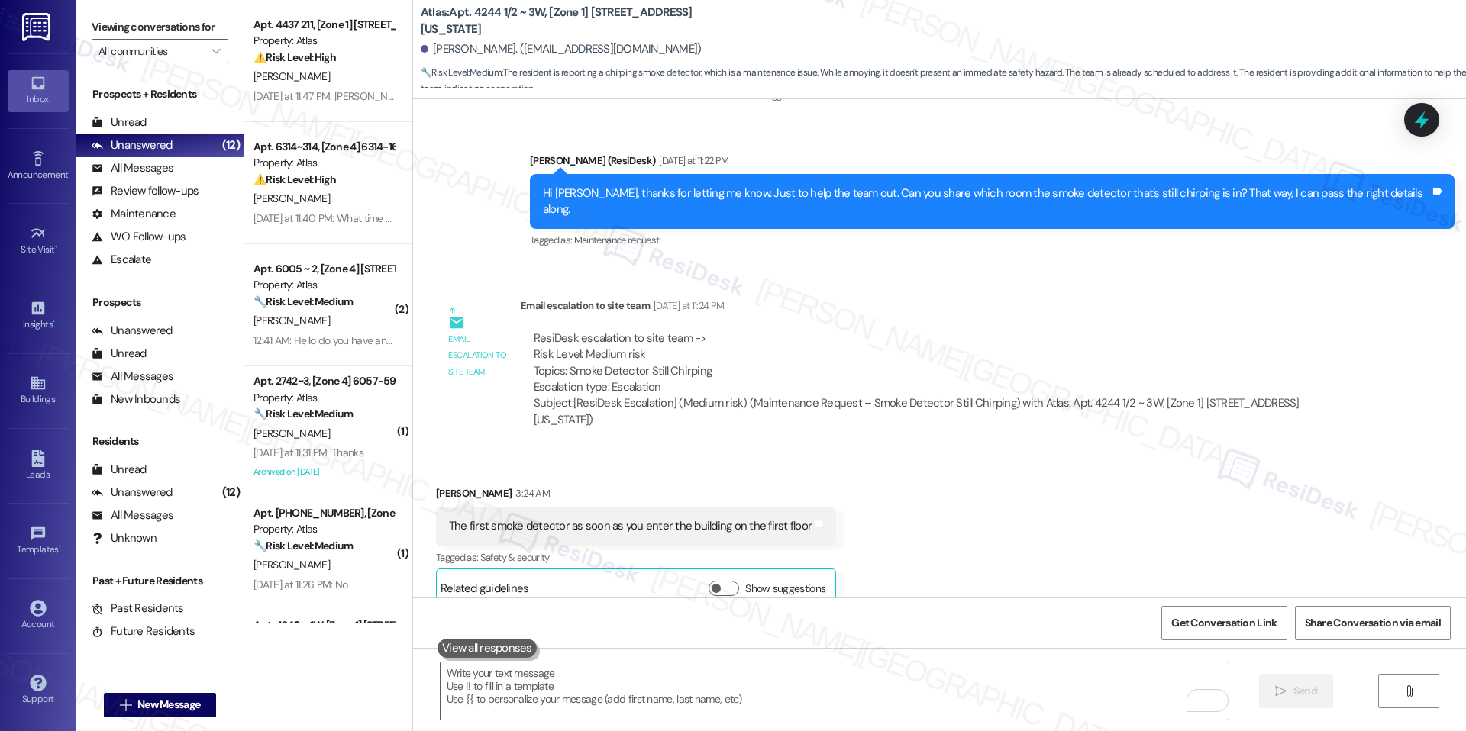
scroll to position [4621, 0]
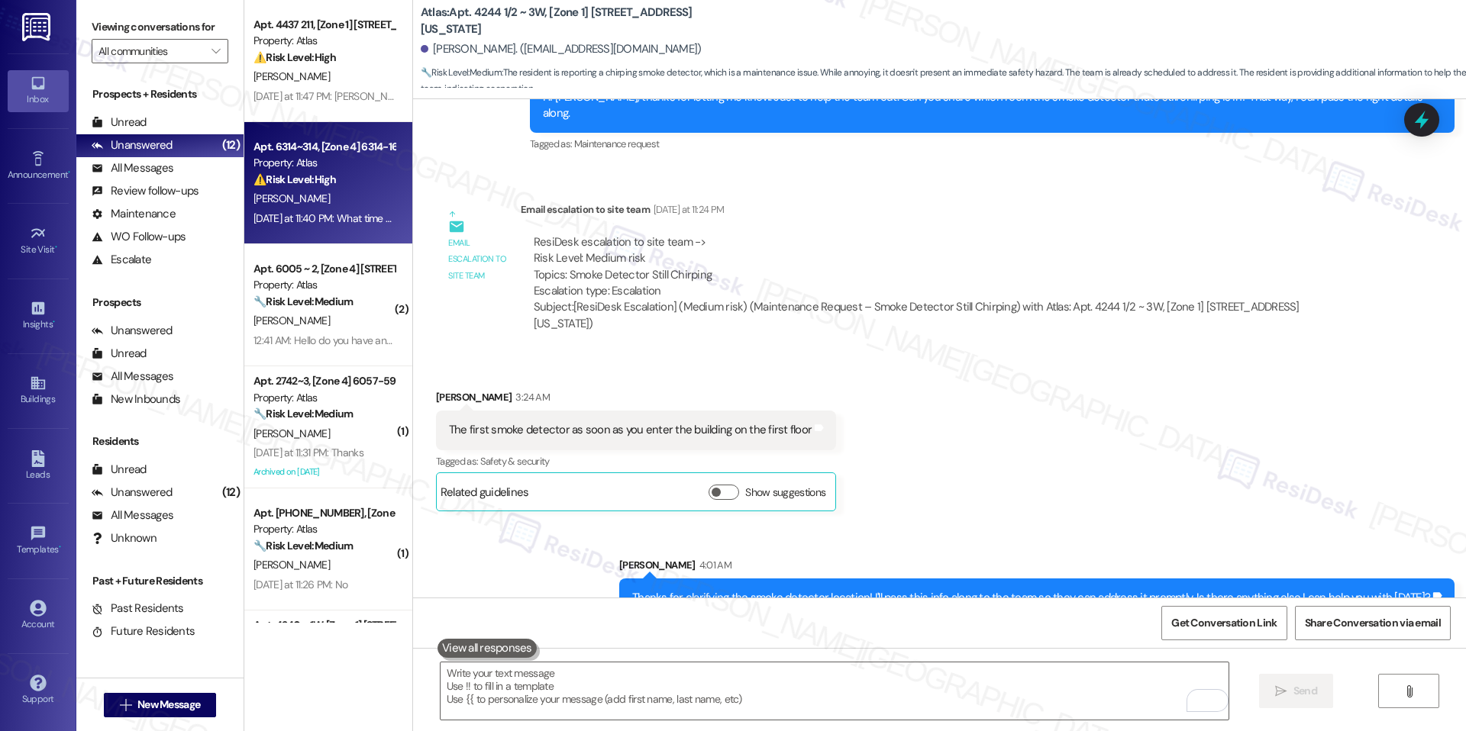
click at [385, 229] on div "Apt. 6314~314, [Zone 4] 6314-16 S. Troy Property: Atlas ⚠️ Risk Level: High The…" at bounding box center [328, 183] width 168 height 122
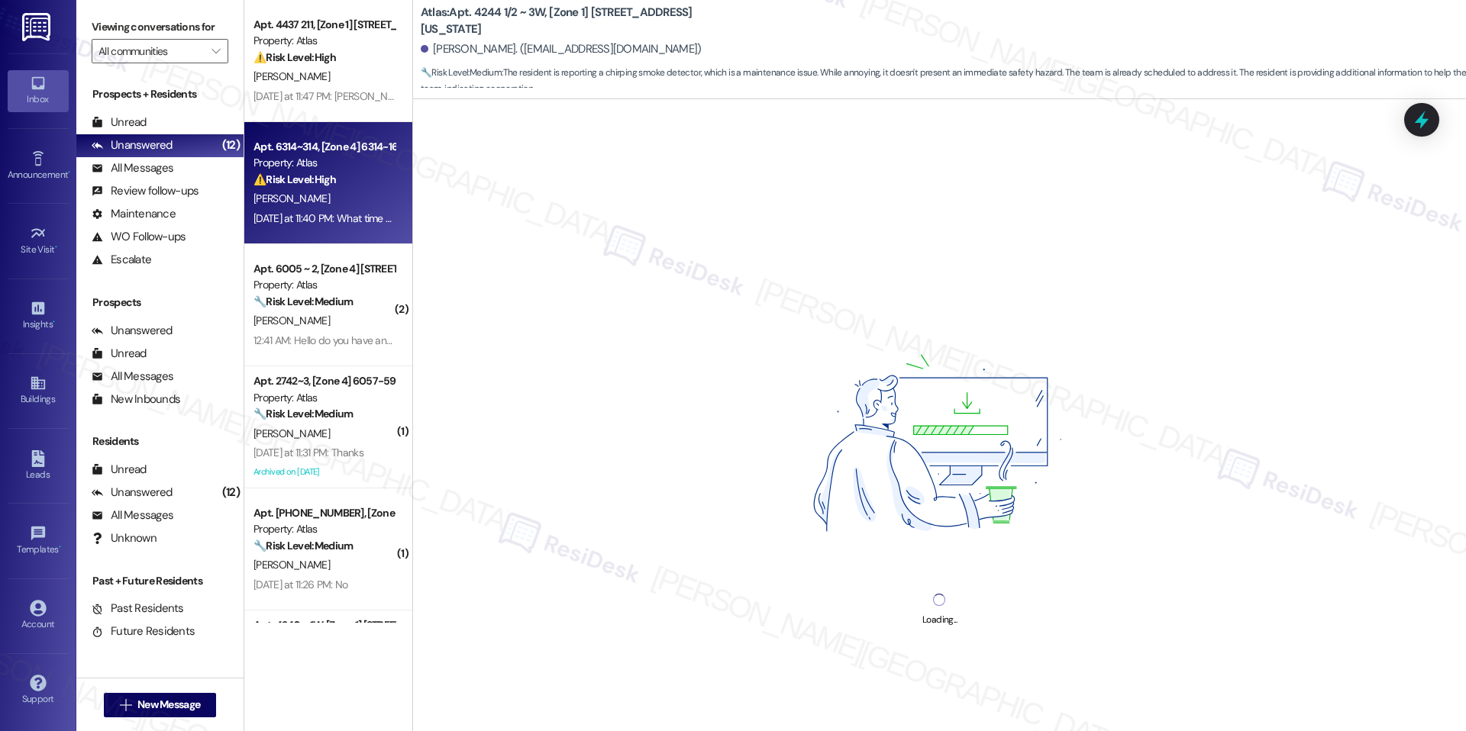
click at [376, 227] on div "[DATE] at 11:40 PM: What time are they going to come because I have to go to wo…" at bounding box center [324, 218] width 144 height 19
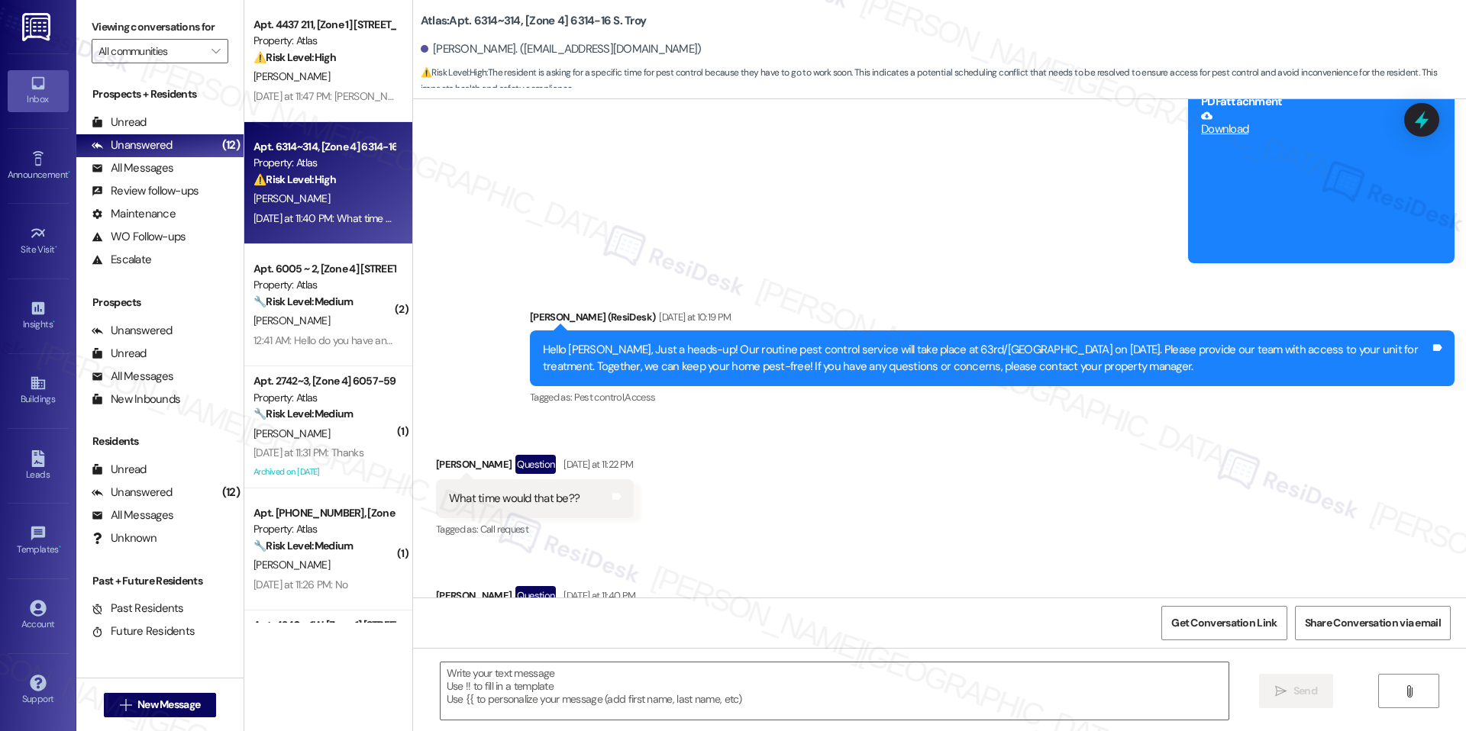
type textarea "Fetching suggested responses. Please feel free to read through the conversation…"
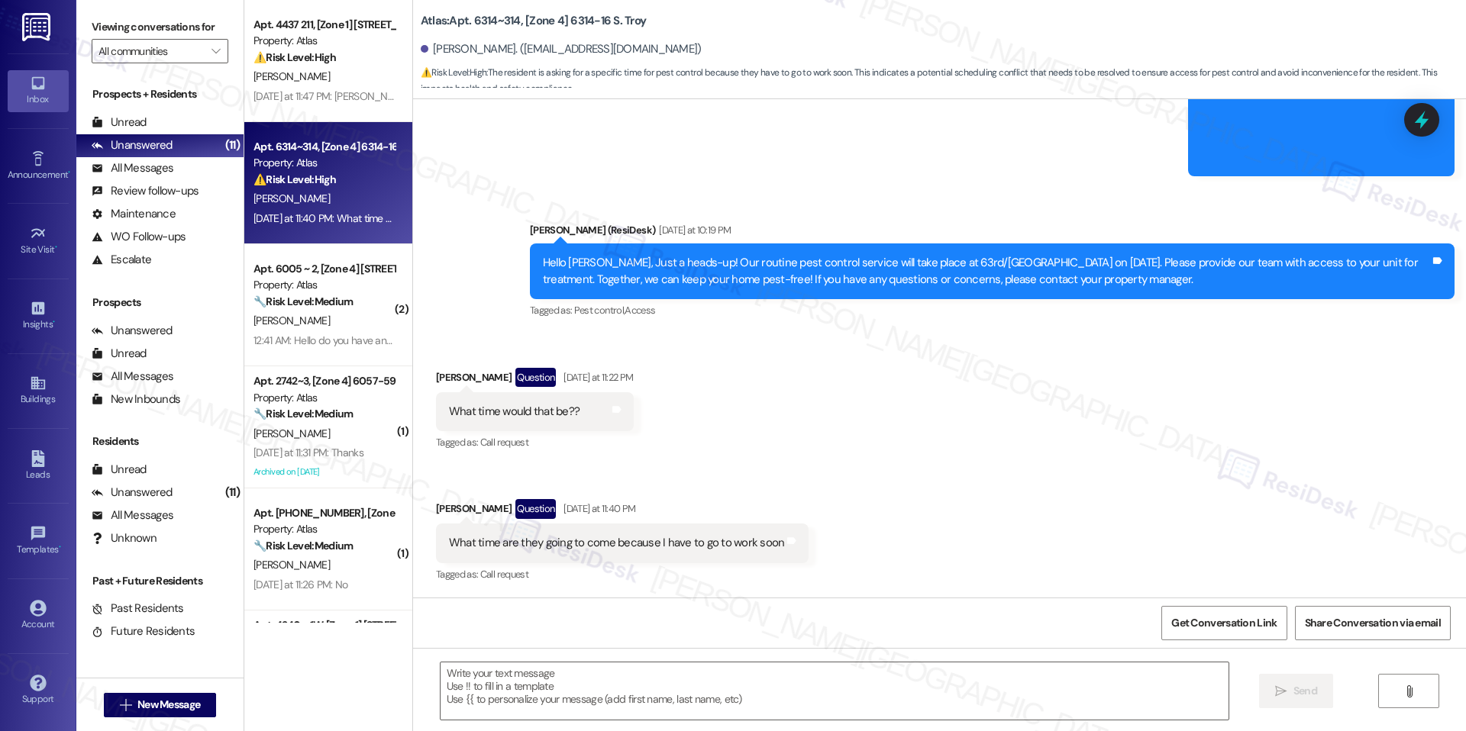
scroll to position [976, 0]
click at [720, 691] on textarea at bounding box center [834, 691] width 788 height 57
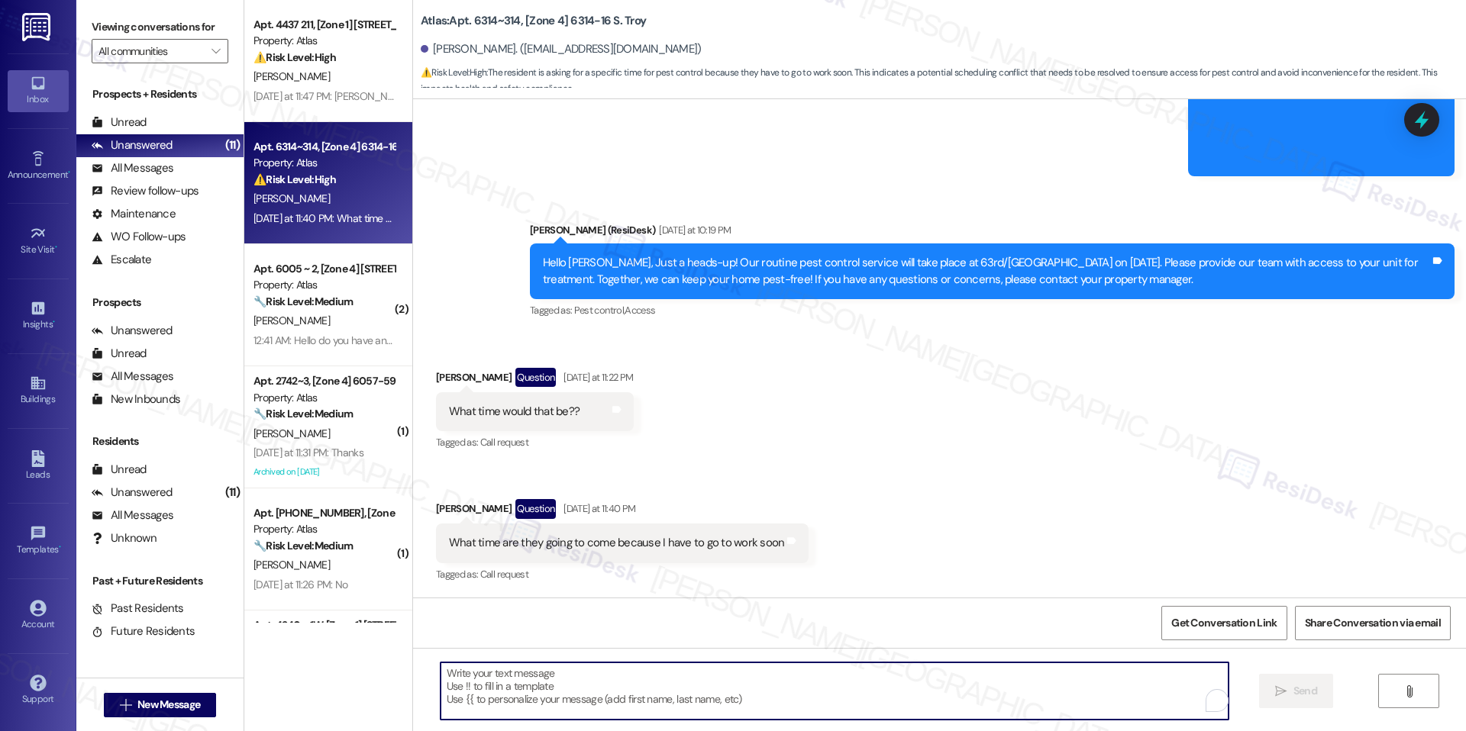
paste textarea "Hi {{first_name}}, pest control typically operates from sun up to sun down. I’l…"
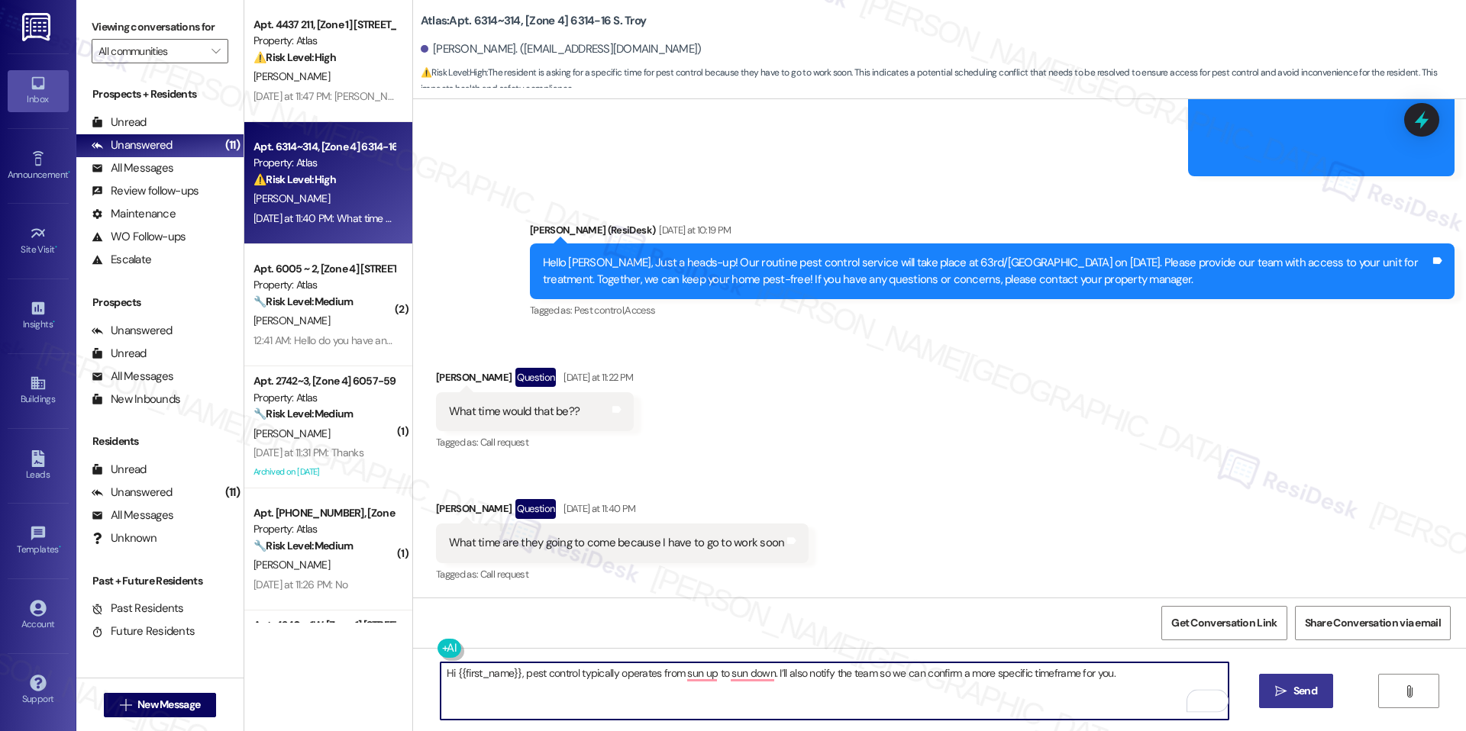
type textarea "Hi {{first_name}}, pest control typically operates from sun up to sun down. I’l…"
click at [1298, 694] on span "Send" at bounding box center [1305, 691] width 24 height 16
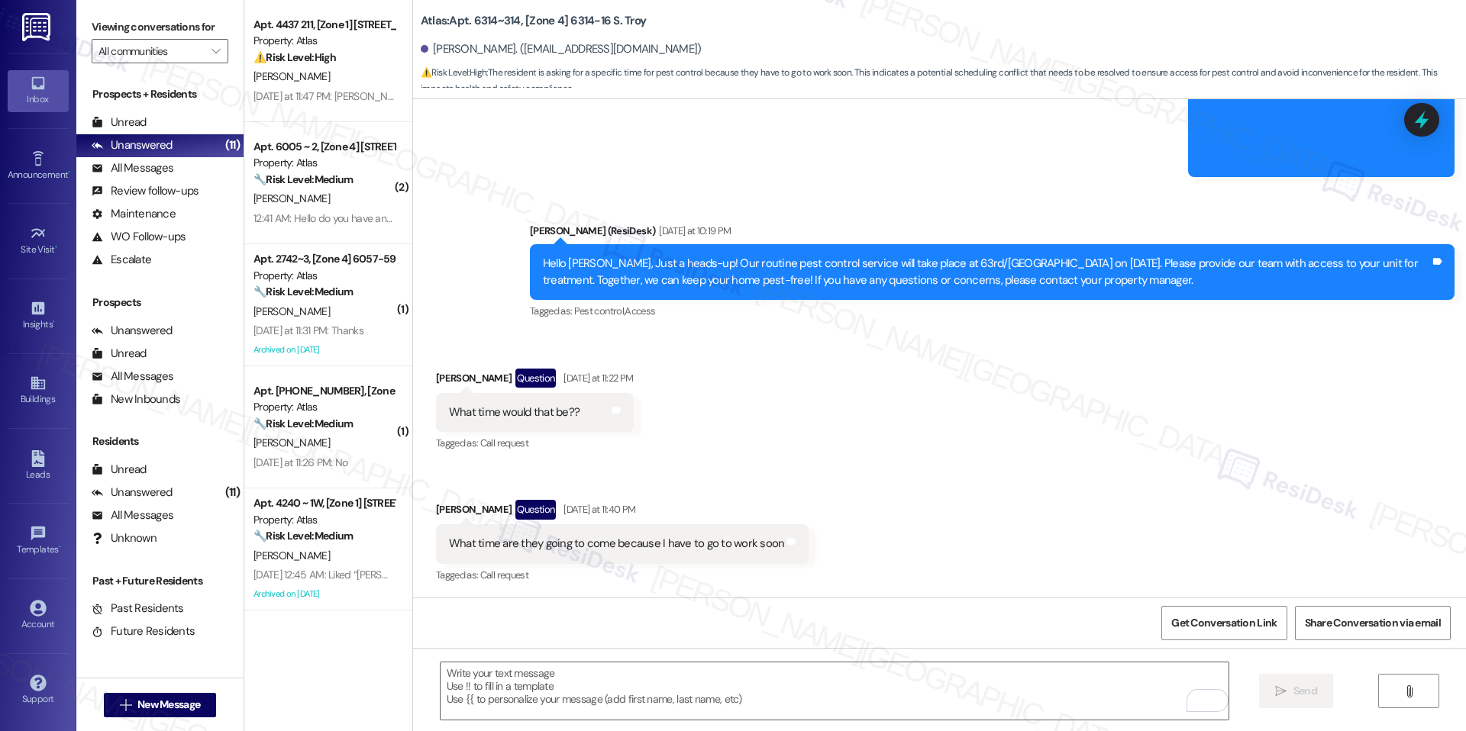
scroll to position [1083, 0]
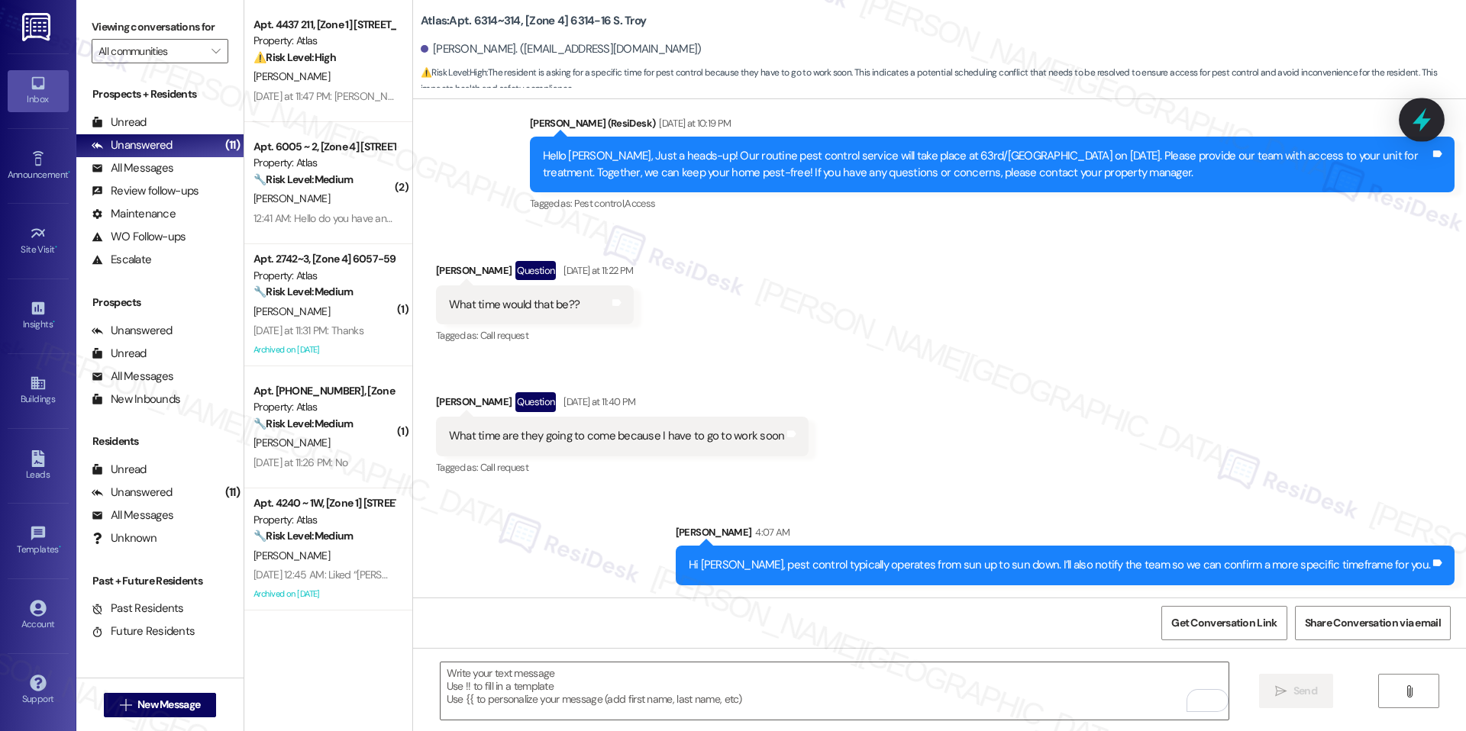
click at [1429, 123] on icon at bounding box center [1421, 120] width 26 height 26
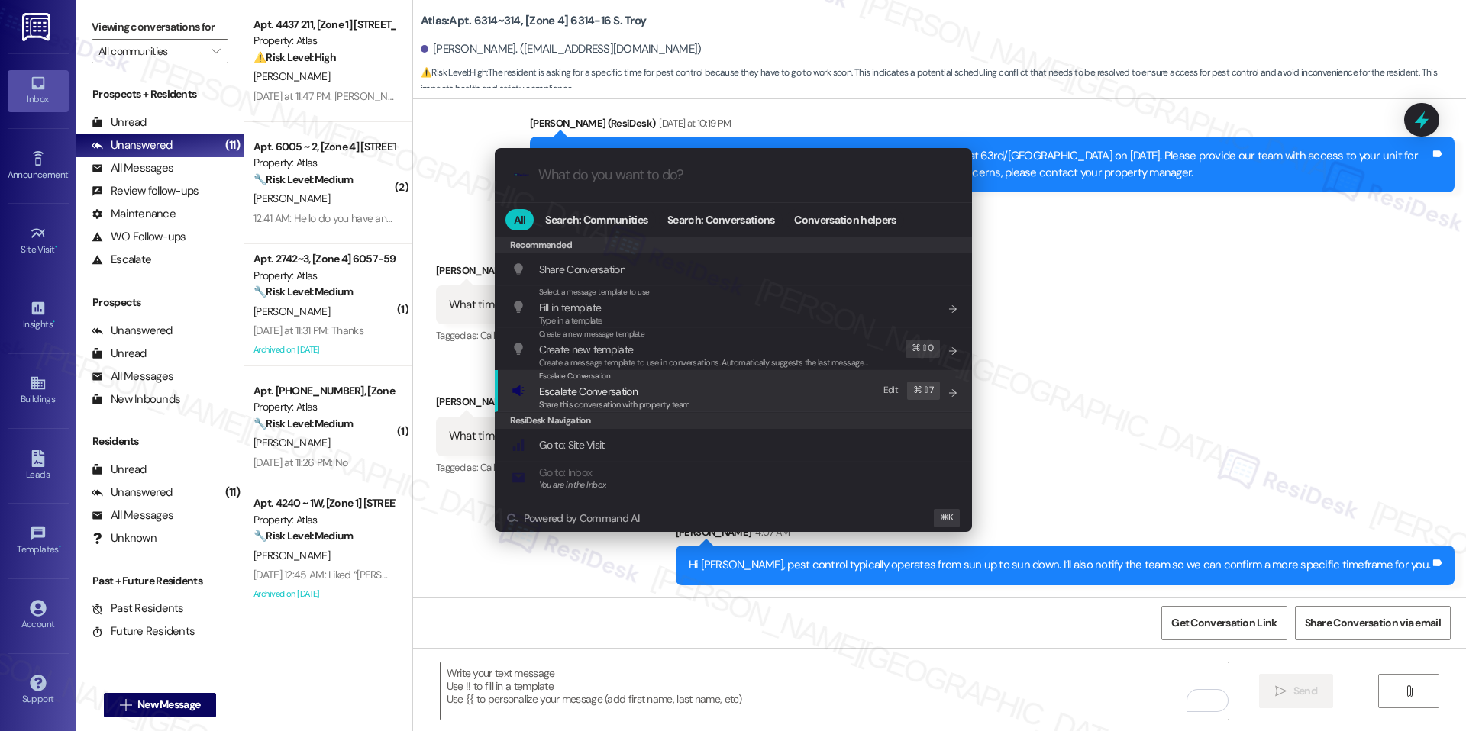
click at [711, 390] on div "Escalate Conversation Escalate Conversation Share this conversation with proper…" at bounding box center [734, 390] width 447 height 41
paste input "Pest Control – Appointment Time Inquiry"
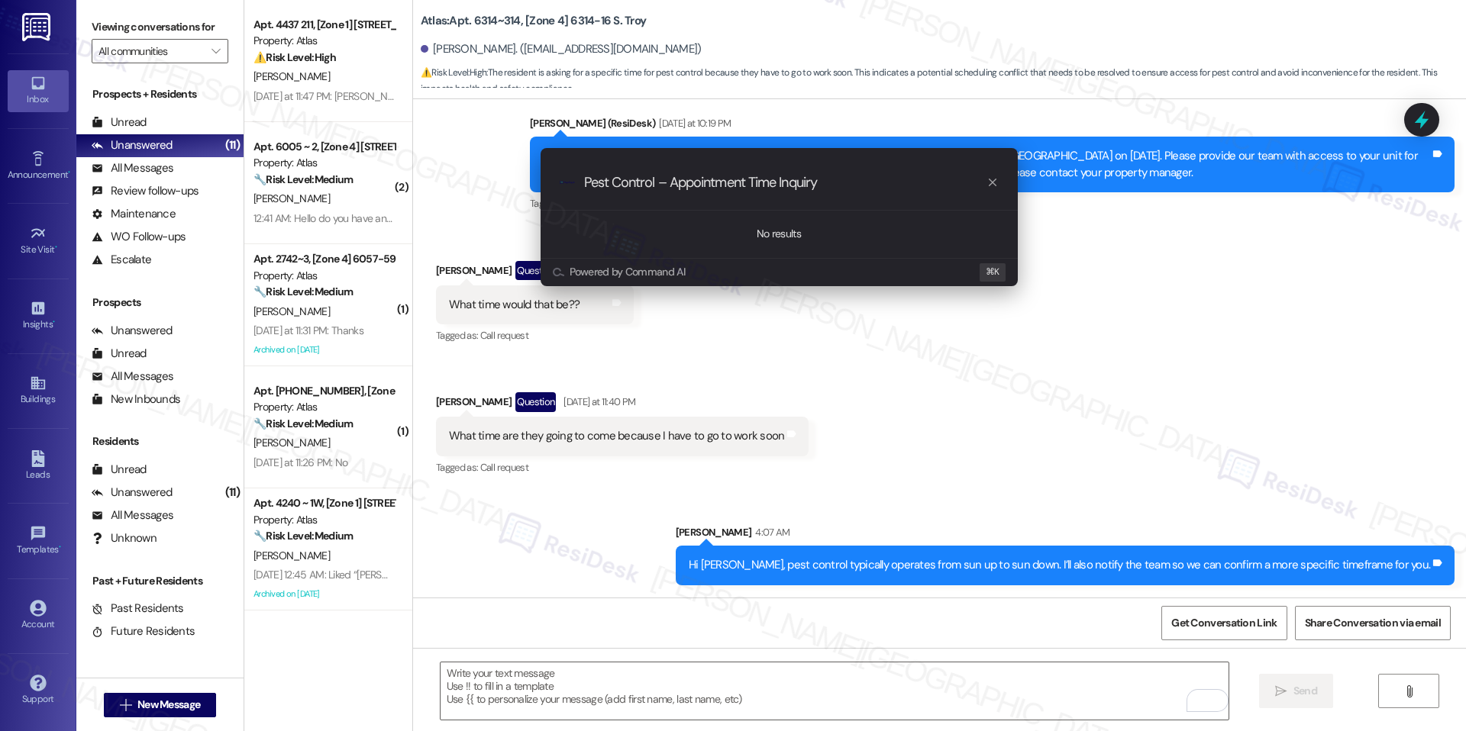
click at [984, 186] on input "Pest Control – Appointment Time Inquiry" at bounding box center [785, 183] width 402 height 16
type input "Pest Control – Appointment Time Inquiry"
click at [986, 185] on icon "progress bar" at bounding box center [992, 182] width 12 height 12
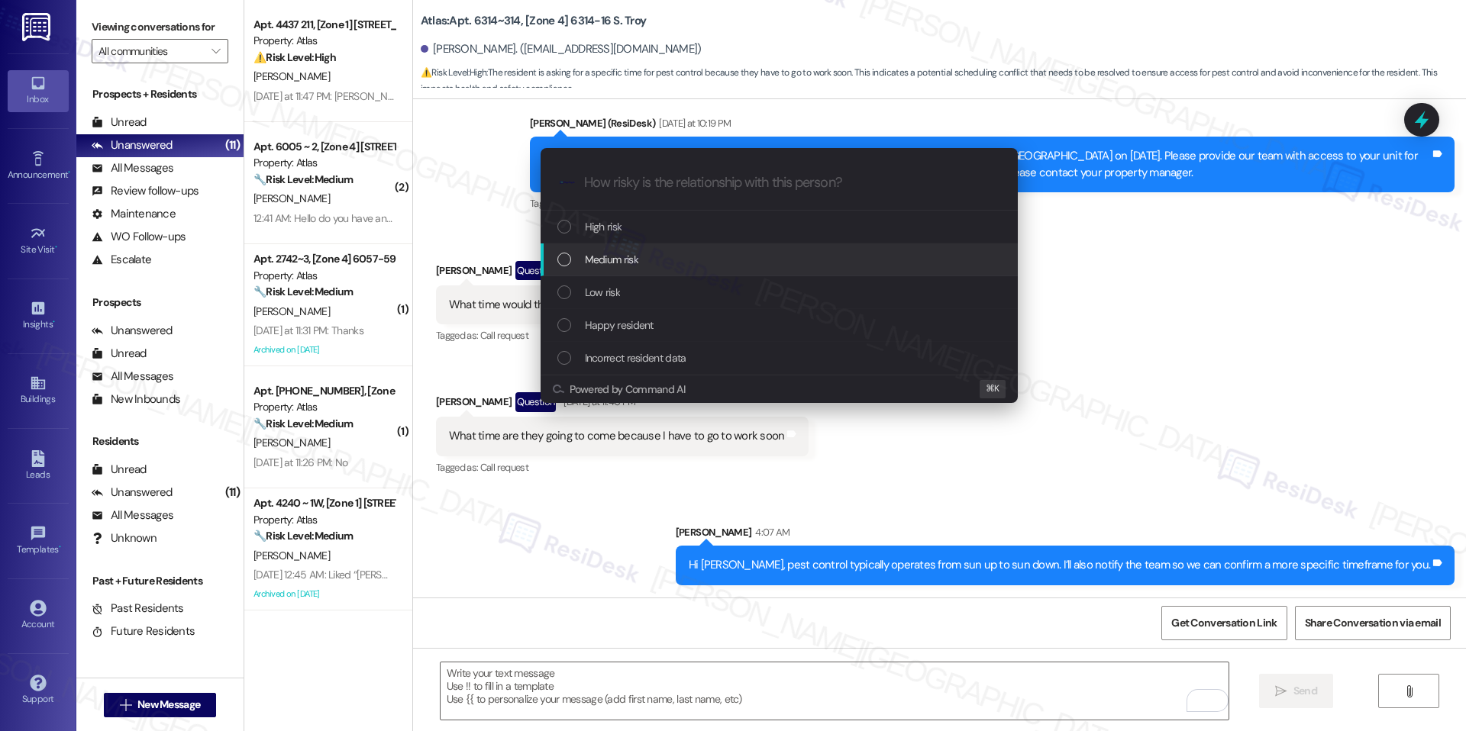
click at [726, 267] on div "Medium risk" at bounding box center [780, 259] width 447 height 17
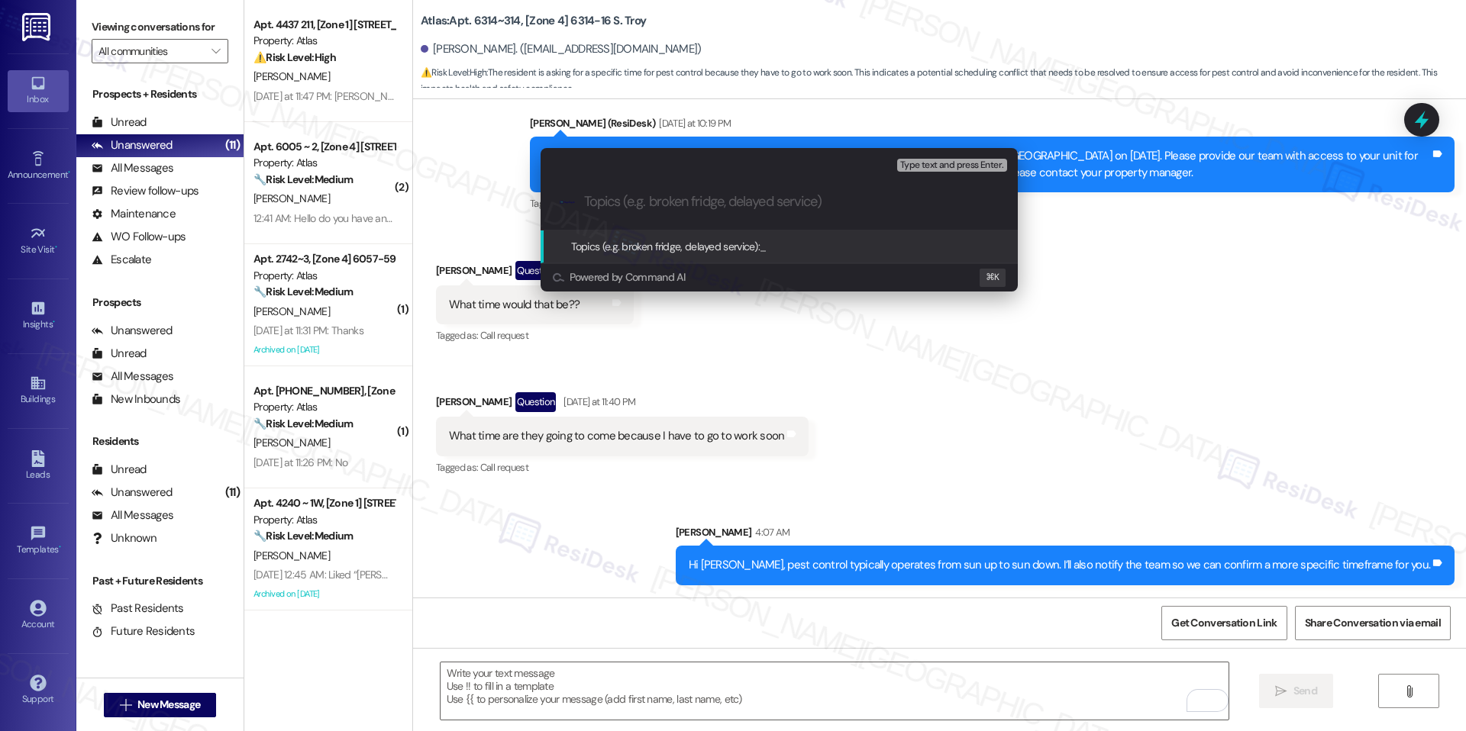
paste input "Pest Control – Appointment Time Inquiry"
type input "Pest Control – Appointment Time Inquiry"
click at [876, 245] on span "Pest Control – Appointment Time Inquiry" at bounding box center [850, 247] width 180 height 14
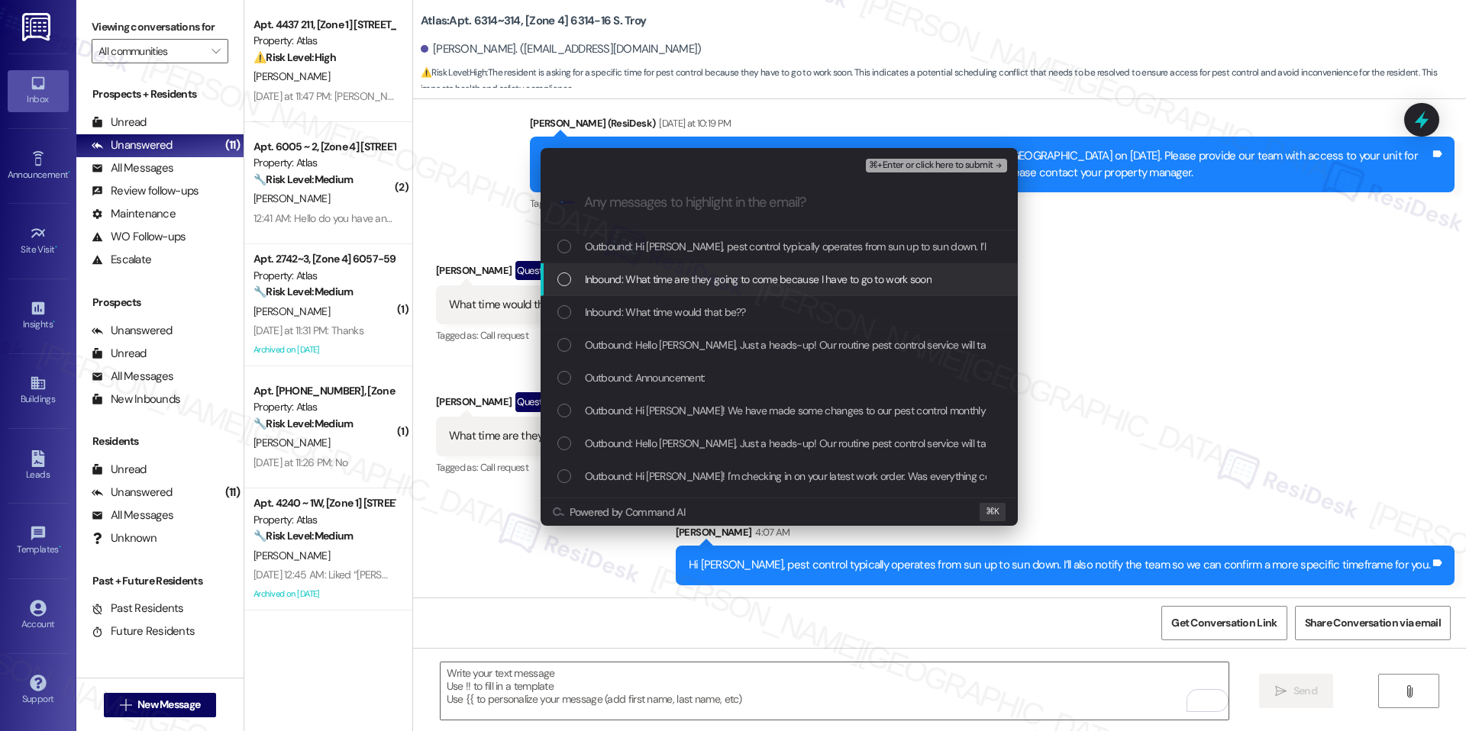
click at [791, 279] on span "Inbound: What time are they going to come because I have to go to work soon" at bounding box center [758, 279] width 347 height 17
click at [744, 317] on span "Inbound: What time would that be??" at bounding box center [665, 312] width 161 height 17
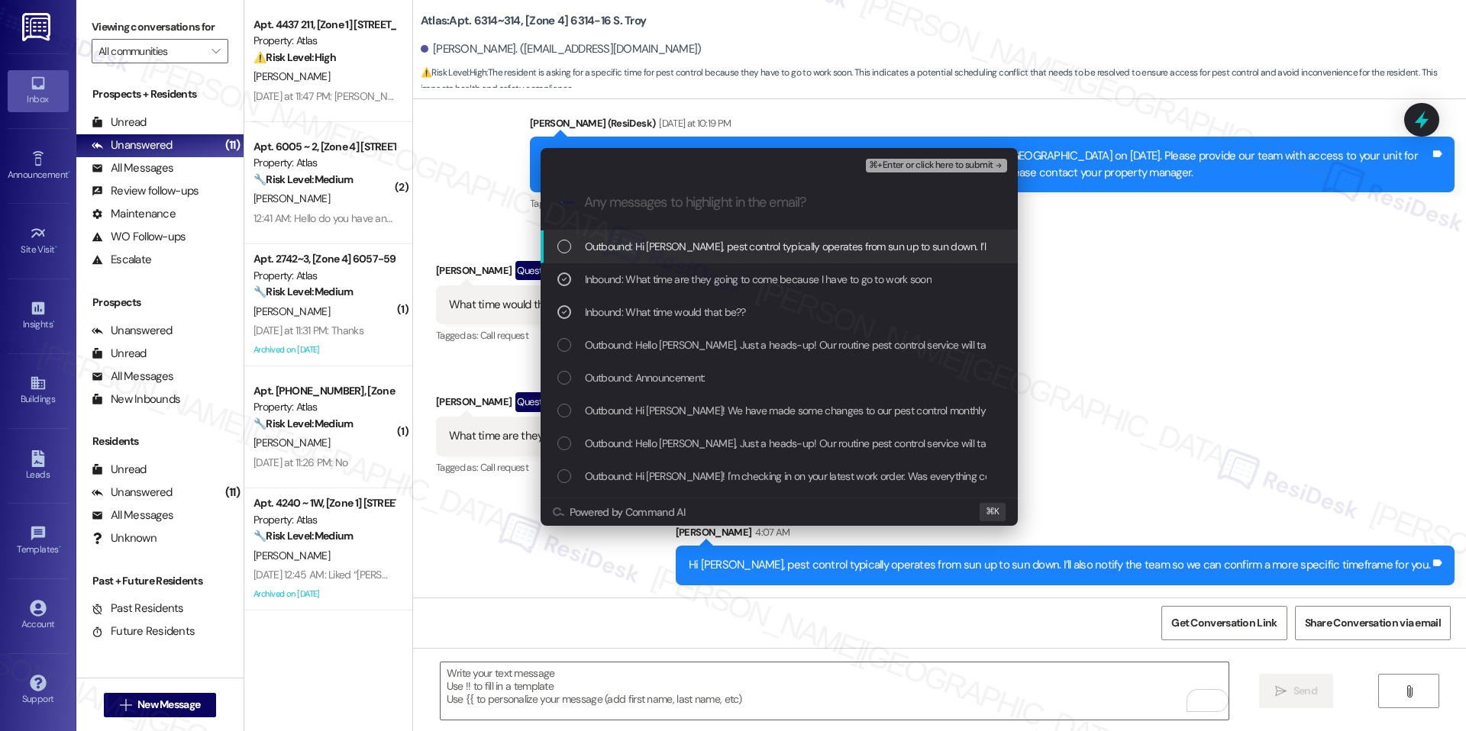
click at [930, 169] on span "⌘+Enter or click here to submit" at bounding box center [931, 165] width 124 height 11
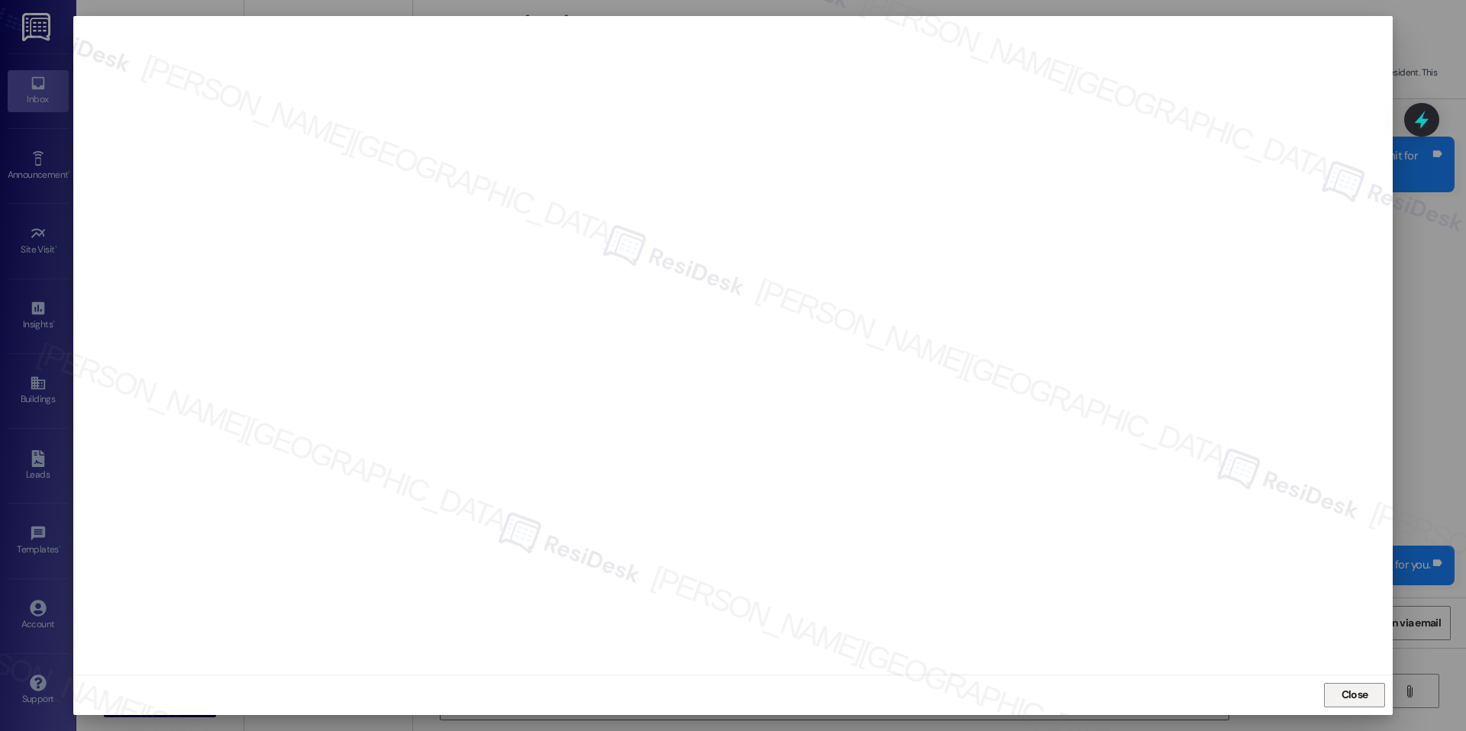
click at [1355, 704] on span "Close" at bounding box center [1354, 695] width 33 height 23
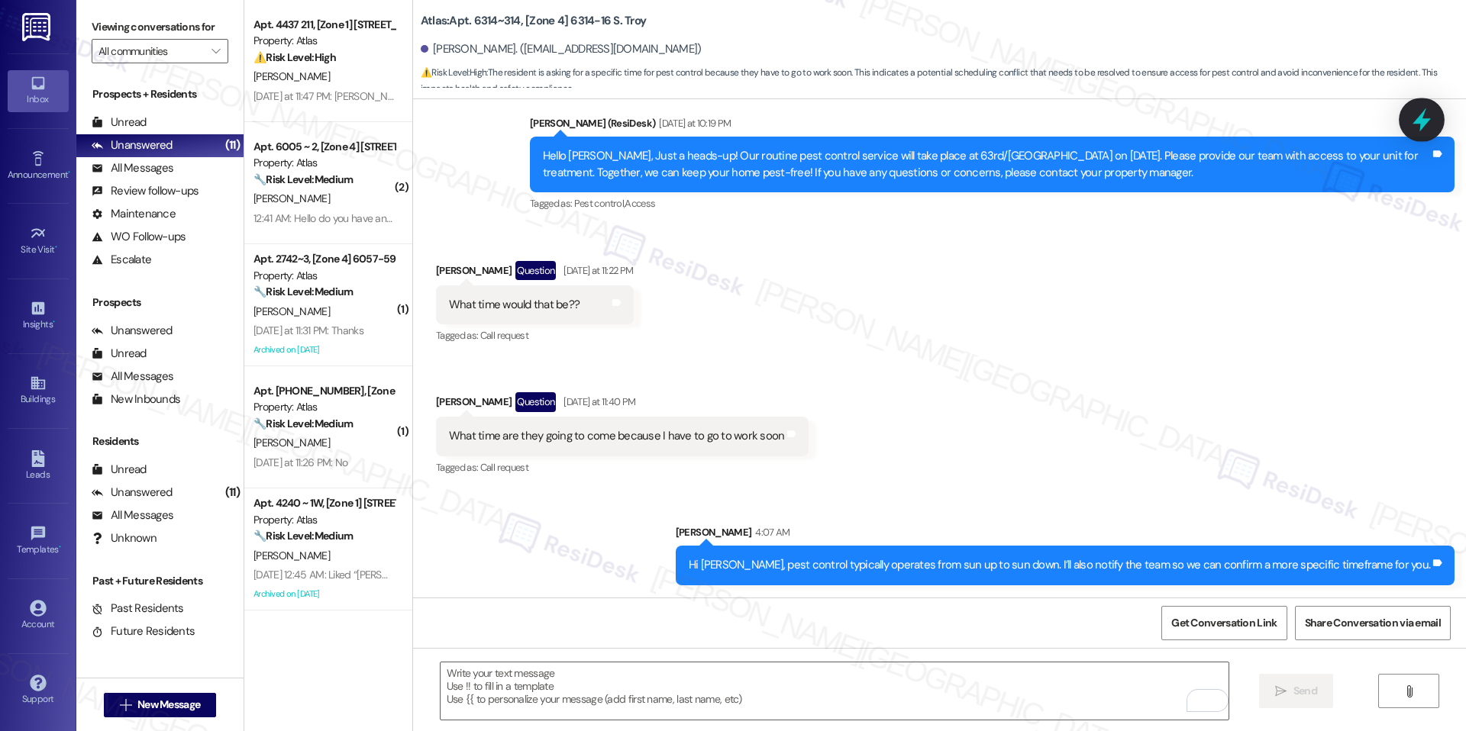
click at [1422, 111] on icon at bounding box center [1421, 120] width 26 height 26
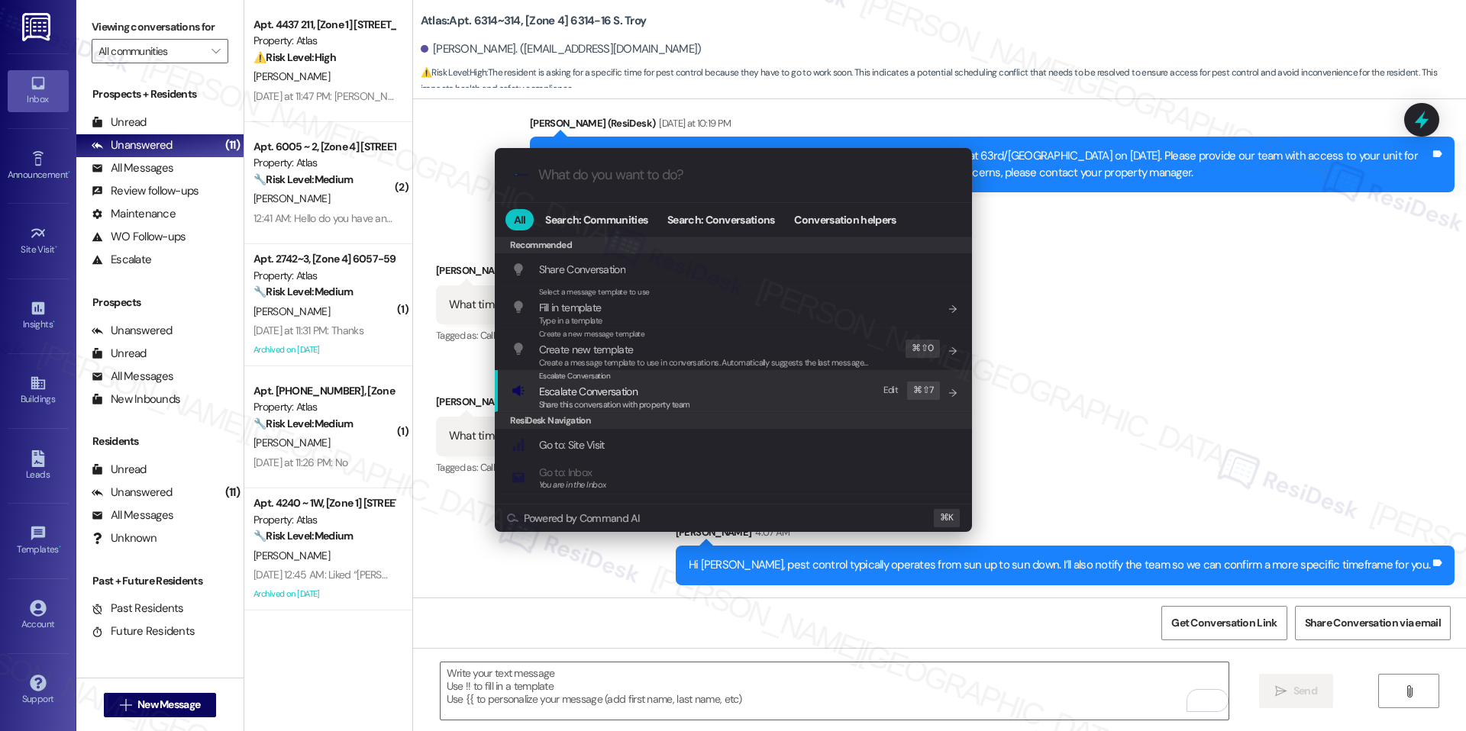
click at [699, 383] on div "Escalate Conversation Escalate Conversation Share this conversation with proper…" at bounding box center [734, 390] width 447 height 41
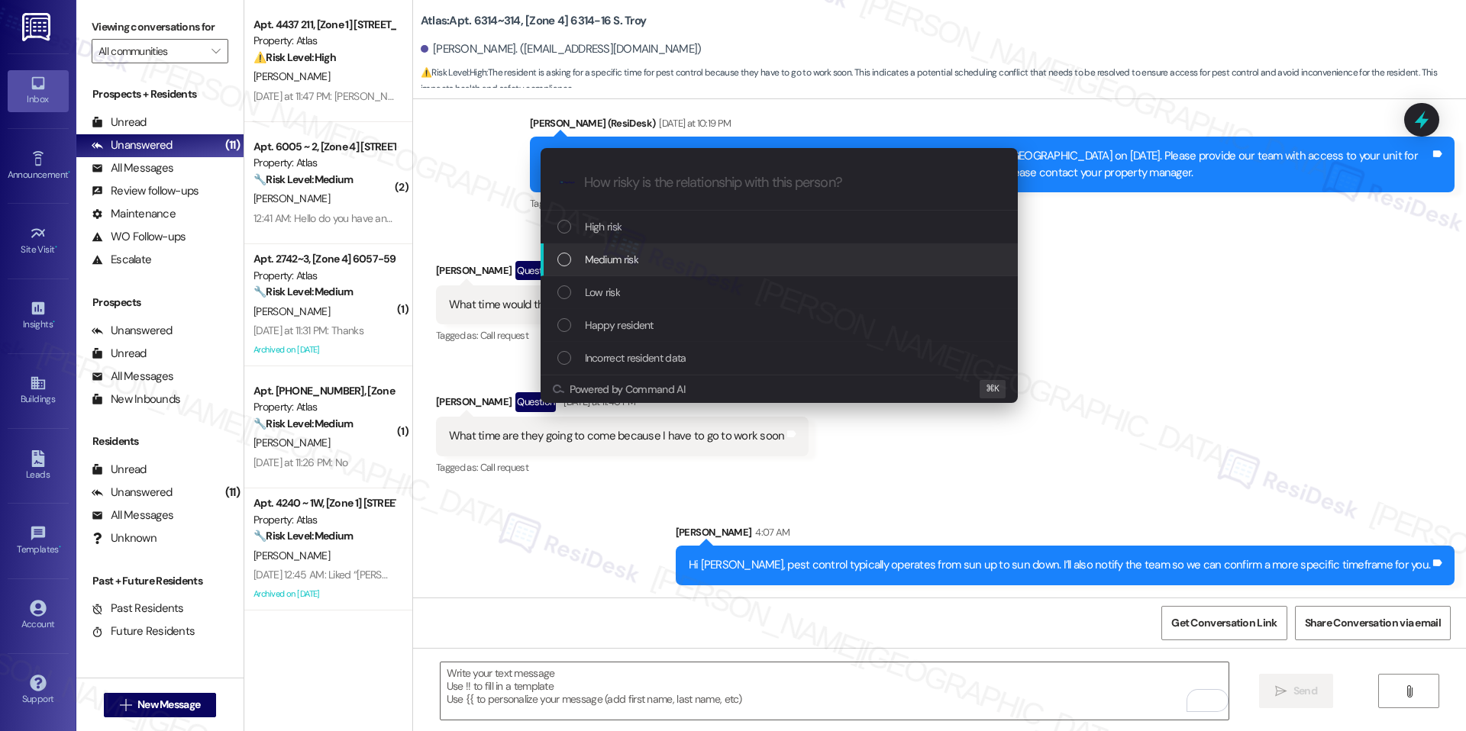
click at [655, 250] on div "Medium risk" at bounding box center [778, 260] width 477 height 33
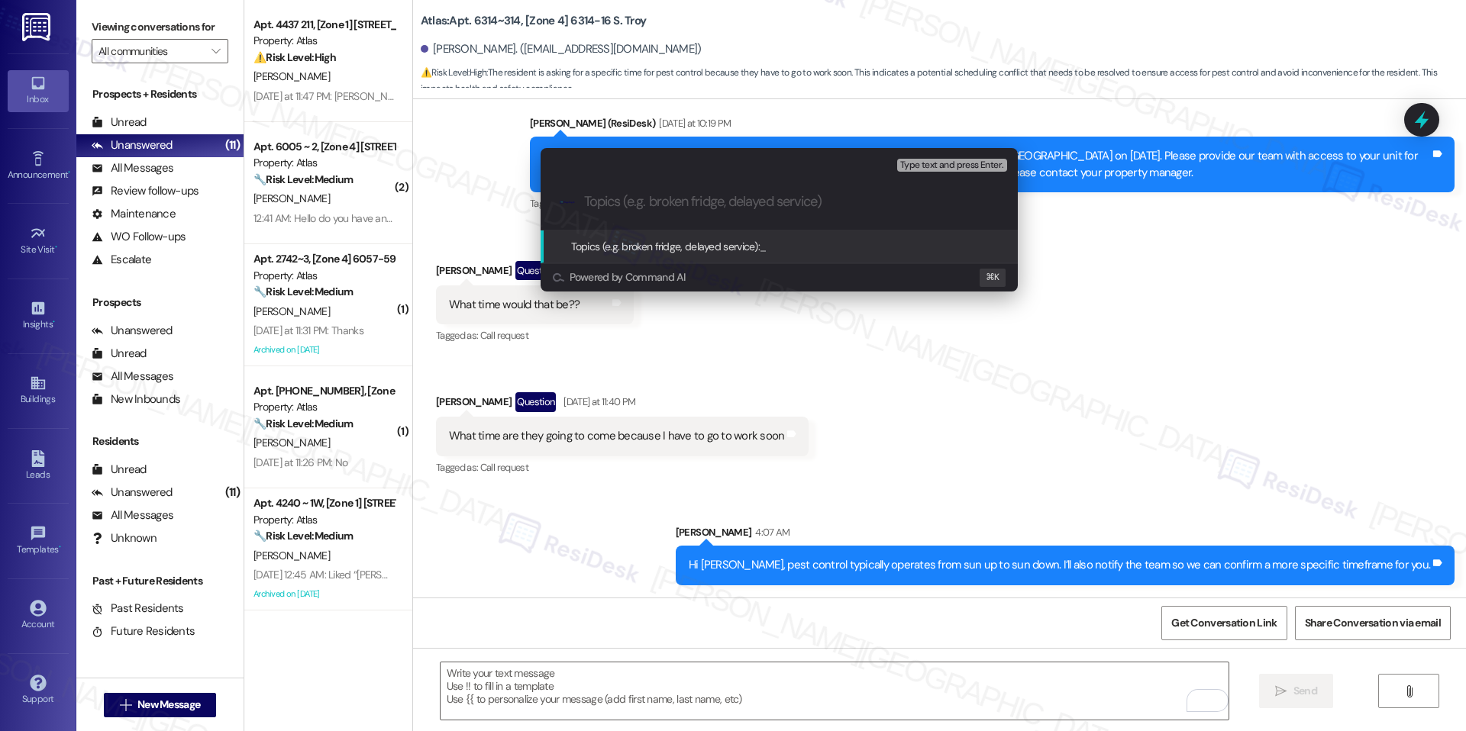
paste input "Pest Control – Appointment Time Inquiry"
type input "Pest Control – Appointment Time Inquiry"
click at [886, 238] on div "Topics (e.g. broken fridge, delayed service): Pest Control – Appointment Time I…" at bounding box center [755, 246] width 369 height 17
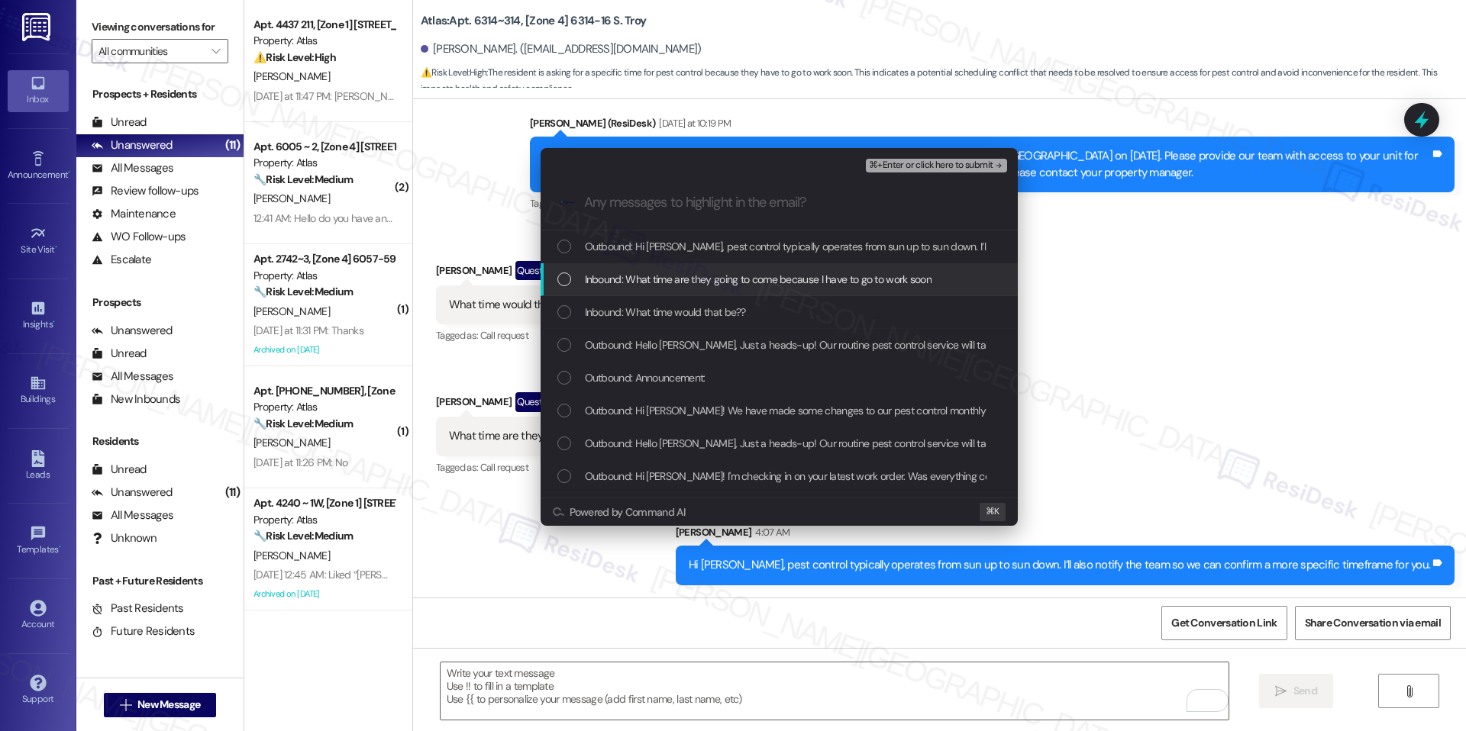
click at [737, 271] on span "Inbound: What time are they going to come because I have to go to work soon" at bounding box center [758, 279] width 347 height 17
click at [716, 289] on div "Inbound: What time are they going to come because I have to go to work soon" at bounding box center [778, 279] width 477 height 33
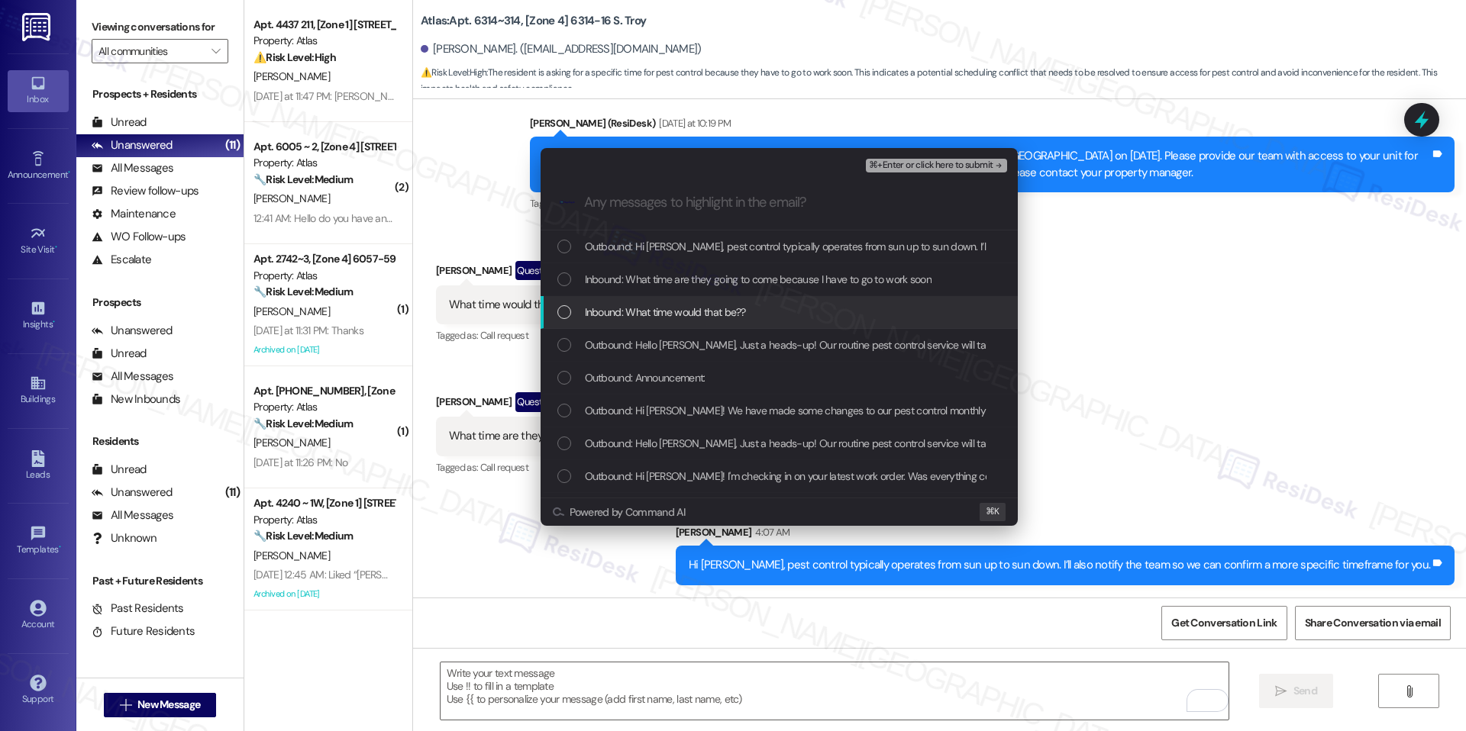
click at [701, 302] on div "Inbound: What time would that be??" at bounding box center [778, 312] width 477 height 33
click at [730, 289] on div "Inbound: What time are they going to come because I have to go to work soon" at bounding box center [778, 279] width 477 height 33
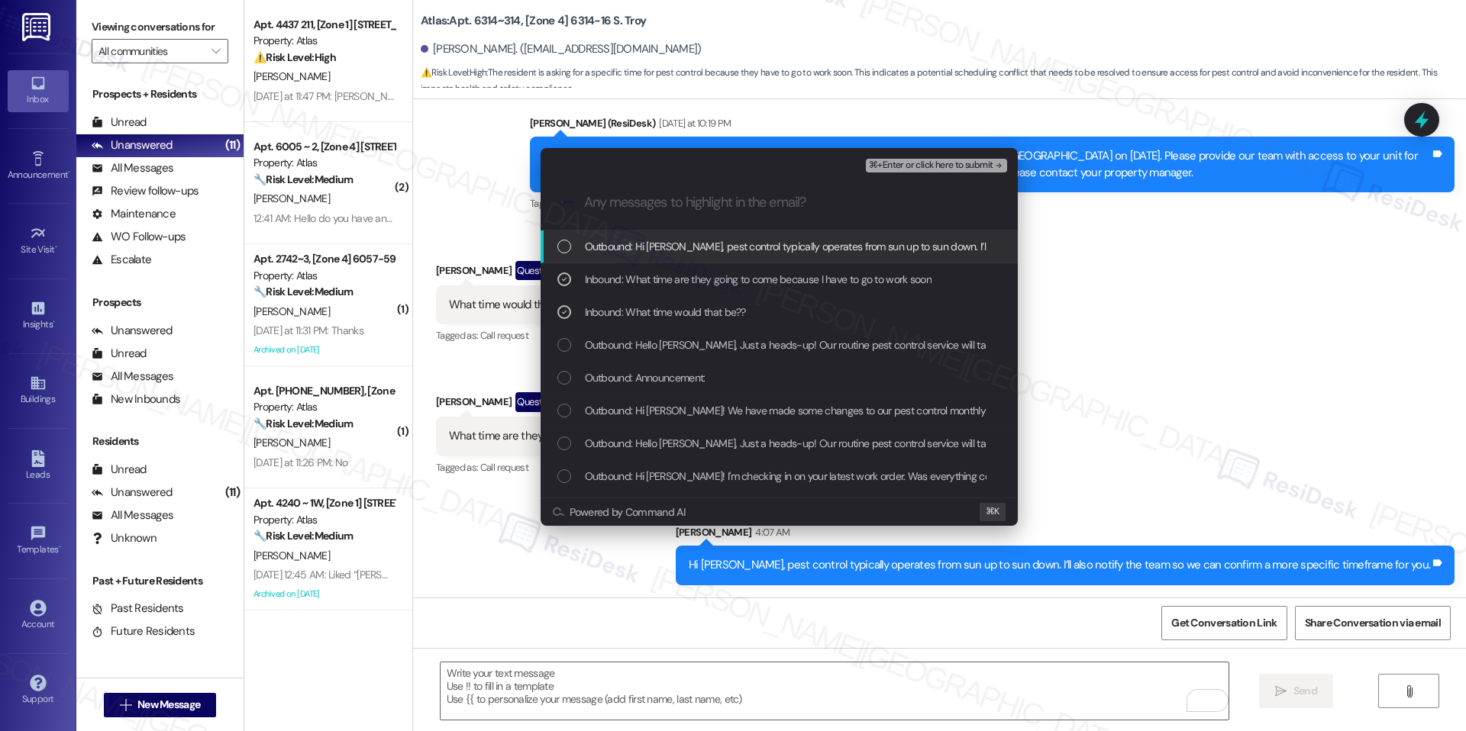
click at [927, 156] on div "⌘+Enter or click here to submit" at bounding box center [938, 166] width 144 height 20
click at [926, 160] on span "⌘+Enter or click here to submit" at bounding box center [931, 165] width 124 height 11
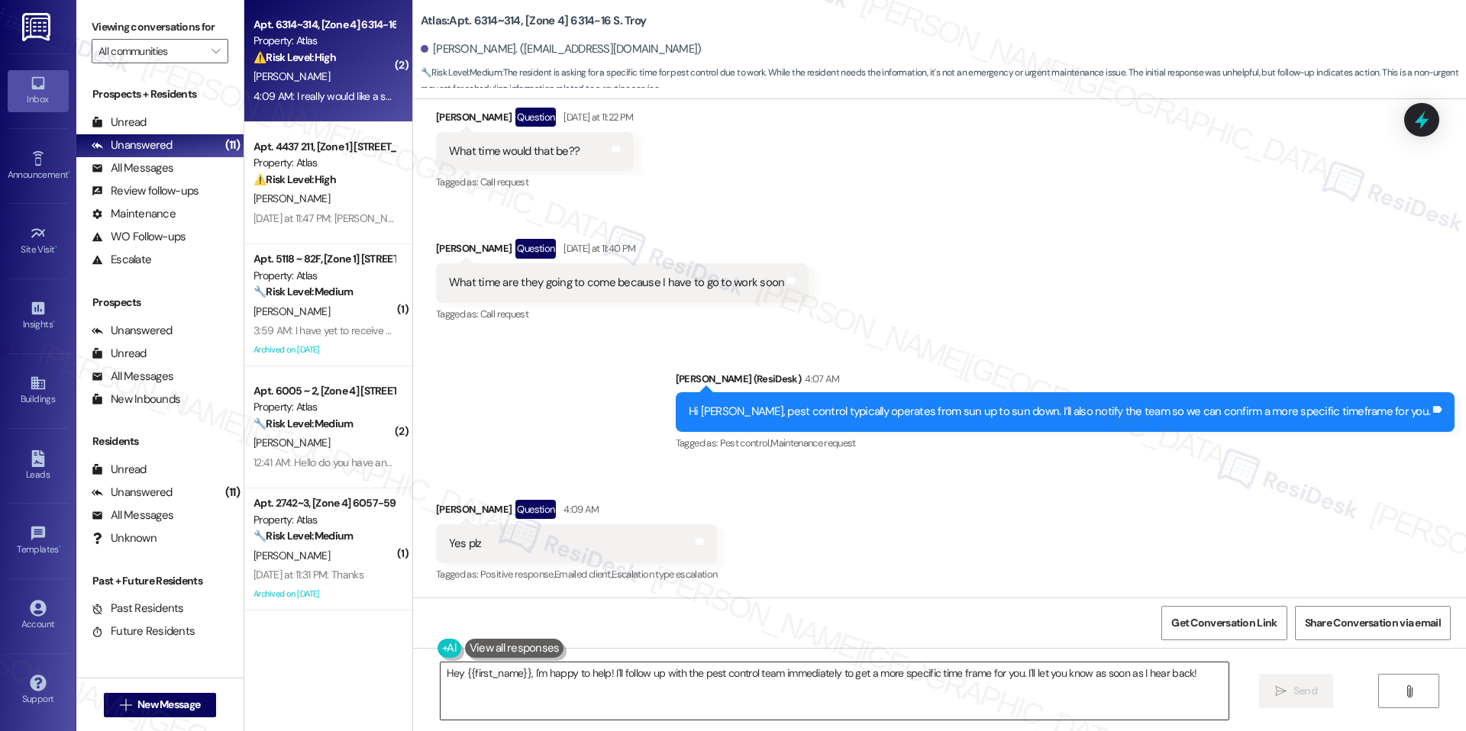
scroll to position [1343, 0]
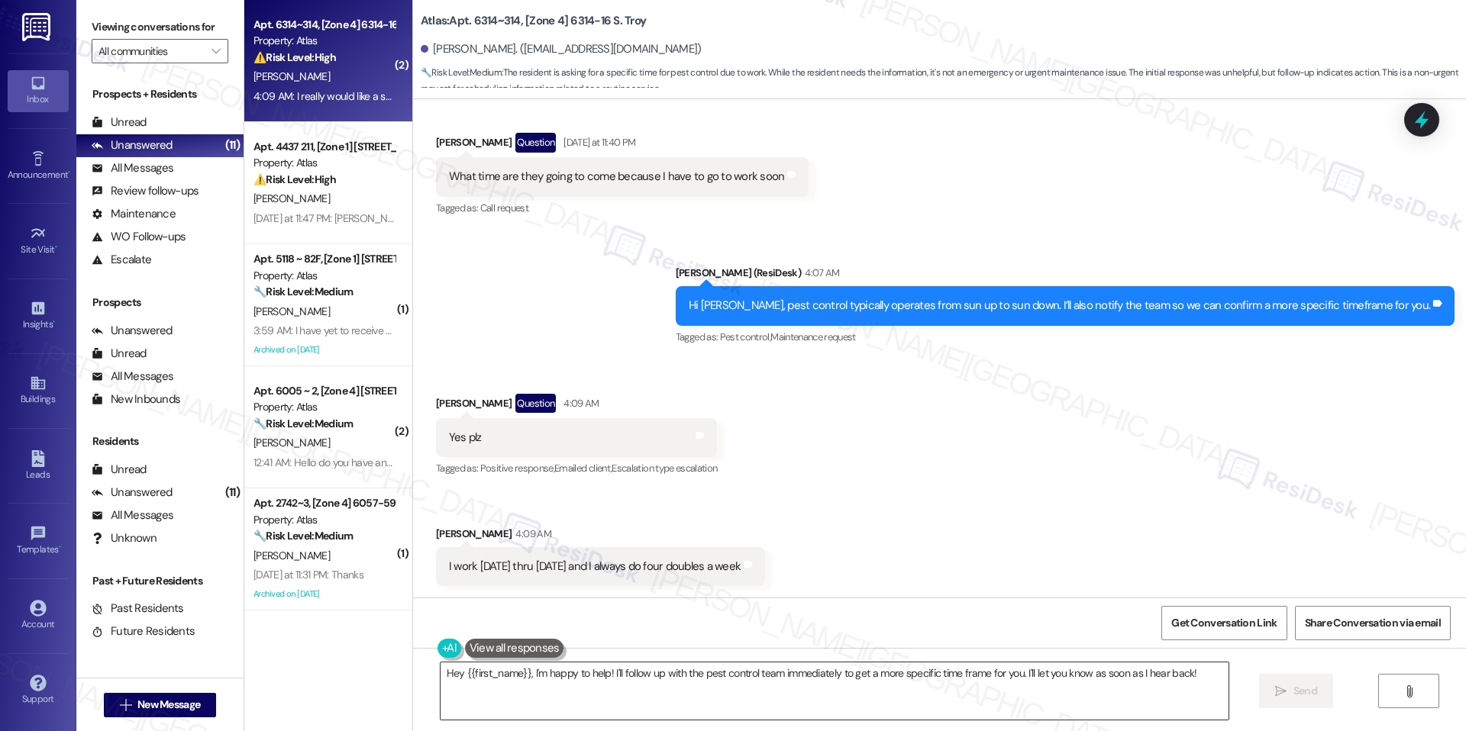
click at [685, 673] on textarea "Hey {{first_name}}, I'm happy to help! I'll follow up with the pest control tea…" at bounding box center [834, 691] width 788 height 57
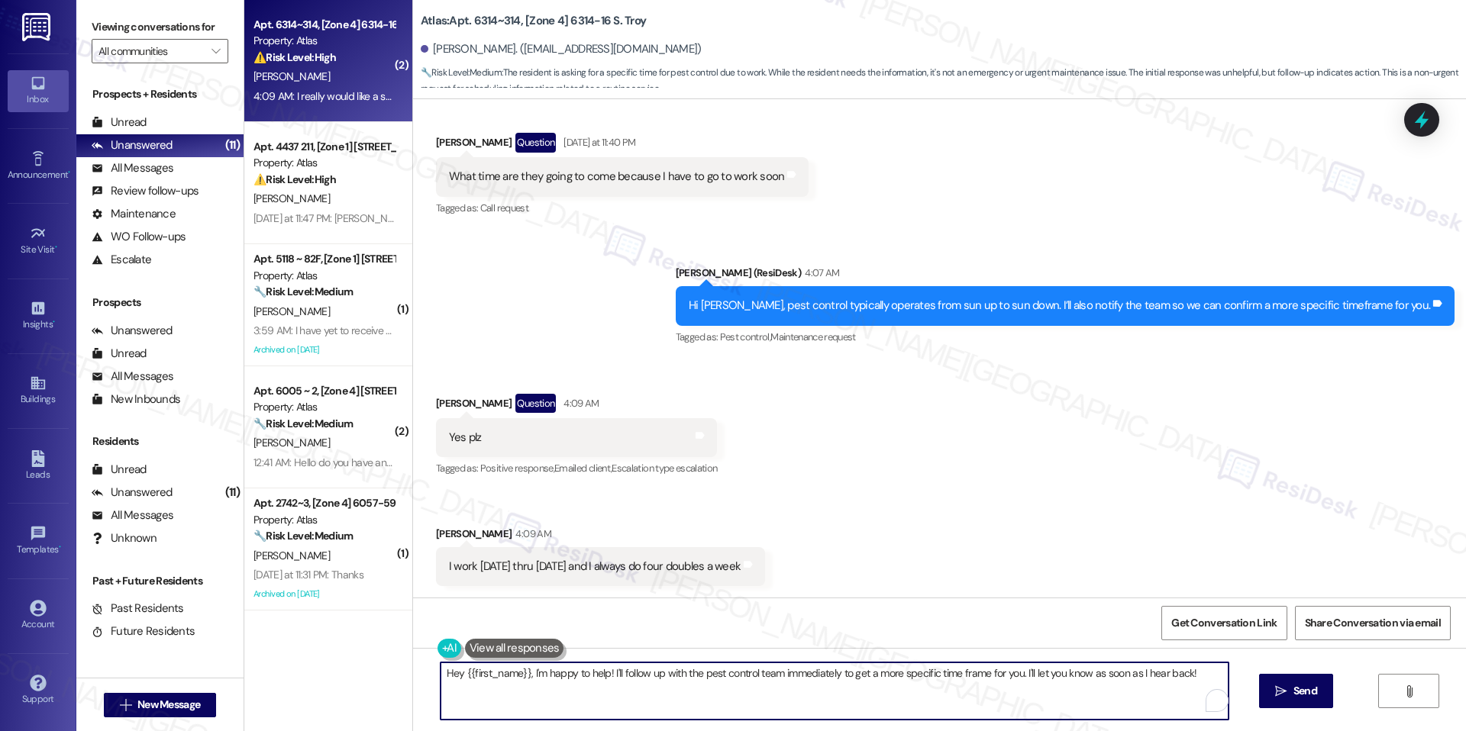
click at [685, 673] on textarea "Hey {{first_name}}, I'm happy to help! I'll follow up with the pest control tea…" at bounding box center [834, 691] width 788 height 57
paste textarea "i [PERSON_NAME], thank you for your patience. I’ve already sent a follow-up to …"
drag, startPoint x: 595, startPoint y: 676, endPoint x: 444, endPoint y: 675, distance: 151.1
click at [440, 675] on textarea "Hi [PERSON_NAME], thank you for your patience. I’ve already sent a follow-up to…" at bounding box center [834, 691] width 788 height 57
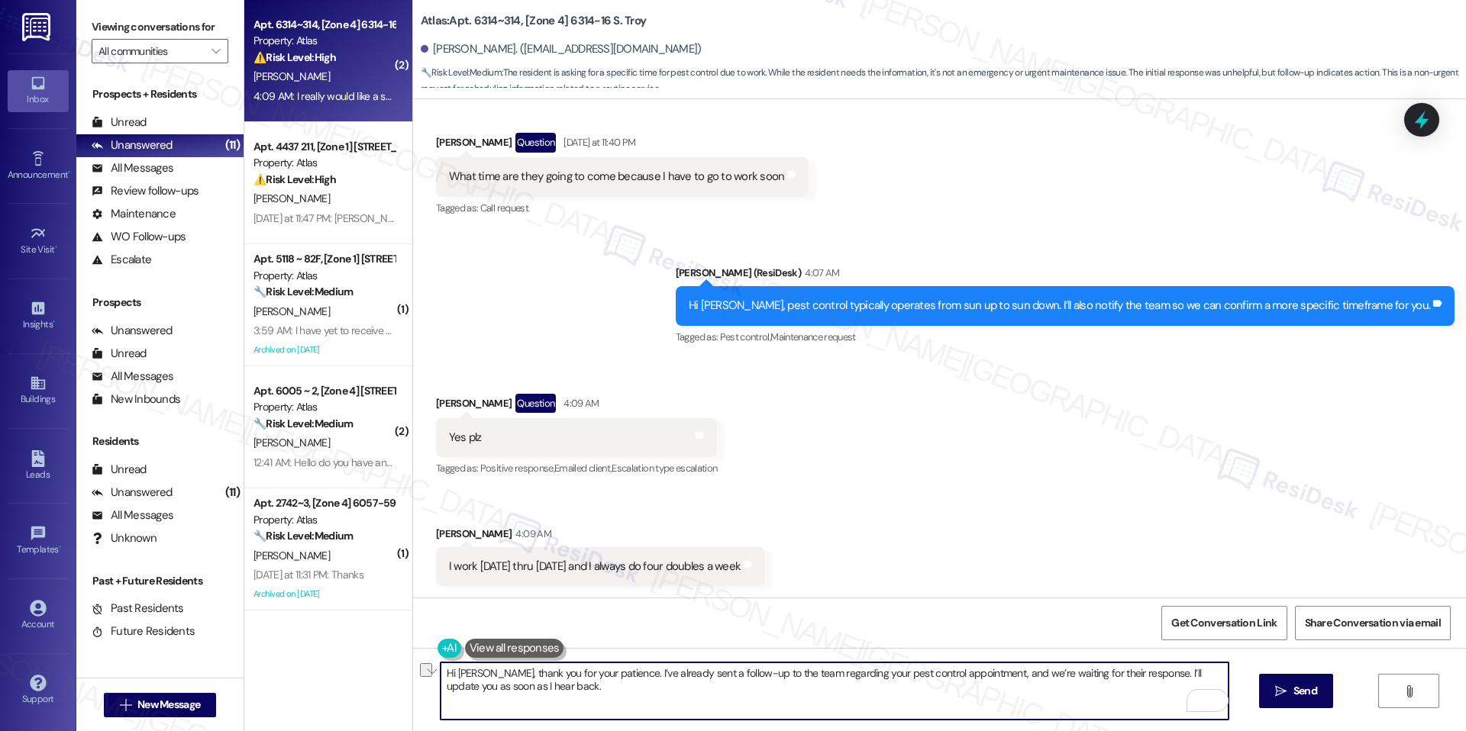
click at [473, 678] on textarea "Hi [PERSON_NAME], thank you for your patience. I’ve already sent a follow-up to…" at bounding box center [834, 691] width 788 height 57
type textarea "Thank you for your patience. I’ve already sent a follow-up to the team regardin…"
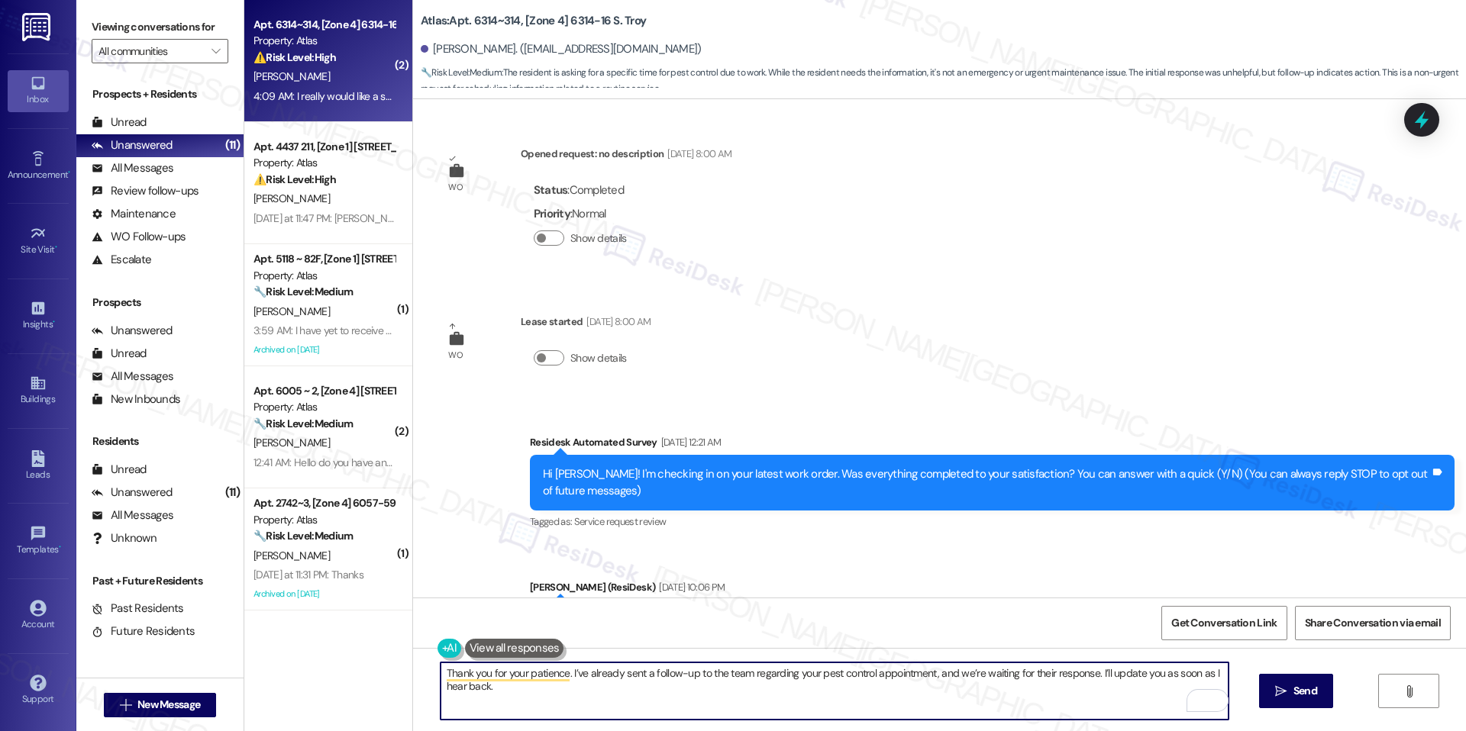
scroll to position [1343, 0]
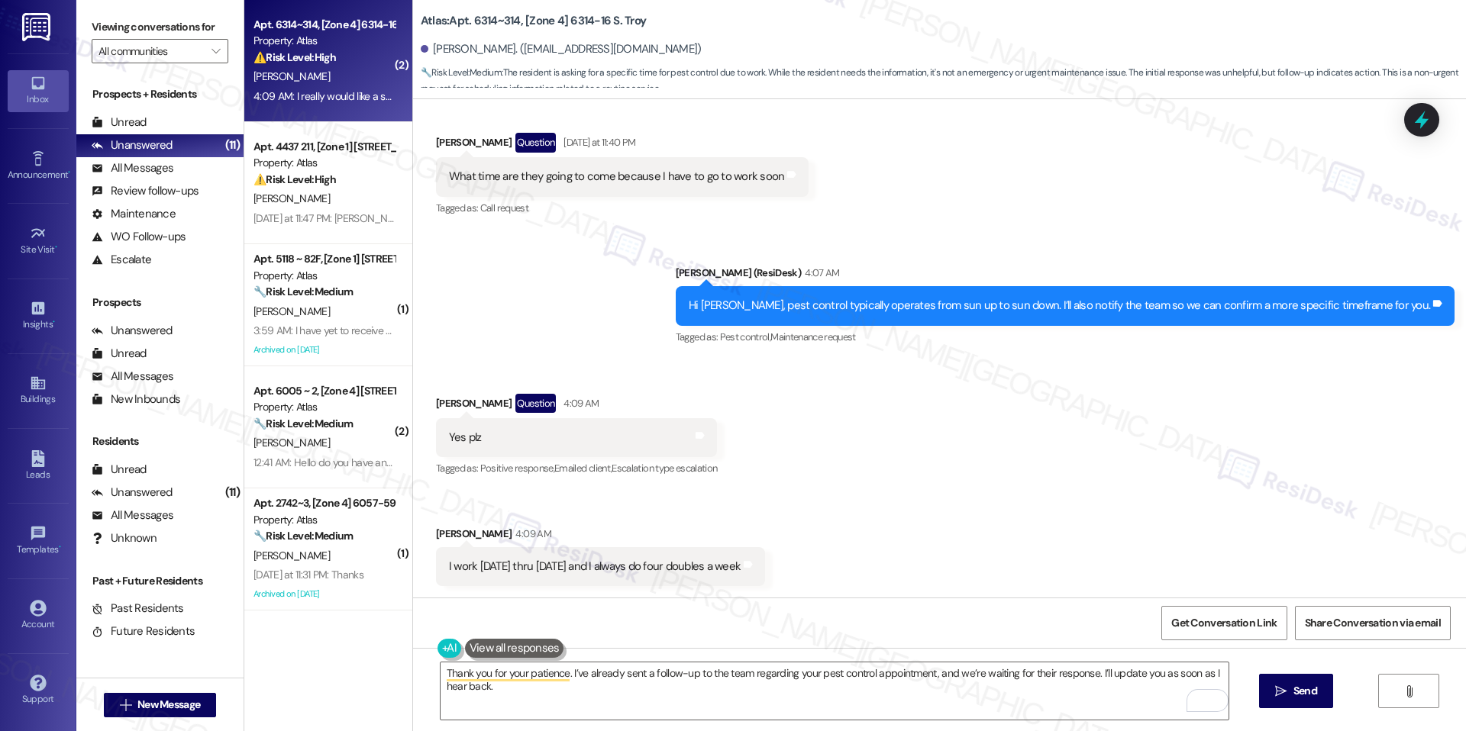
click at [673, 566] on div "I work [DATE] thru [DATE] and I always do four doubles a week" at bounding box center [595, 567] width 292 height 16
copy div "I work Monday thru Friday and I always do four doubles a week Tags and notes Re…"
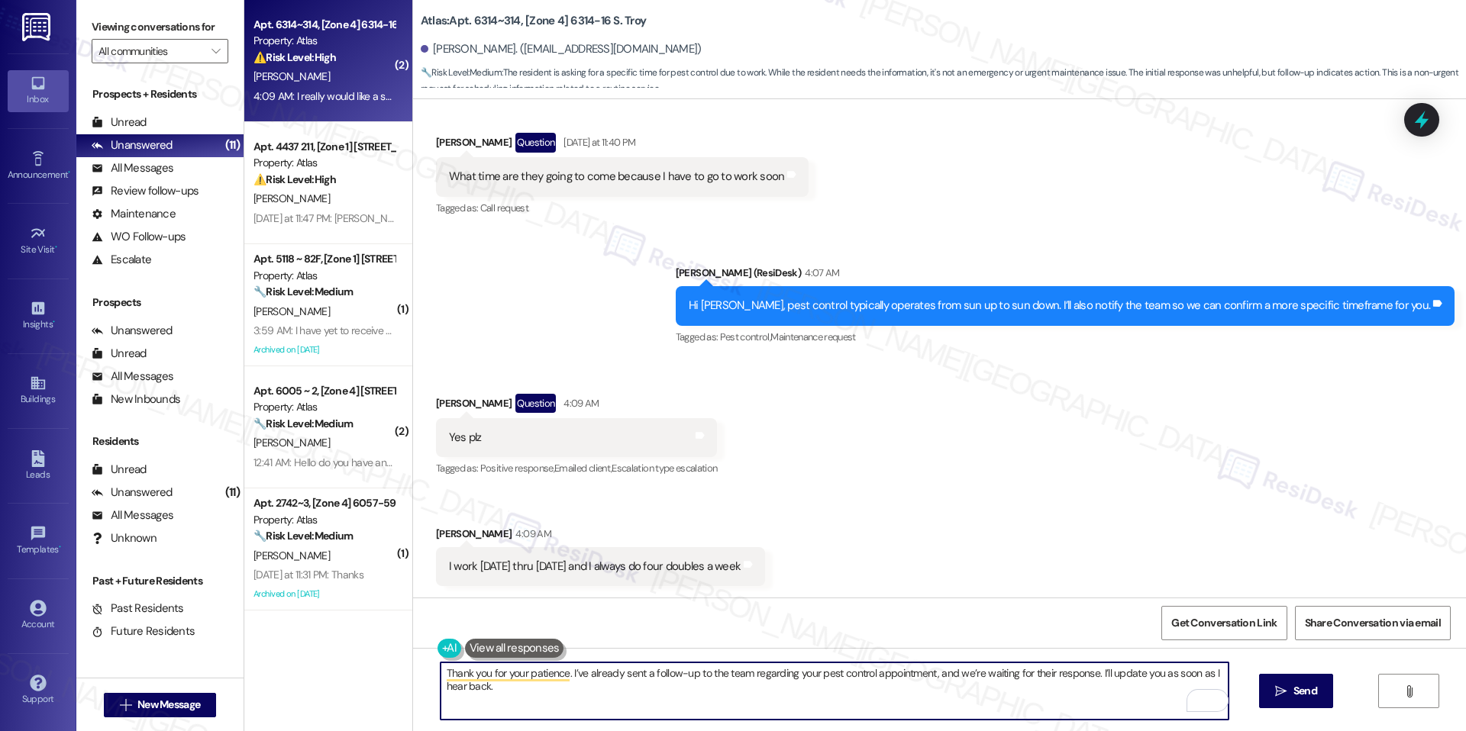
click at [915, 669] on textarea "Thank you for your patience. I’ve already sent a follow-up to the team regardin…" at bounding box center [834, 691] width 788 height 57
paste textarea "Hi Judy, thank you for sharing your schedule—I understand you work Monday throu…"
click at [475, 673] on textarea "Hi Judy, thank you for sharing your schedule—I understand you work Monday throu…" at bounding box center [834, 691] width 788 height 57
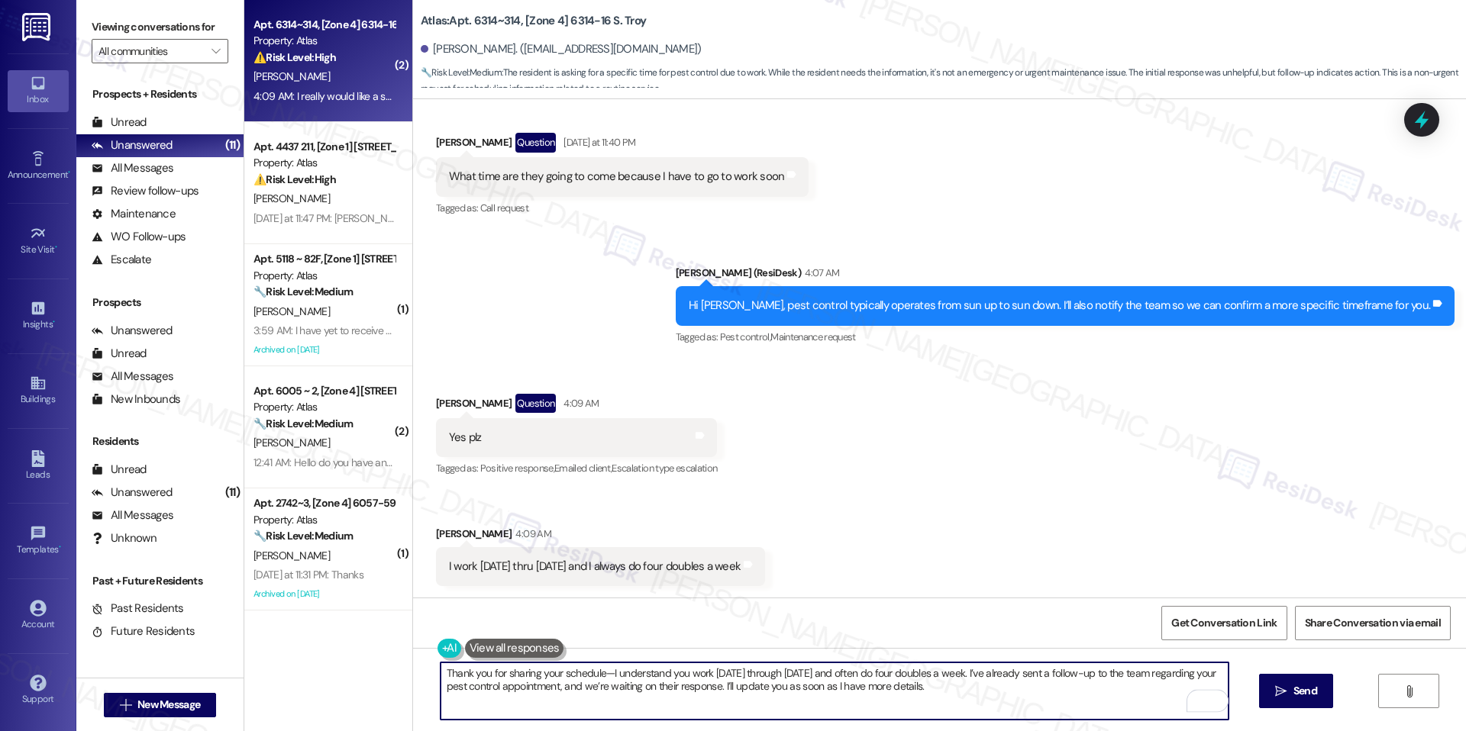
click at [603, 677] on textarea "Thank you for sharing your schedule—I understand you work Monday through Friday…" at bounding box center [834, 691] width 788 height 57
click at [924, 681] on textarea "Thank you for sharing your schedule. I understand you work Monday through Frida…" at bounding box center [834, 691] width 788 height 57
type textarea "Thank you for sharing your schedule. I understand you work Monday through Frida…"
click at [1268, 694] on button " Send" at bounding box center [1296, 691] width 74 height 34
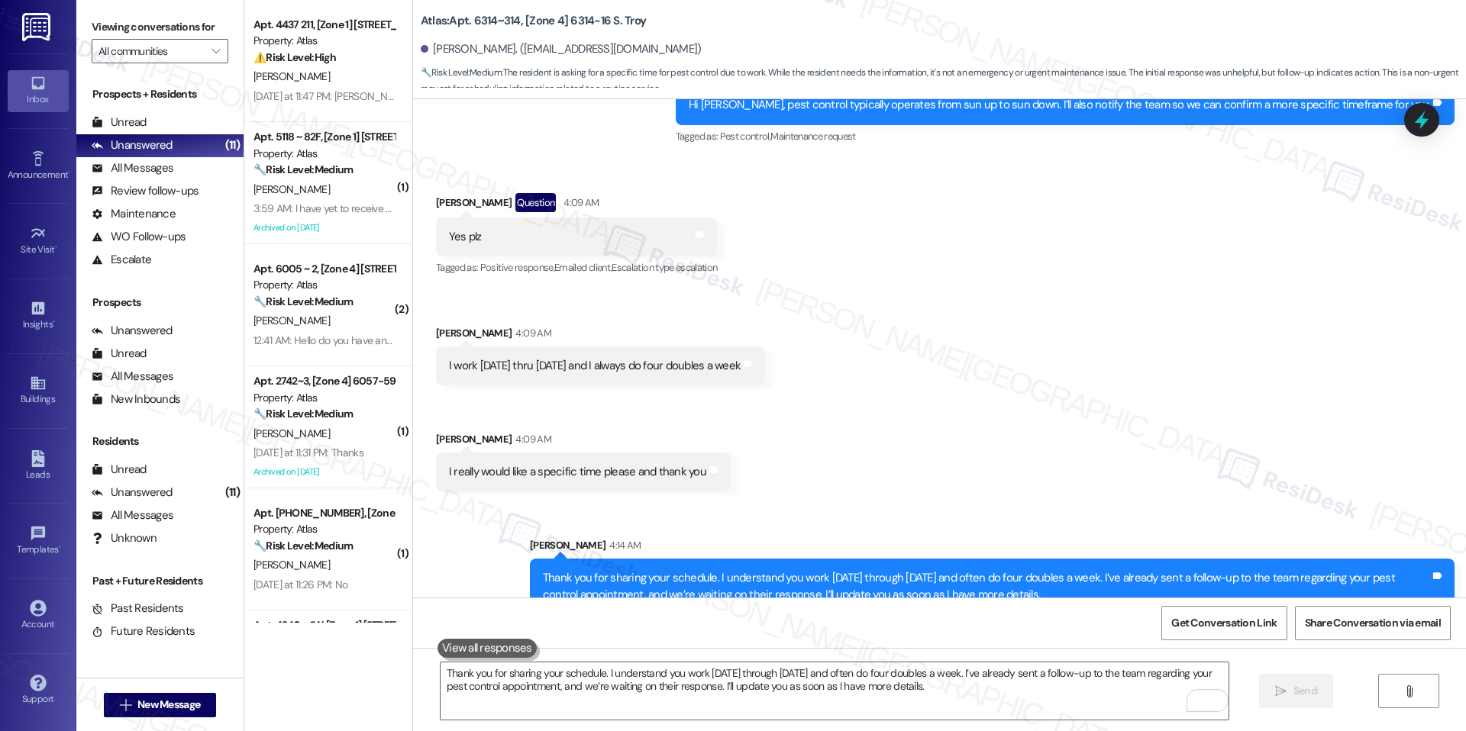
scroll to position [1573, 0]
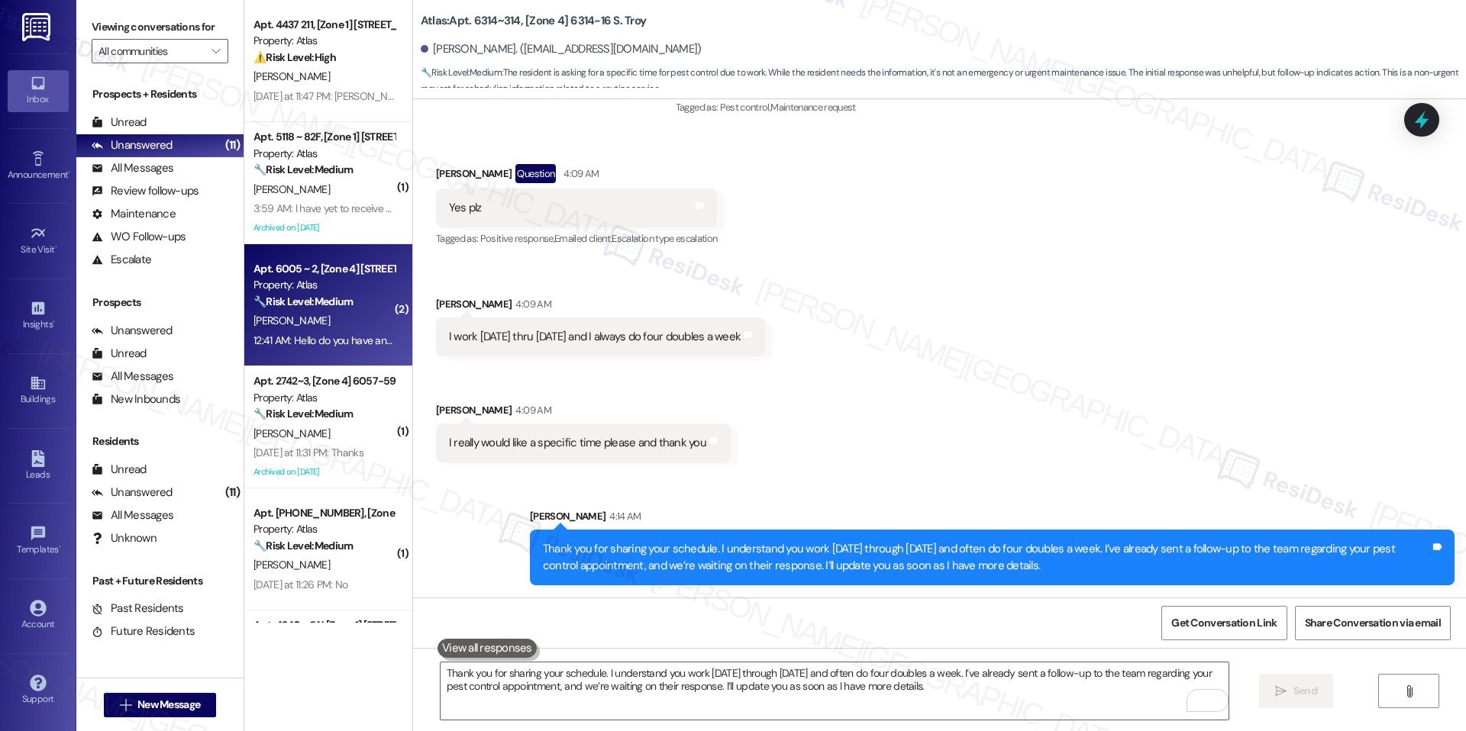
click at [311, 276] on div "Apt. 6005 ~ 2, [Zone 4] [STREET_ADDRESS]" at bounding box center [323, 269] width 141 height 16
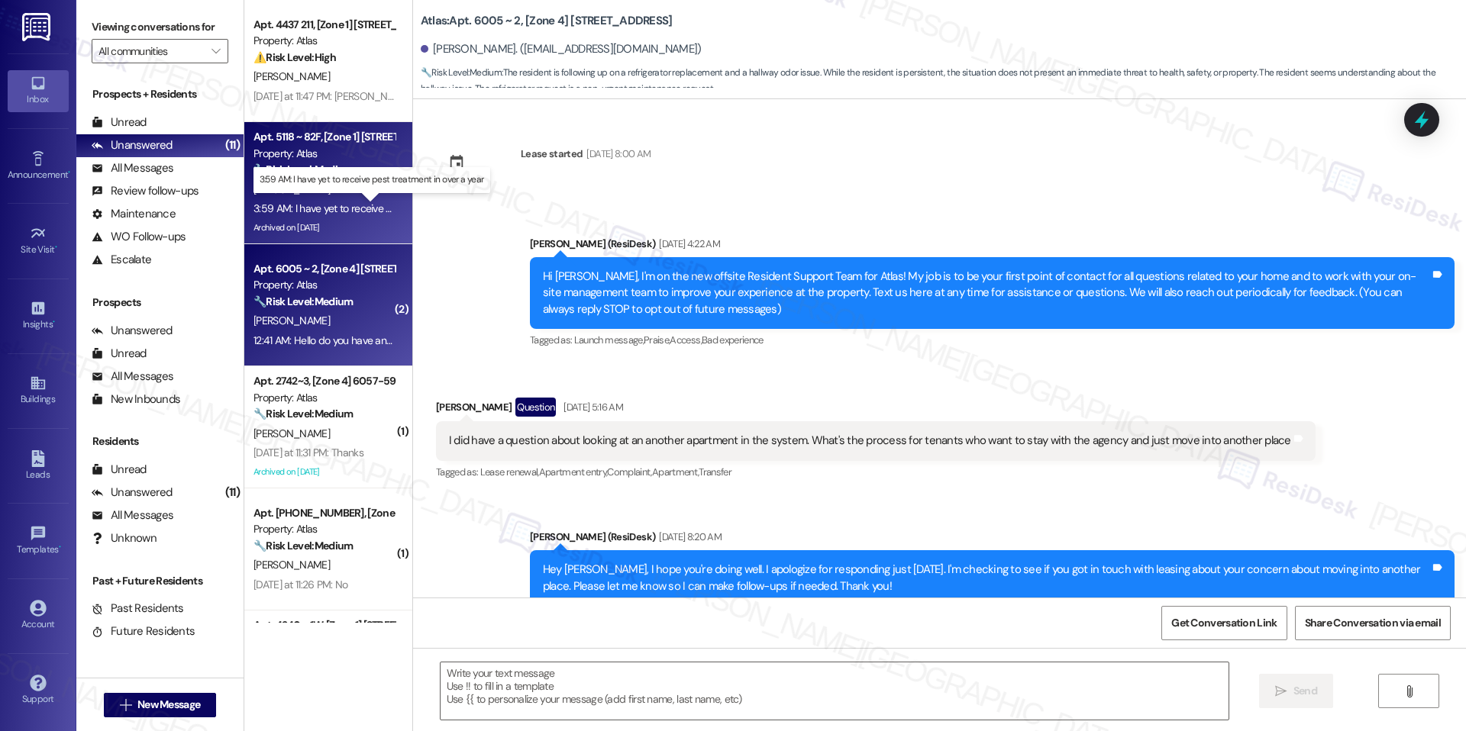
scroll to position [16938, 0]
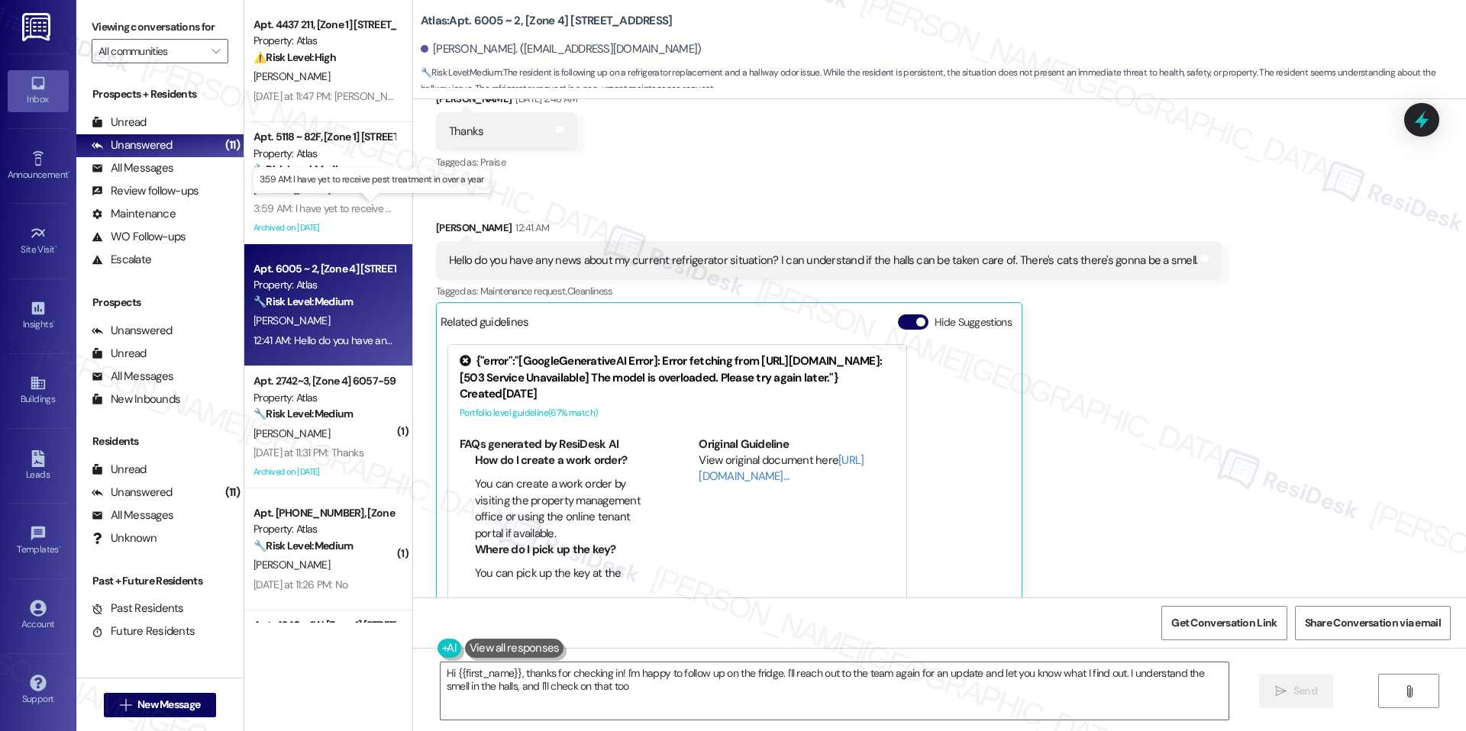
type textarea "Hi {{first_name}}, thanks for checking in! I'm happy to follow up on the fridge…"
click at [902, 307] on div "Related guidelines Hide Suggestions" at bounding box center [728, 322] width 577 height 30
click at [902, 315] on button "Hide Suggestions" at bounding box center [913, 322] width 31 height 15
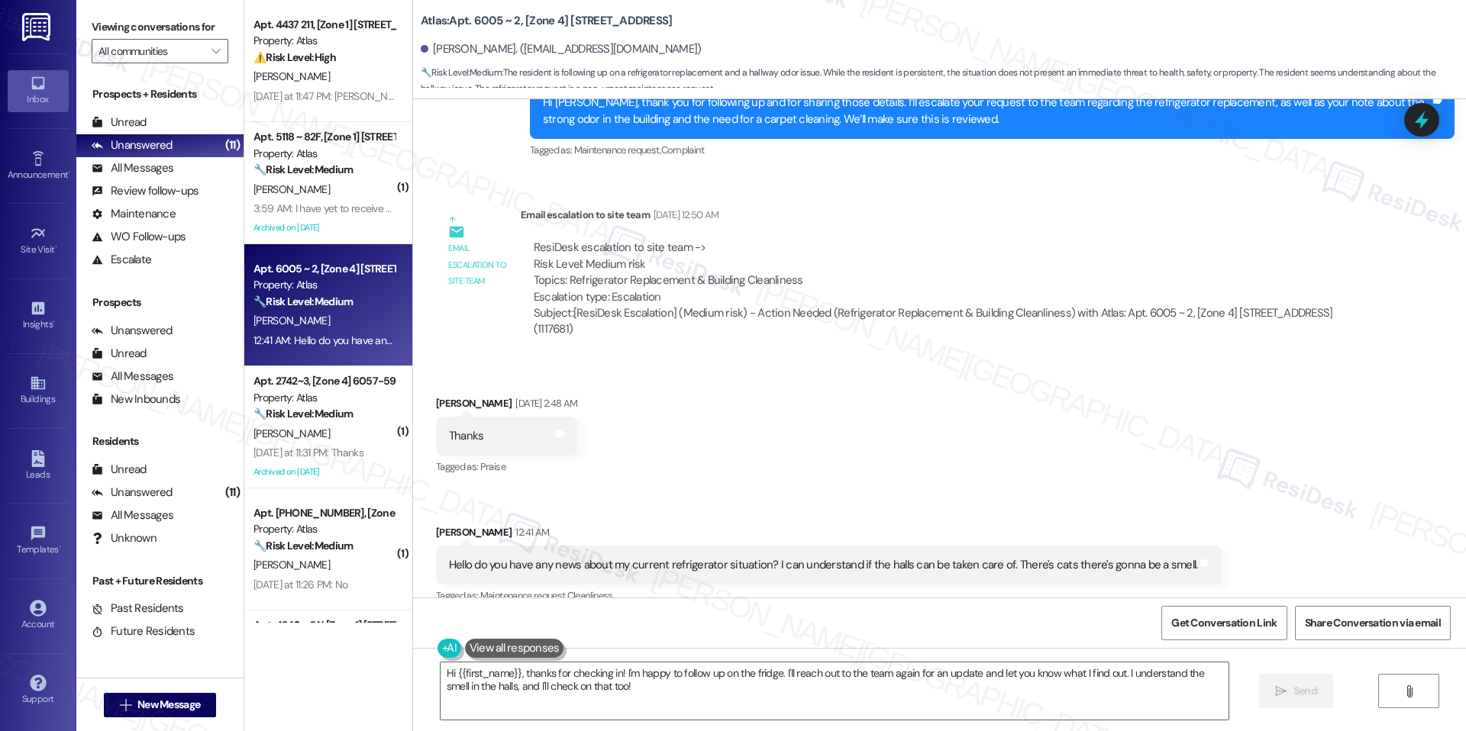
scroll to position [16645, 0]
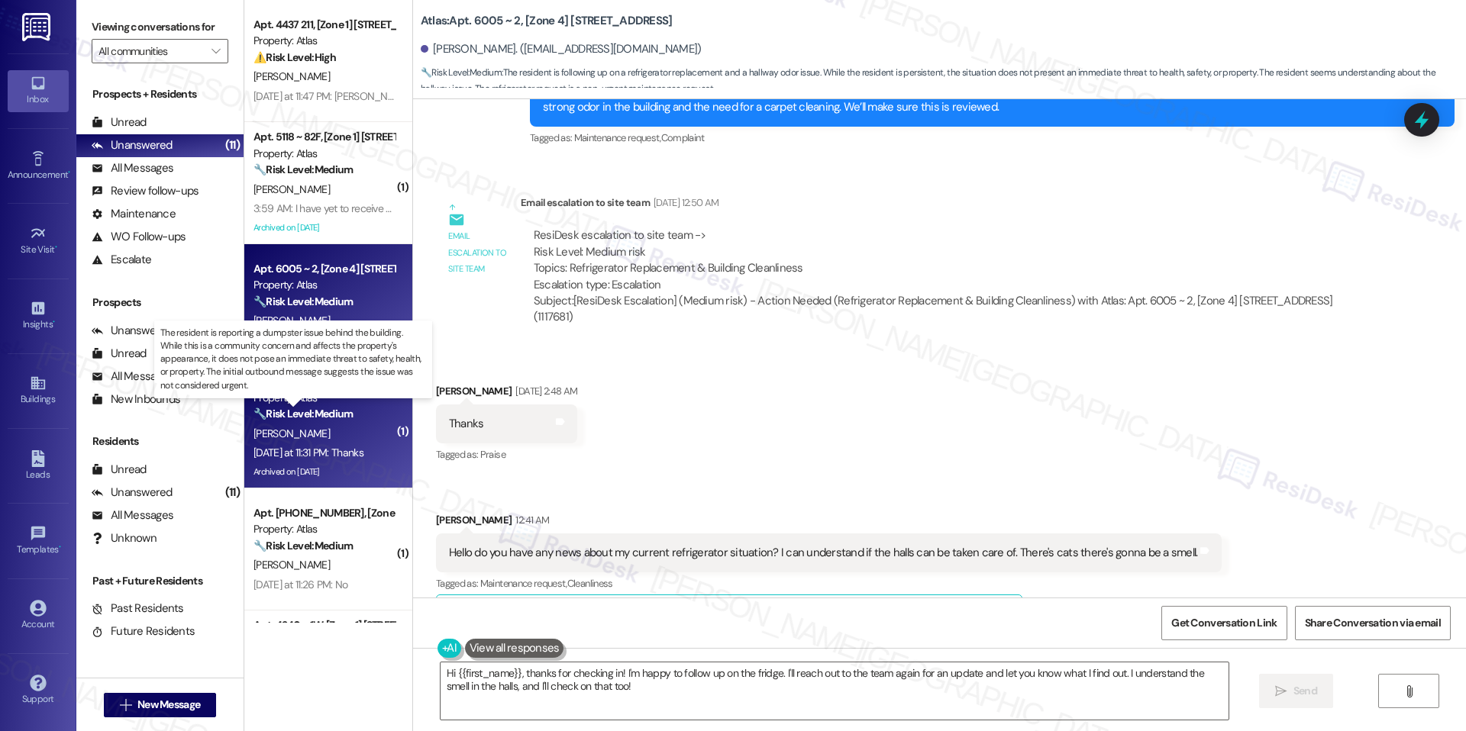
click at [311, 410] on strong "🔧 Risk Level: Medium" at bounding box center [302, 414] width 99 height 14
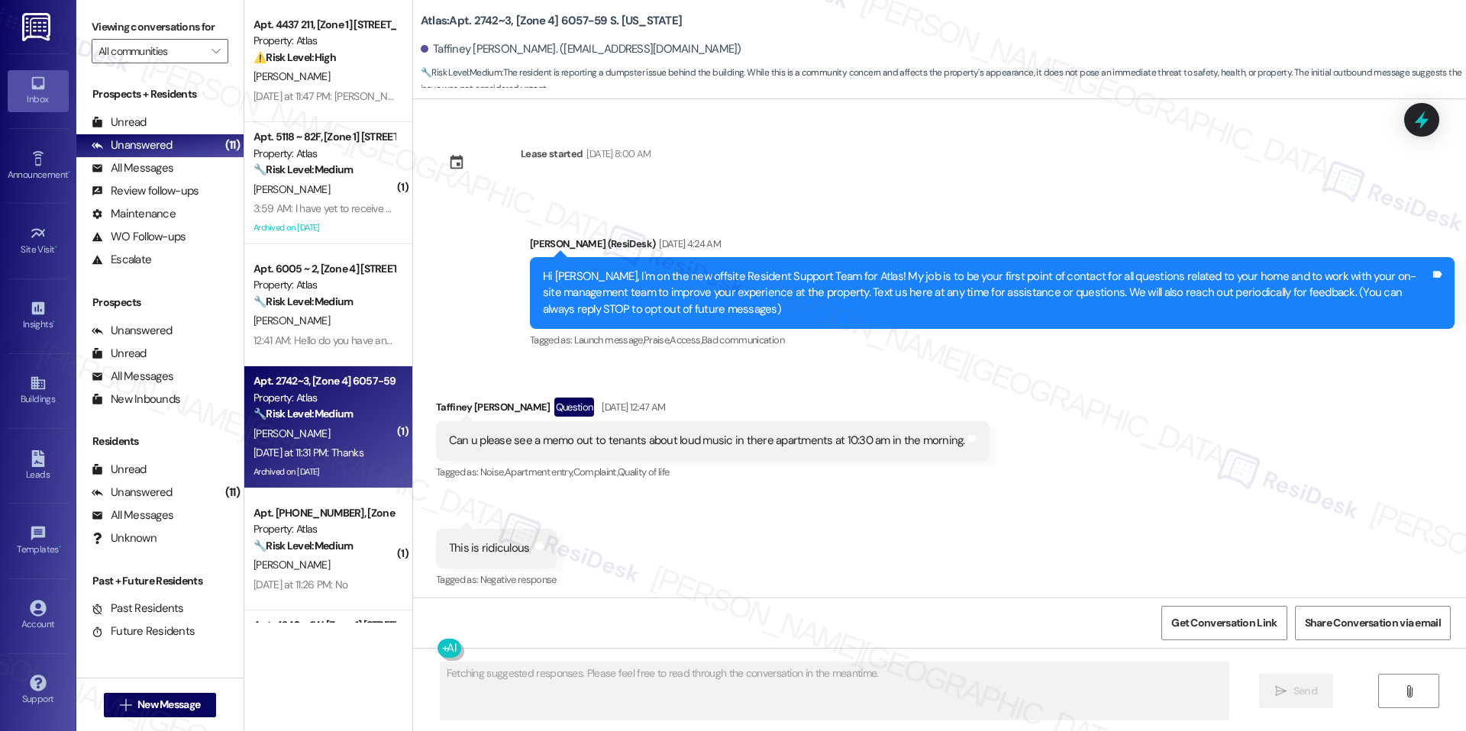
scroll to position [24113, 0]
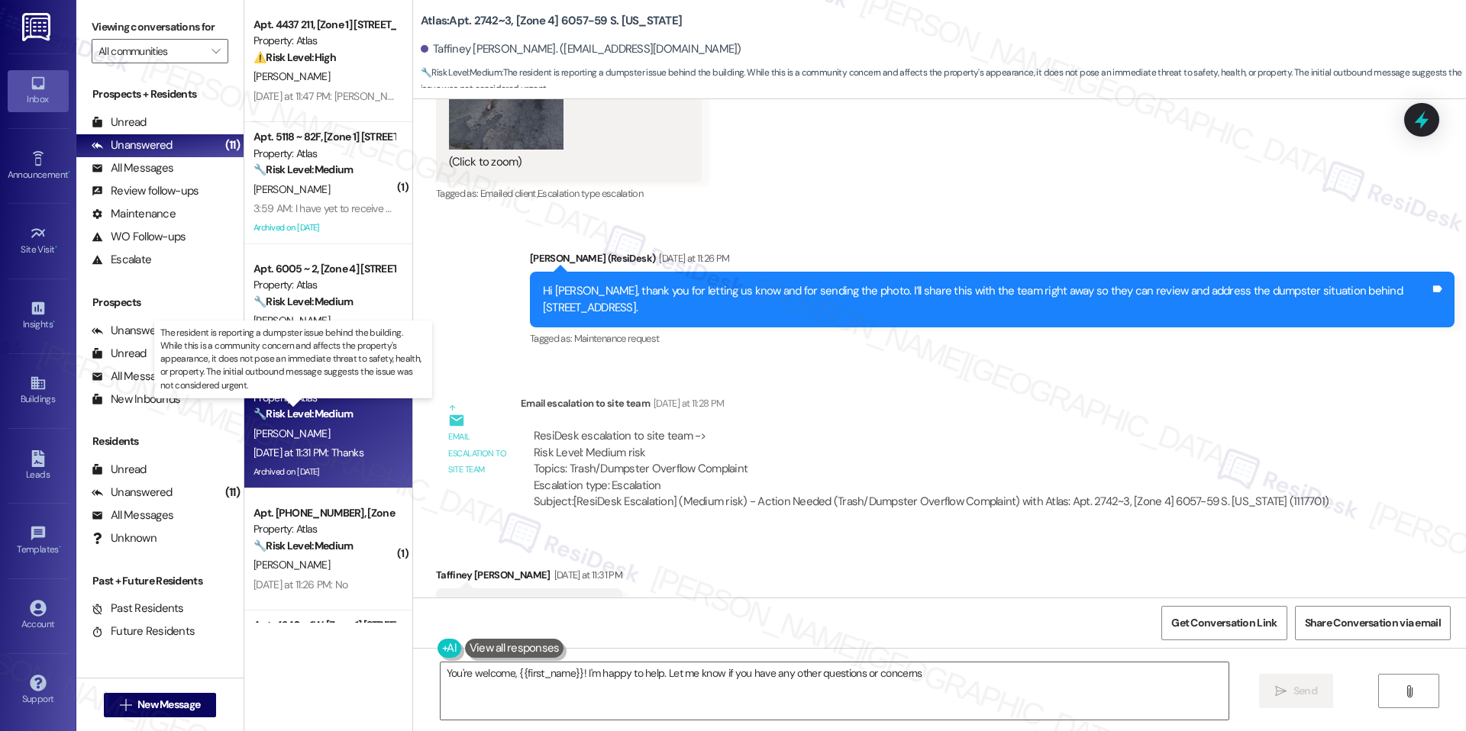
type textarea "You're welcome, {{first_name}}! I'm happy to help. Let me know if you have any …"
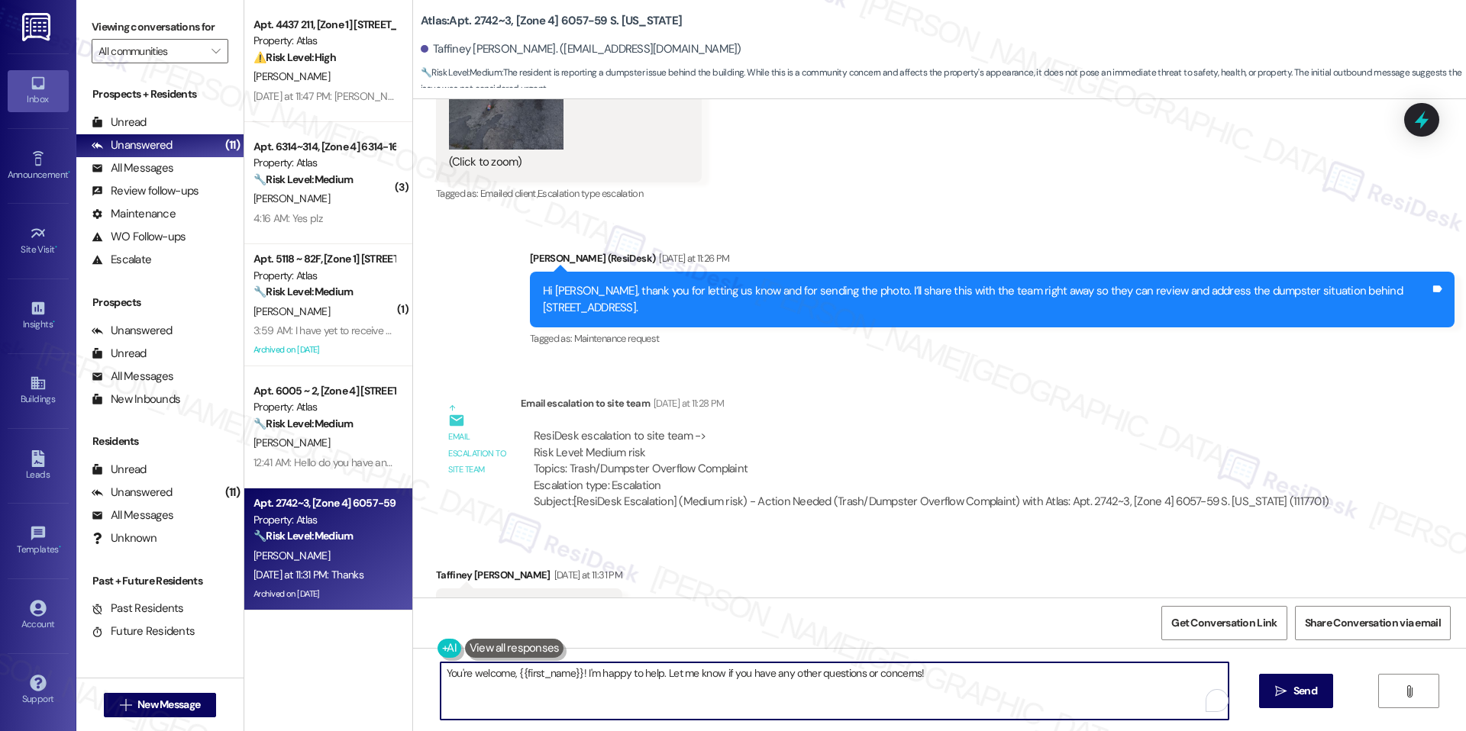
click at [706, 676] on textarea "You're welcome, {{first_name}}! I'm happy to help. Let me know if you have any …" at bounding box center [834, 691] width 788 height 57
click at [1276, 689] on icon "" at bounding box center [1280, 692] width 11 height 12
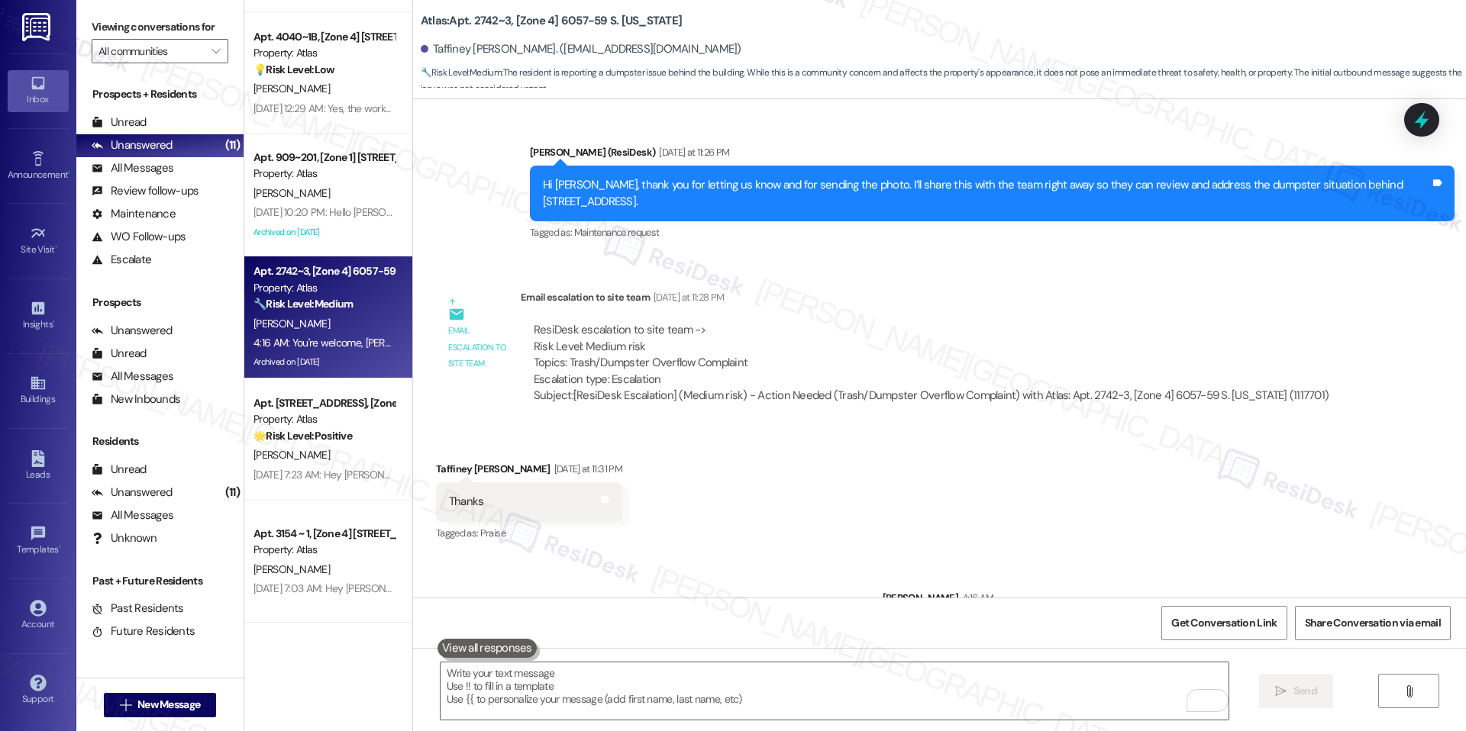
scroll to position [0, 0]
